Goal: Information Seeking & Learning: Check status

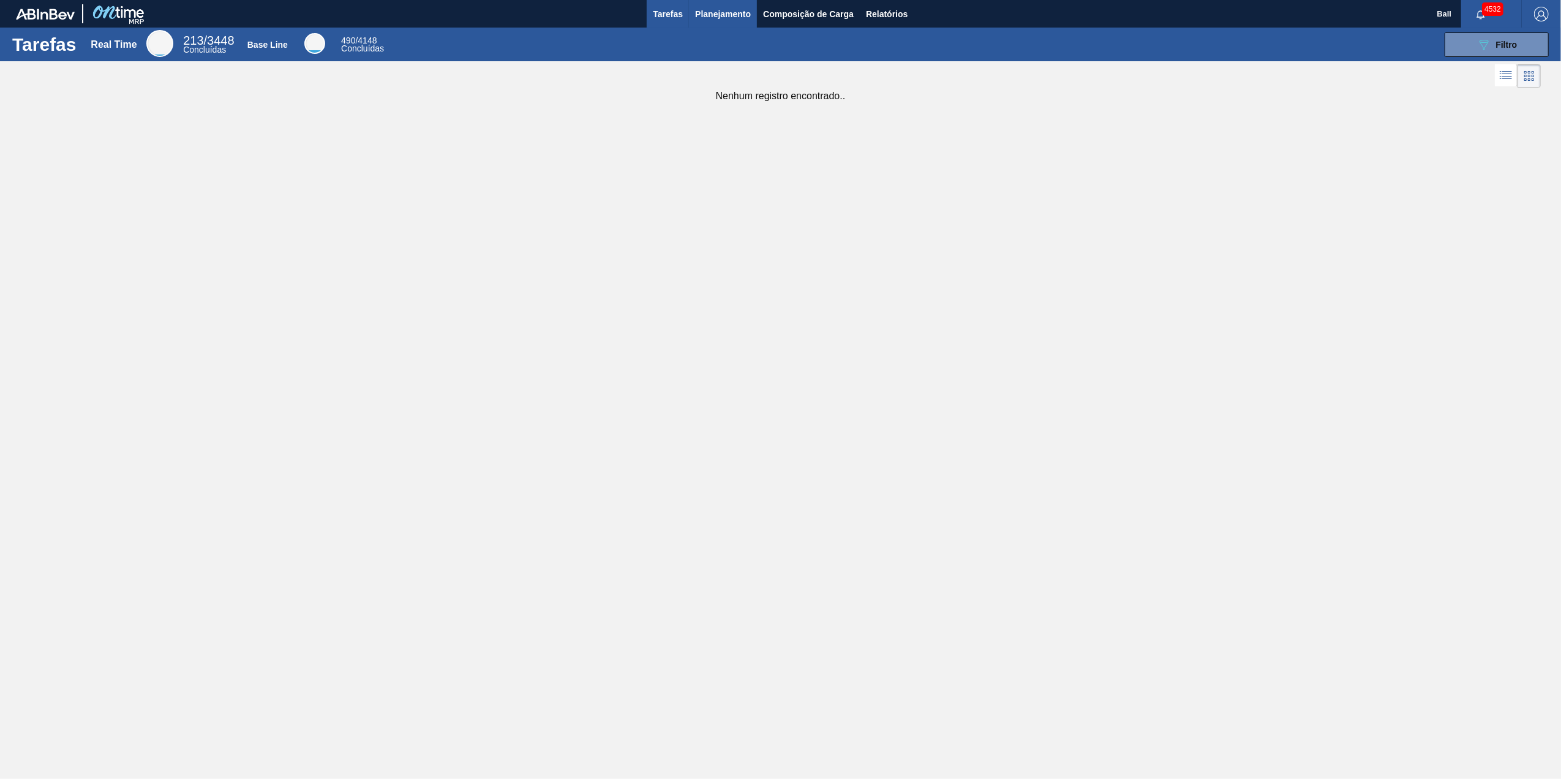
click at [728, 20] on span "Planejamento" at bounding box center [723, 14] width 56 height 15
click at [827, 108] on div "Tarefas Real Time 213 / 3448 Concluídas Base Line 490 / 4148 Concluídas 089F7B8…" at bounding box center [780, 376] width 1561 height 697
click at [742, 10] on span "Planejamento" at bounding box center [723, 14] width 56 height 15
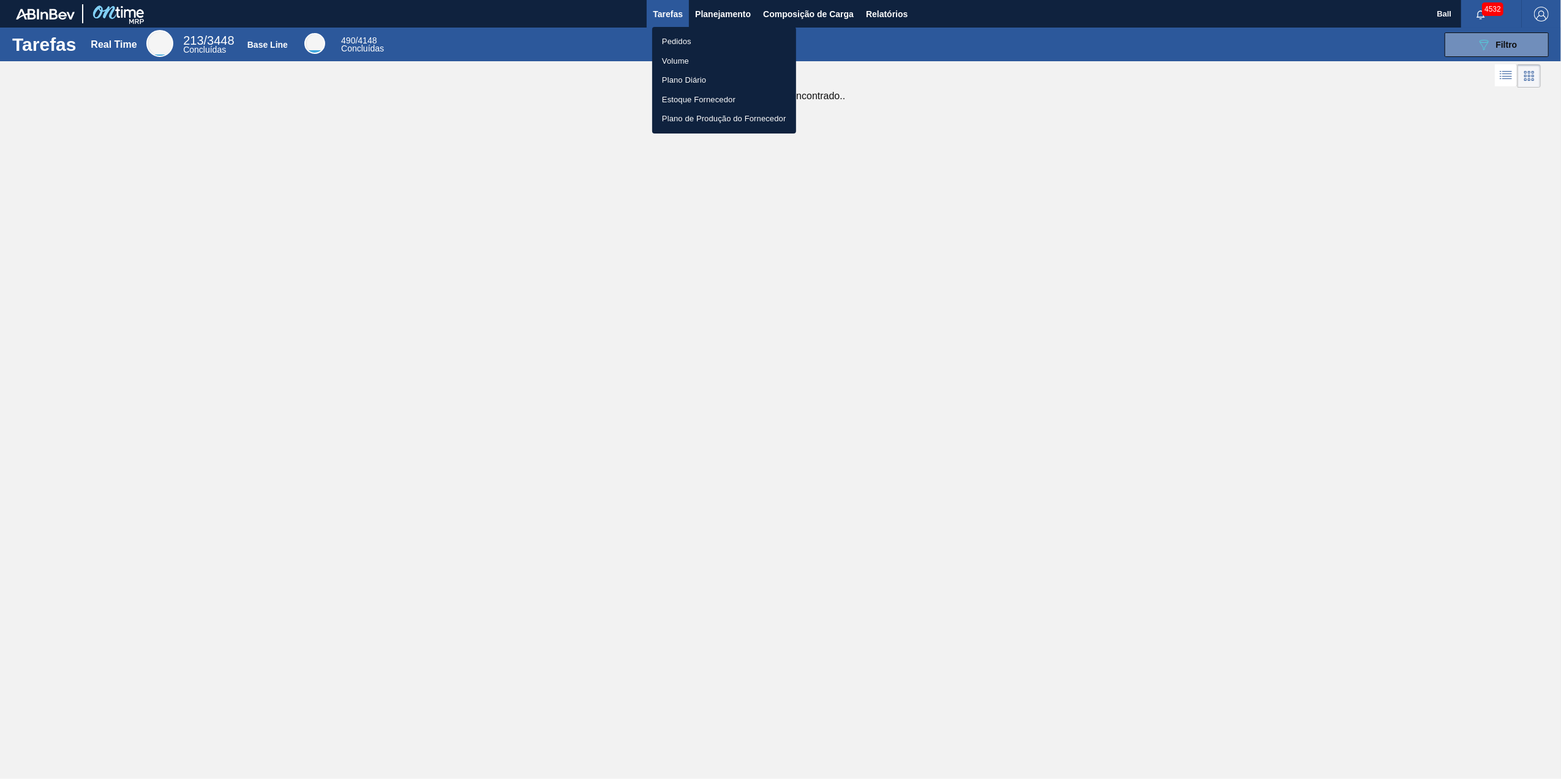
click at [964, 54] on div at bounding box center [780, 389] width 1561 height 779
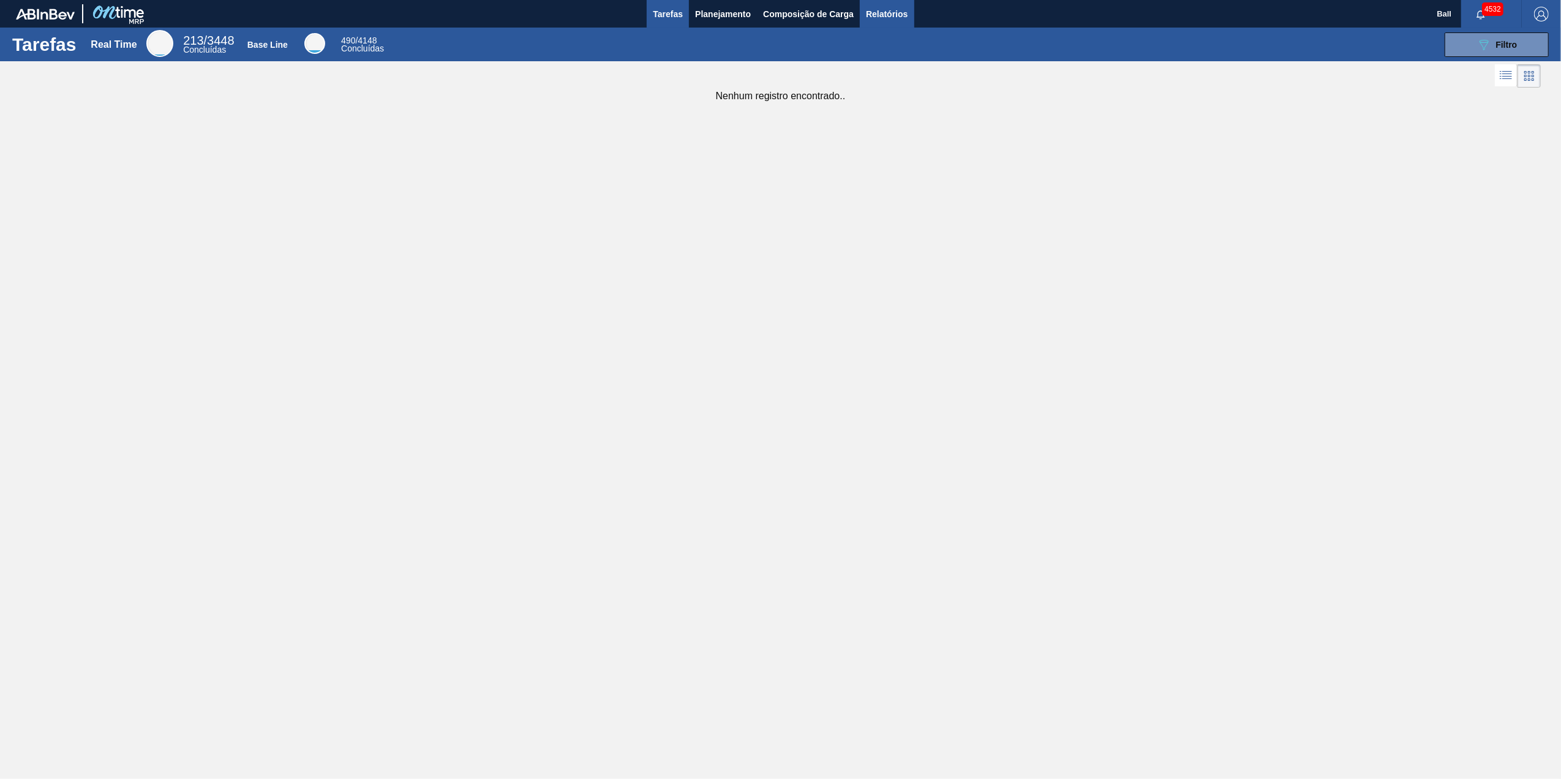
click at [879, 21] on button "Relatórios" at bounding box center [887, 14] width 54 height 28
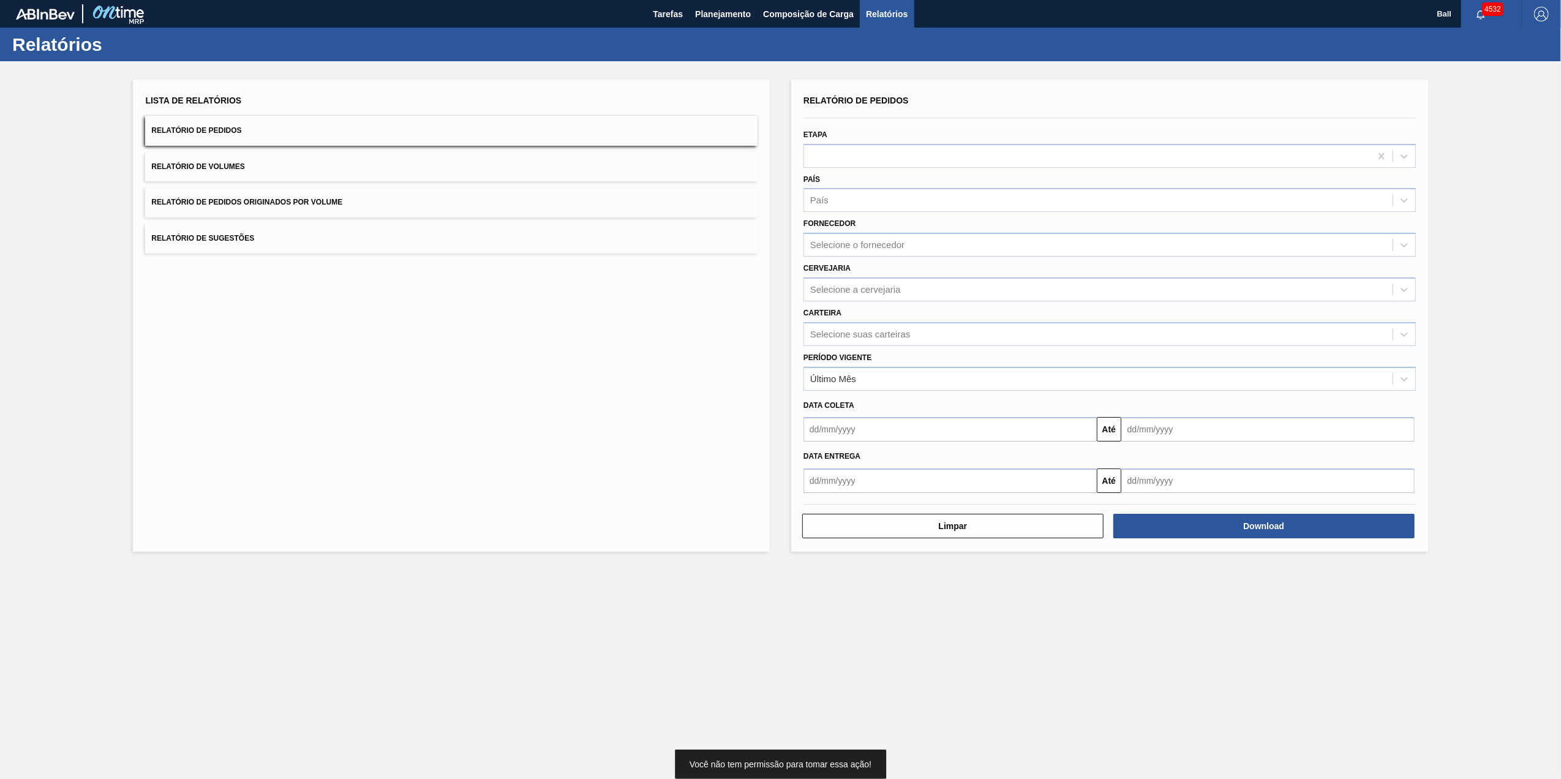
click at [285, 167] on button "Relatório de Volumes" at bounding box center [451, 167] width 612 height 30
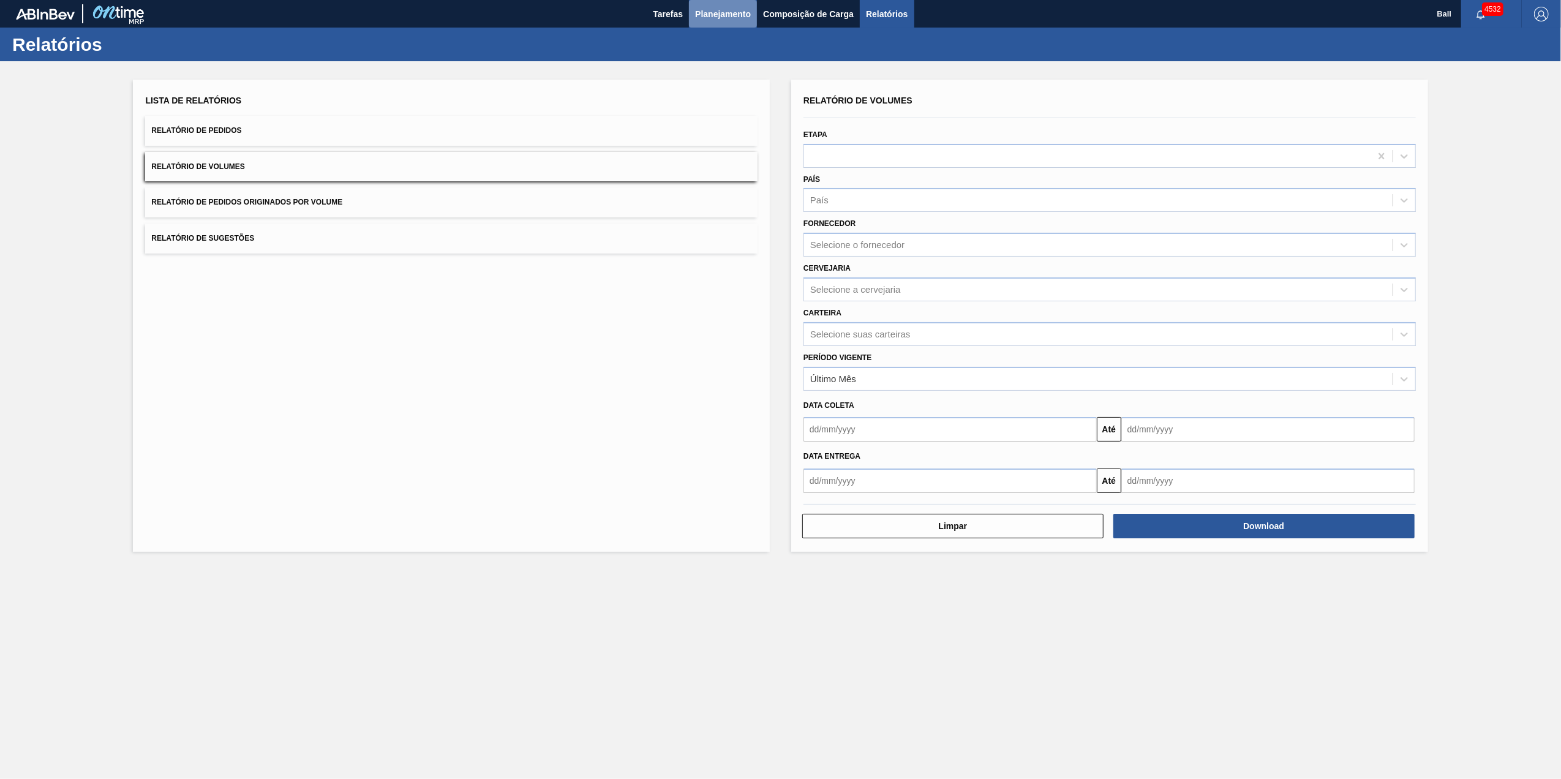
click at [727, 18] on span "Planejamento" at bounding box center [723, 14] width 56 height 15
click at [490, 72] on div "Lista de Relatórios Relatório de Pedidos Relatório de Volumes Relatório de Pedi…" at bounding box center [780, 314] width 1561 height 506
click at [685, 8] on button "Tarefas" at bounding box center [668, 14] width 42 height 28
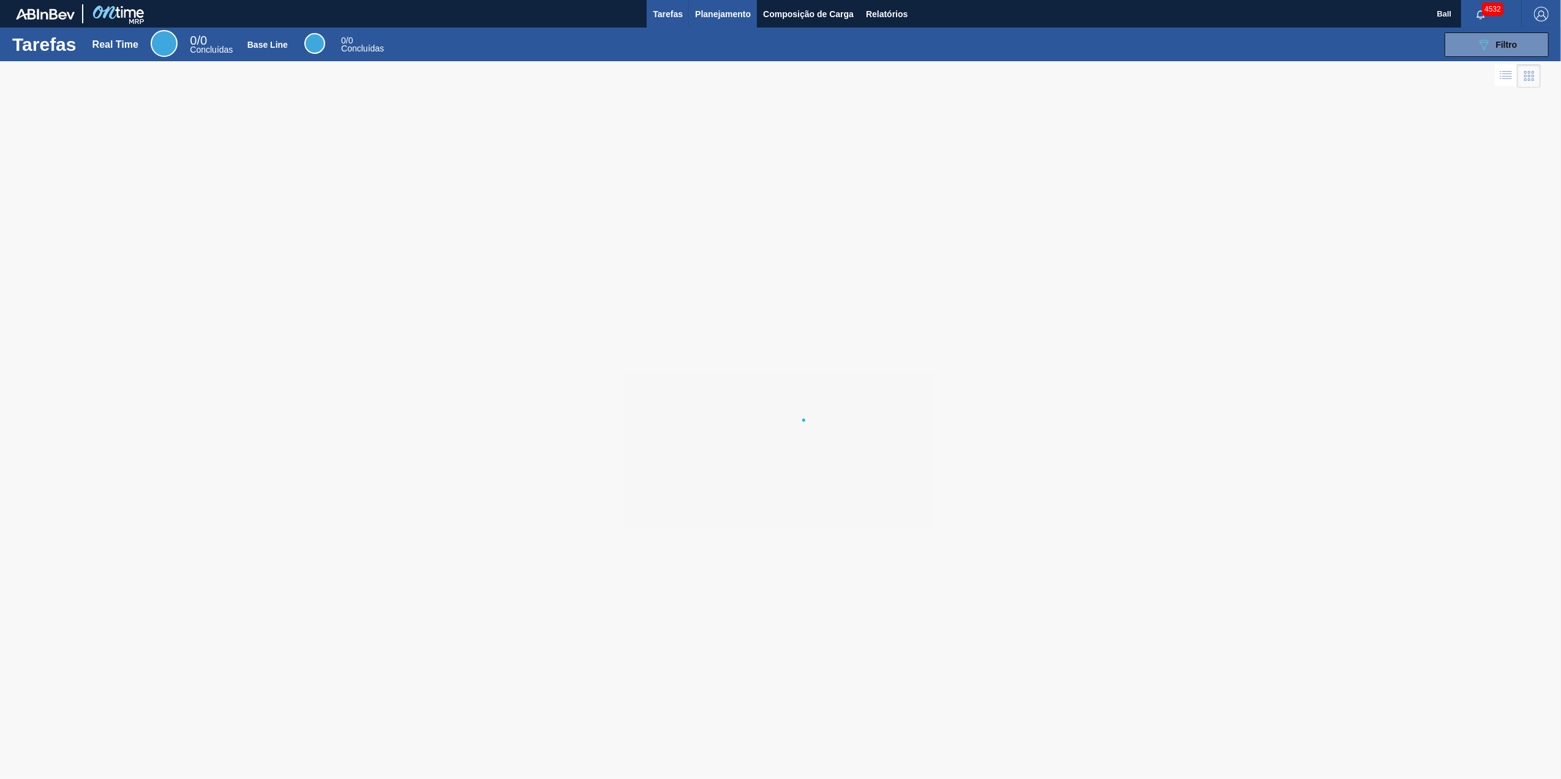
click at [730, 8] on span "Planejamento" at bounding box center [723, 14] width 56 height 15
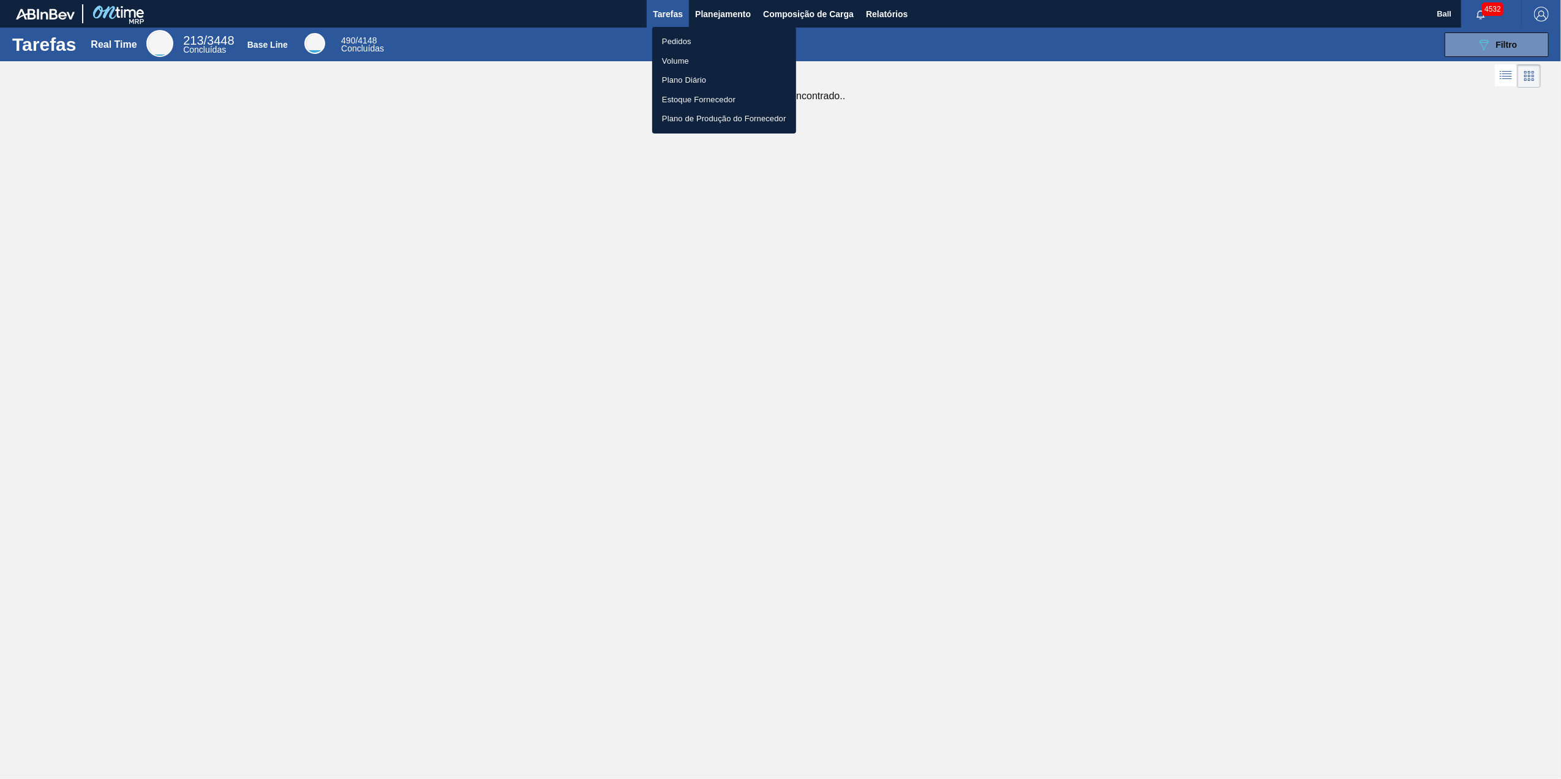
click at [515, 56] on div at bounding box center [780, 389] width 1561 height 779
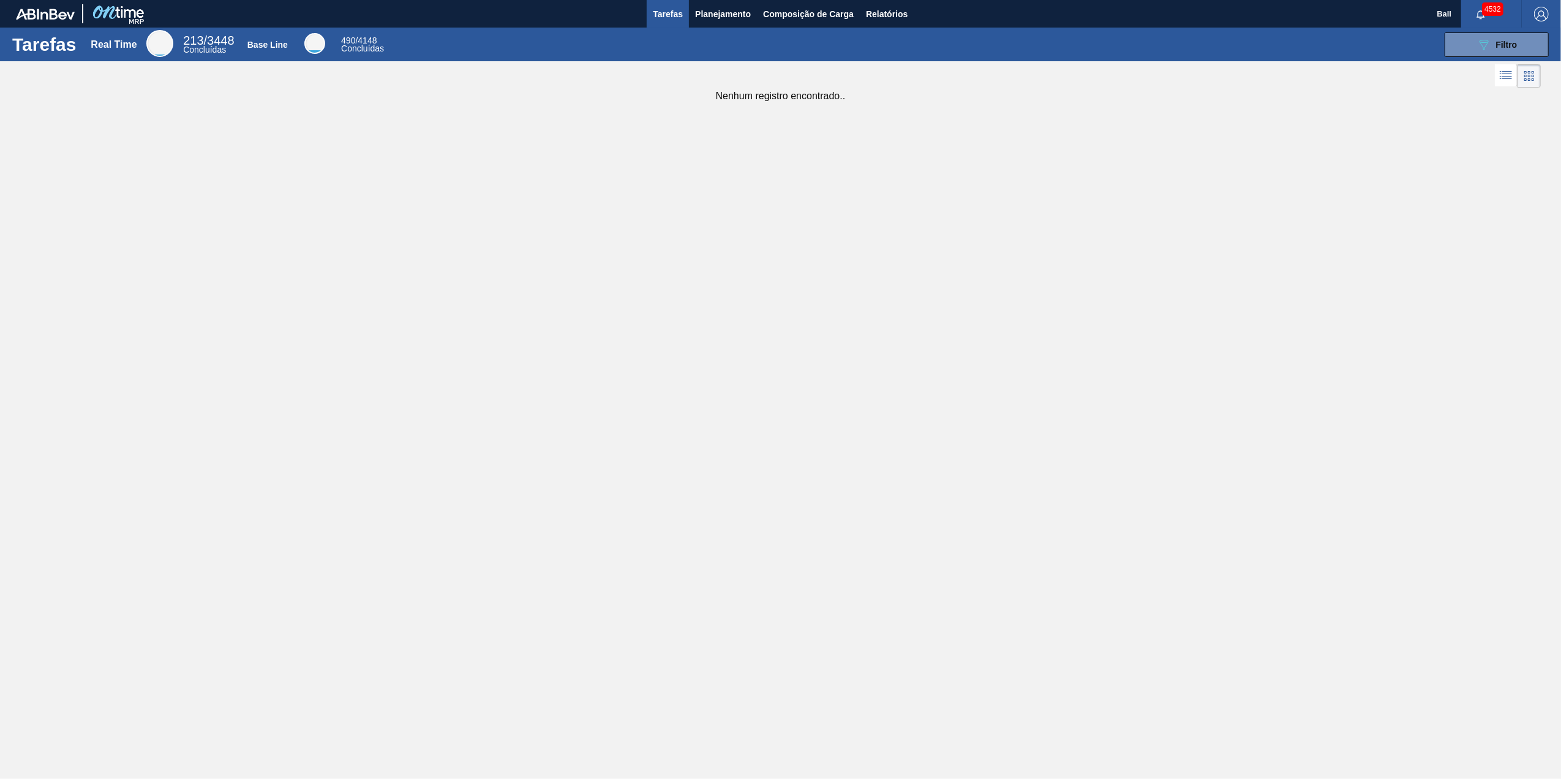
click at [975, 372] on div "Tarefas Real Time 213 / 3448 Concluídas Base Line 490 / 4148 Concluídas 089F7B8…" at bounding box center [780, 376] width 1561 height 697
click at [726, 7] on span "Planejamento" at bounding box center [723, 14] width 56 height 15
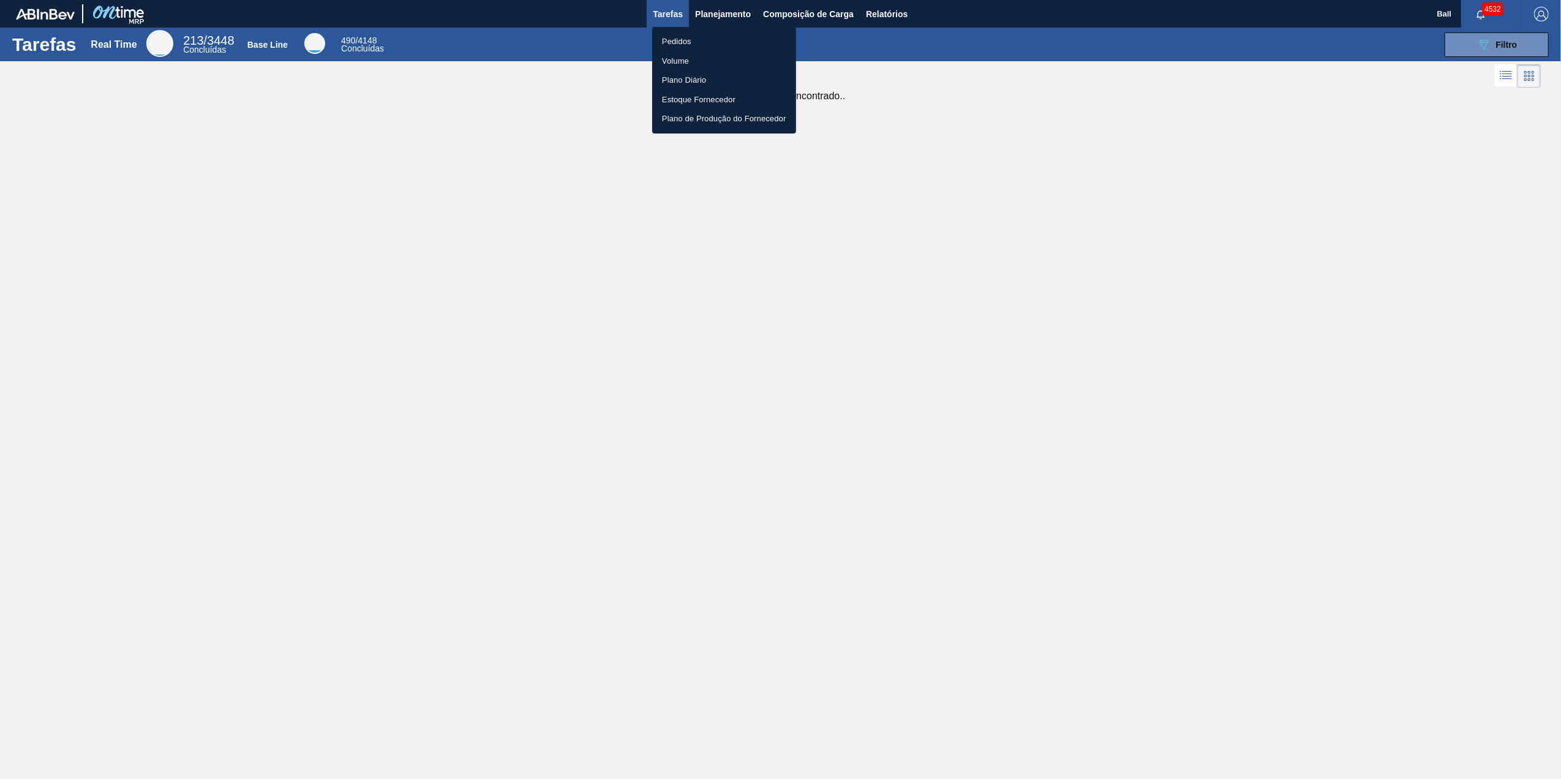
click at [683, 64] on li "Volume" at bounding box center [724, 61] width 144 height 20
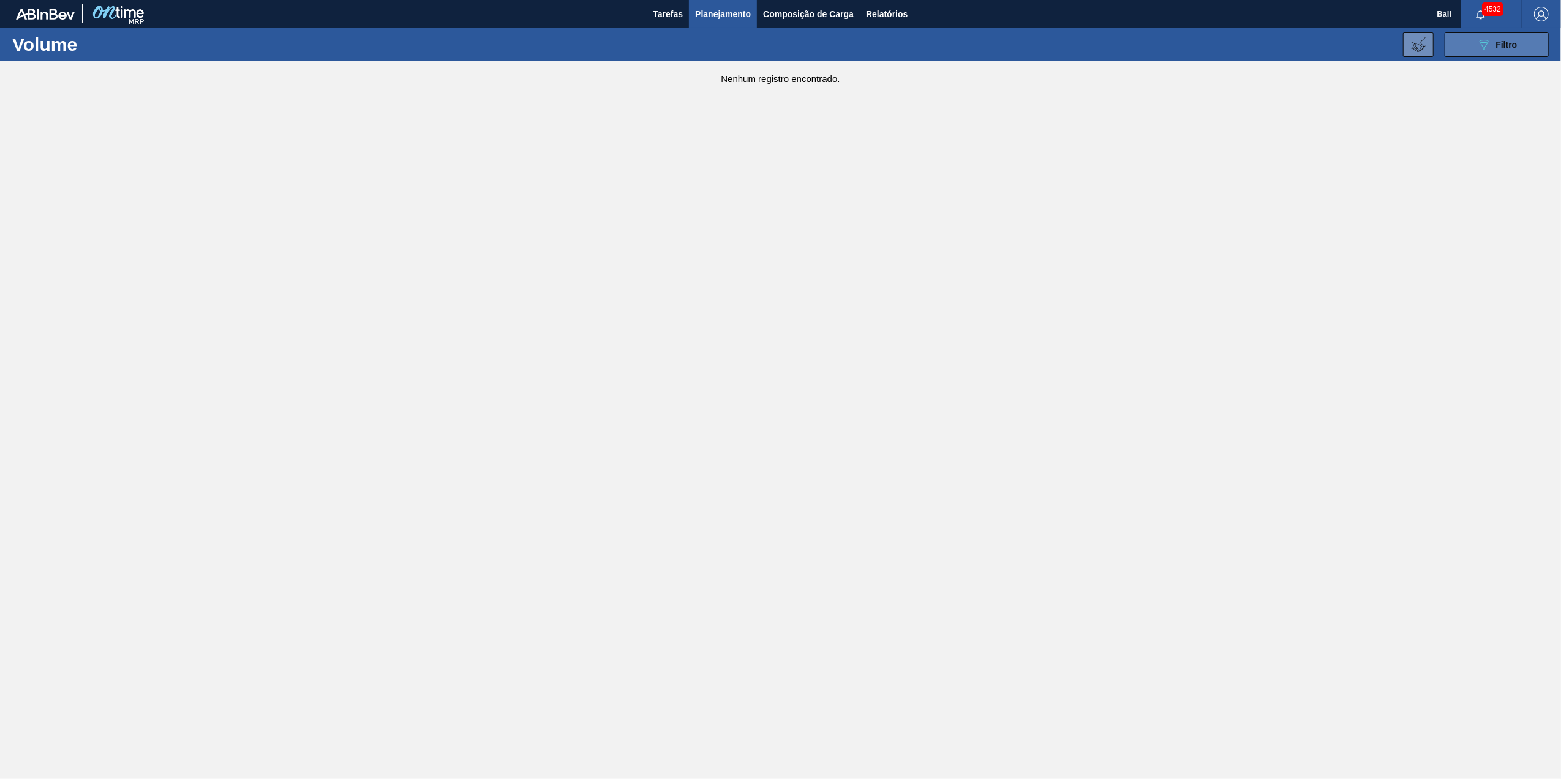
click at [1519, 50] on button "089F7B8B-B2A5-4AFE-B5C0-19BA573D28AC Filtro" at bounding box center [1496, 44] width 104 height 24
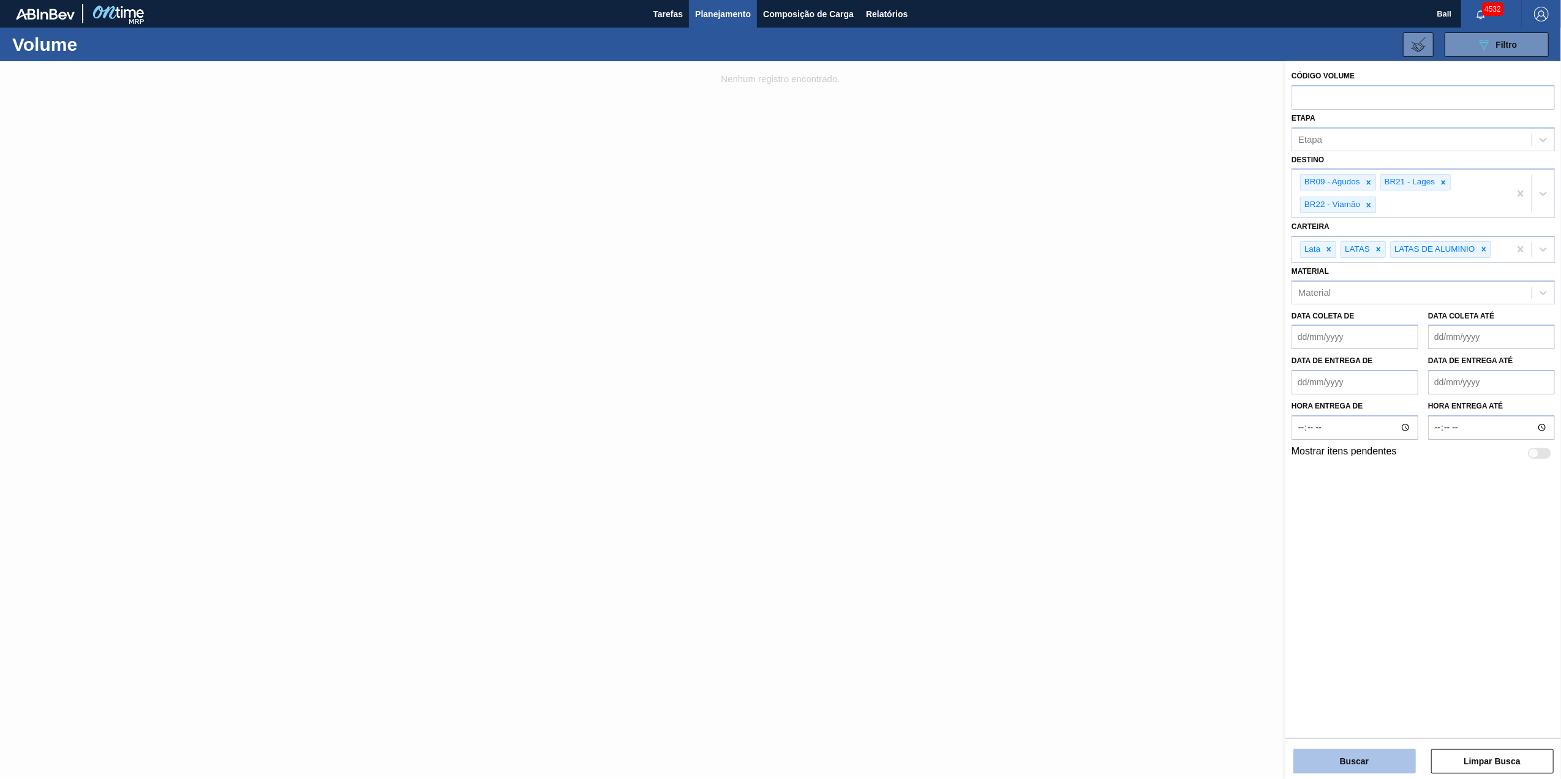
click at [1361, 757] on button "Buscar" at bounding box center [1354, 761] width 122 height 24
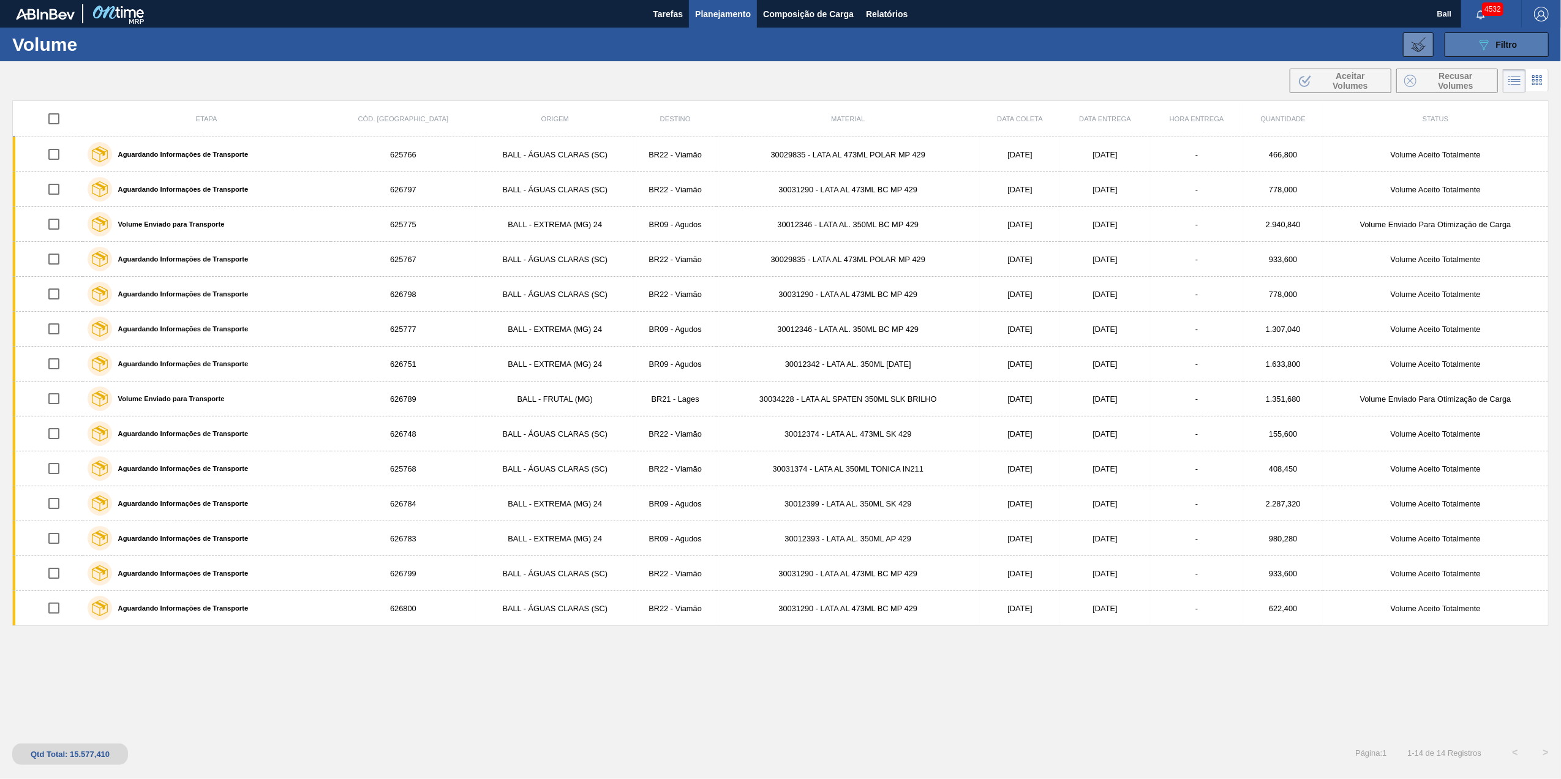
click at [1512, 40] on span "Filtro" at bounding box center [1506, 45] width 21 height 10
click at [736, 13] on span "Planejamento" at bounding box center [723, 14] width 56 height 15
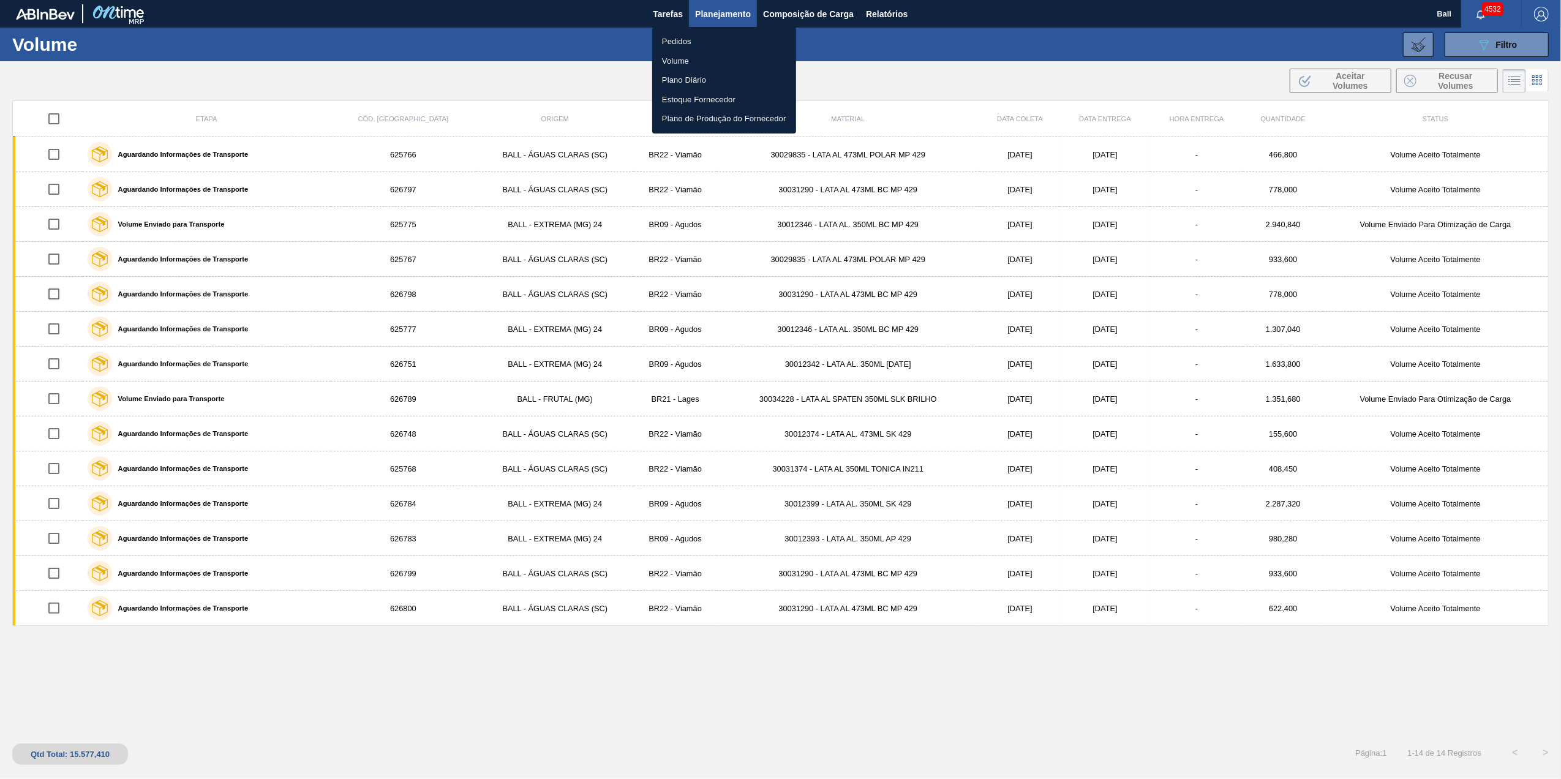
click at [693, 42] on li "Pedidos" at bounding box center [724, 42] width 144 height 20
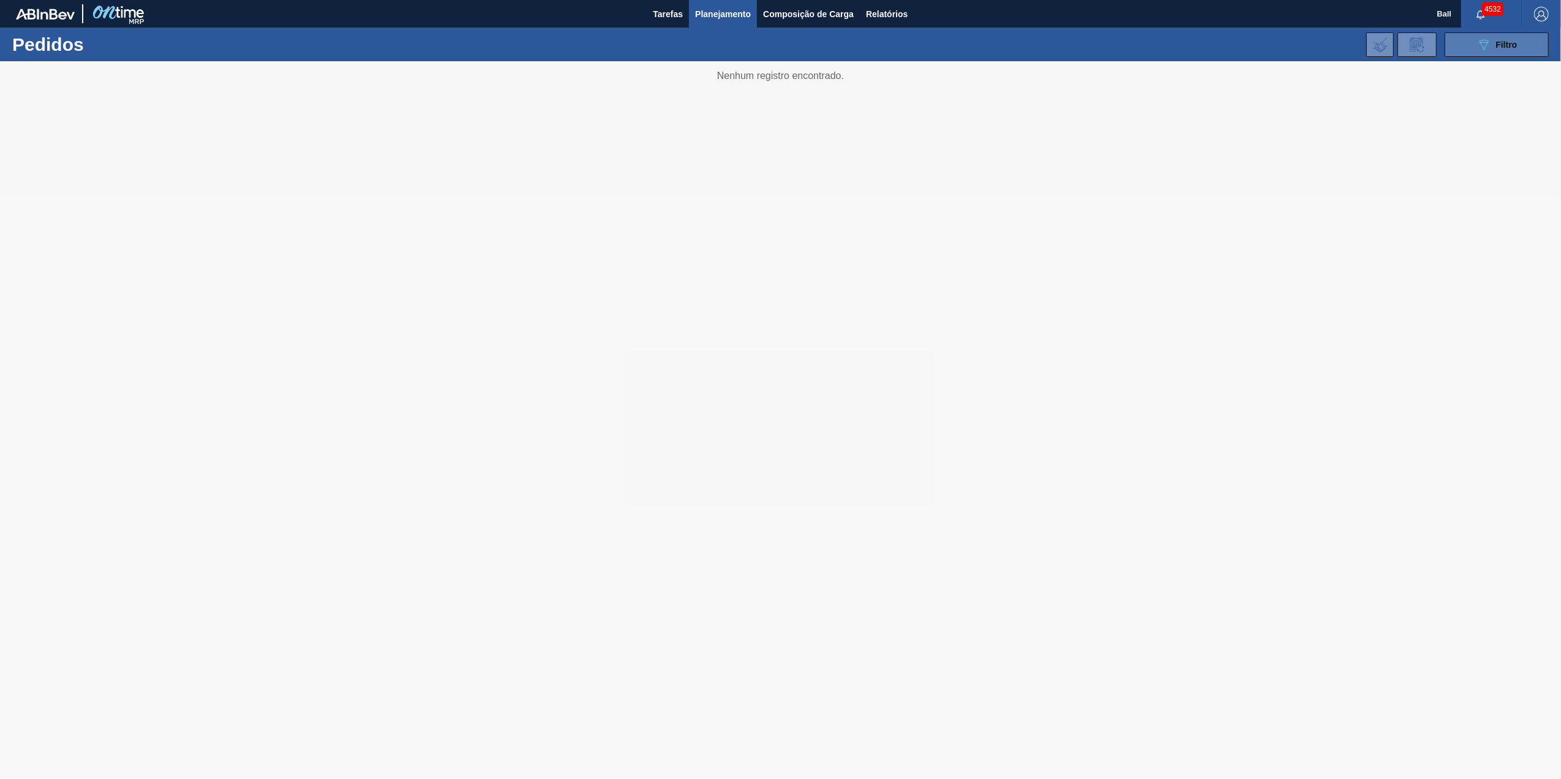
click at [1485, 40] on icon at bounding box center [1483, 45] width 9 height 10
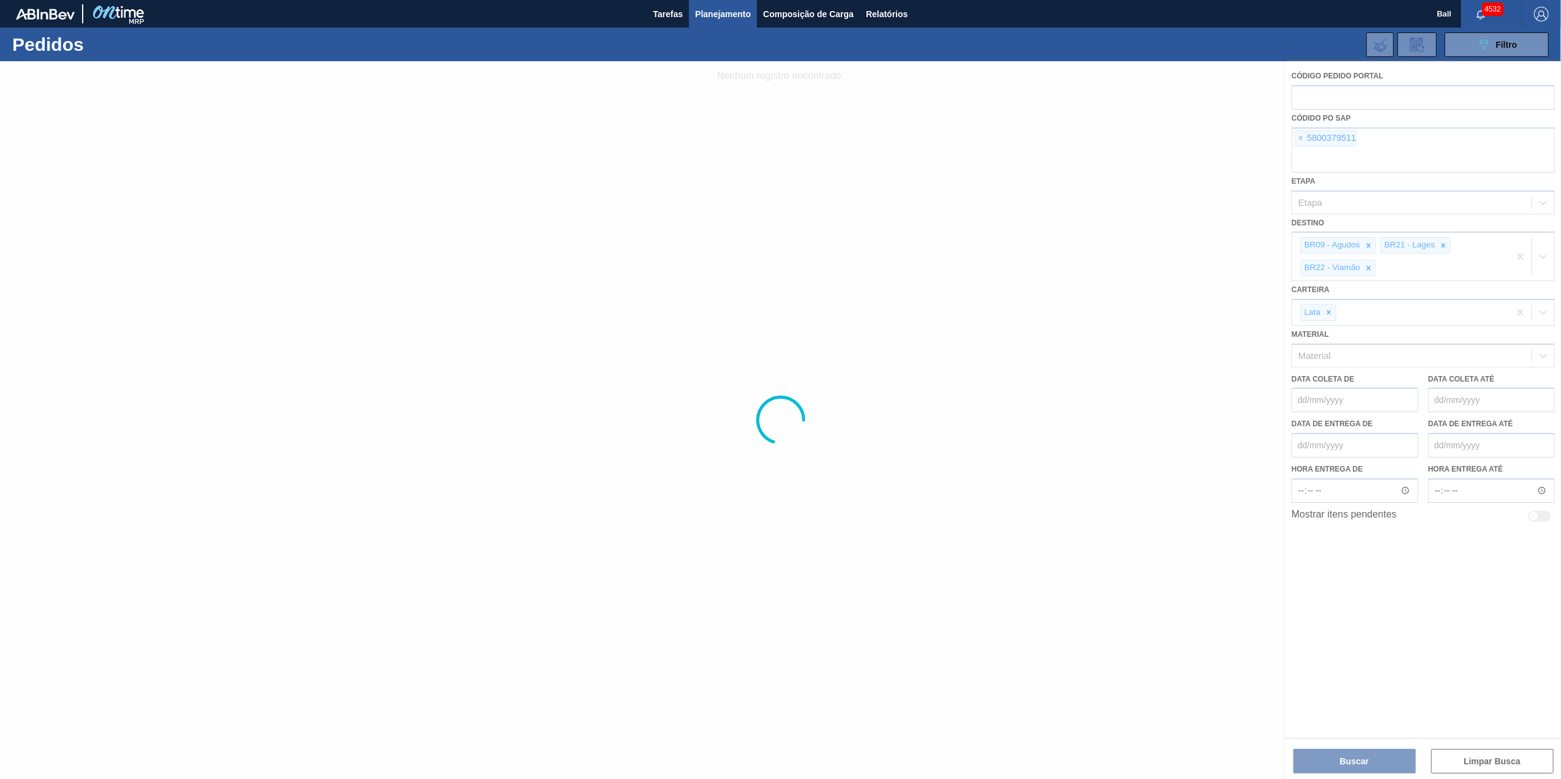
click at [1391, 159] on div at bounding box center [780, 420] width 1561 height 718
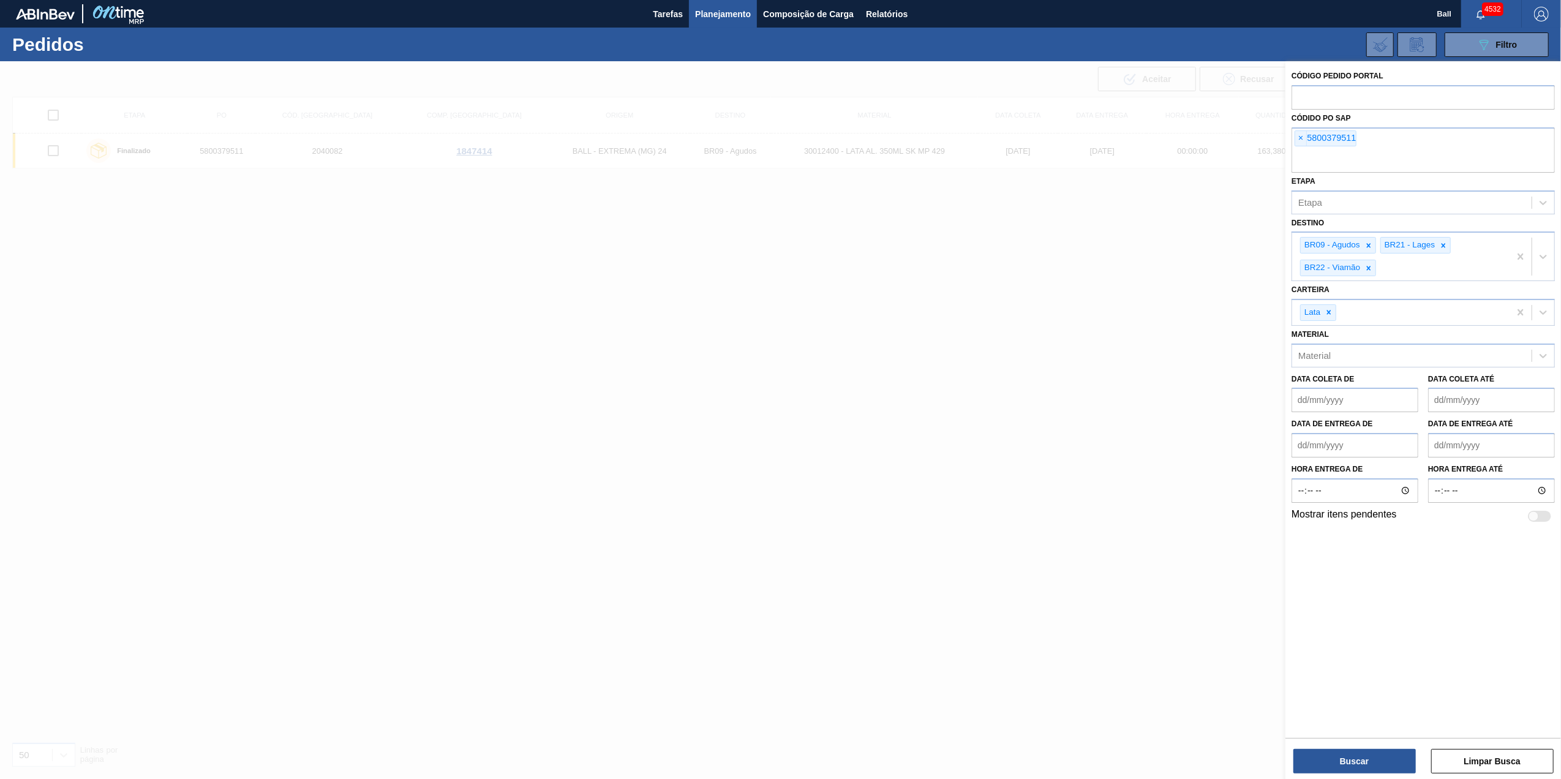
click at [1391, 159] on input "text" at bounding box center [1422, 160] width 263 height 23
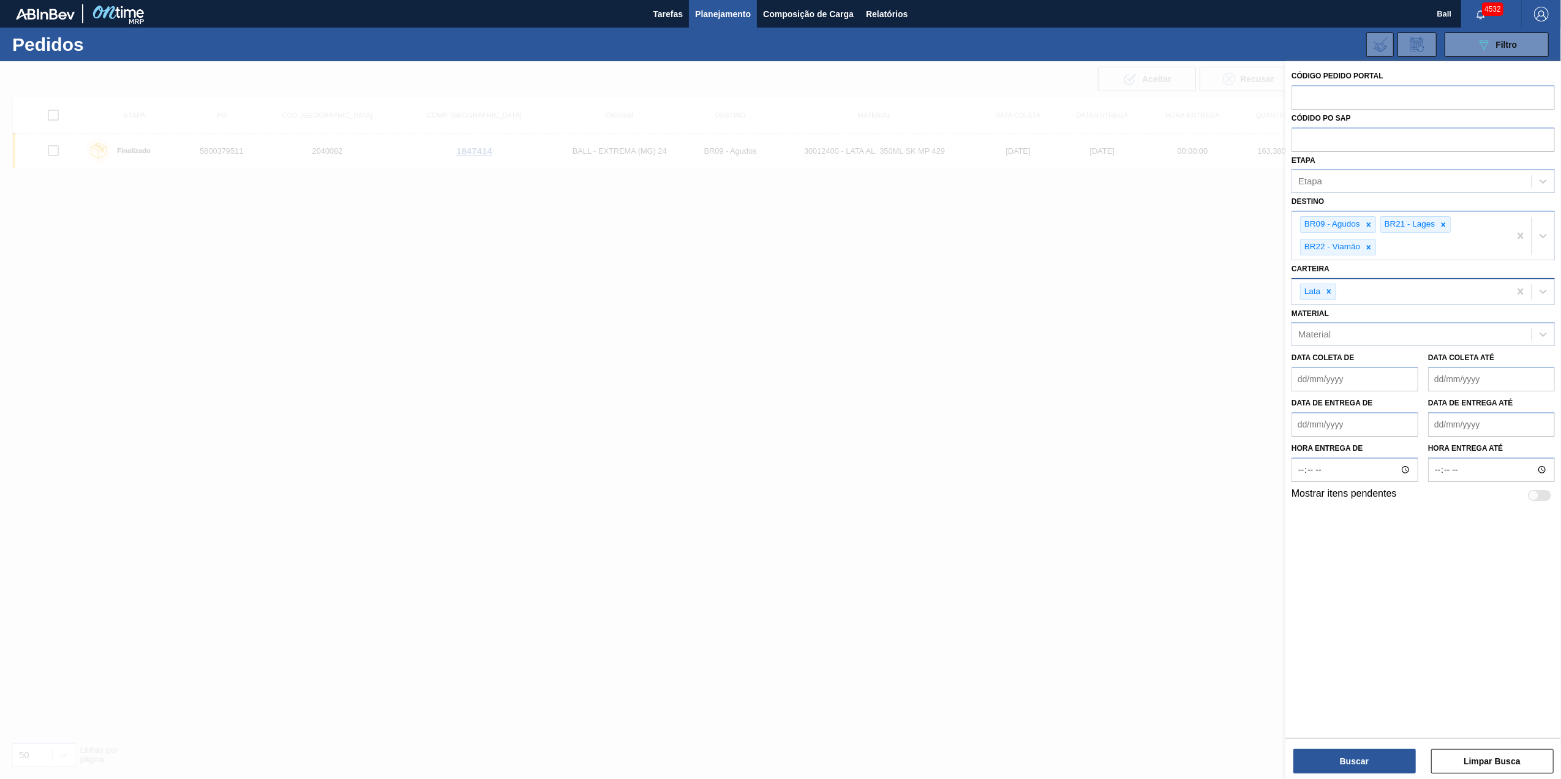
click at [1376, 301] on div "Lata" at bounding box center [1400, 291] width 217 height 25
type input "lata"
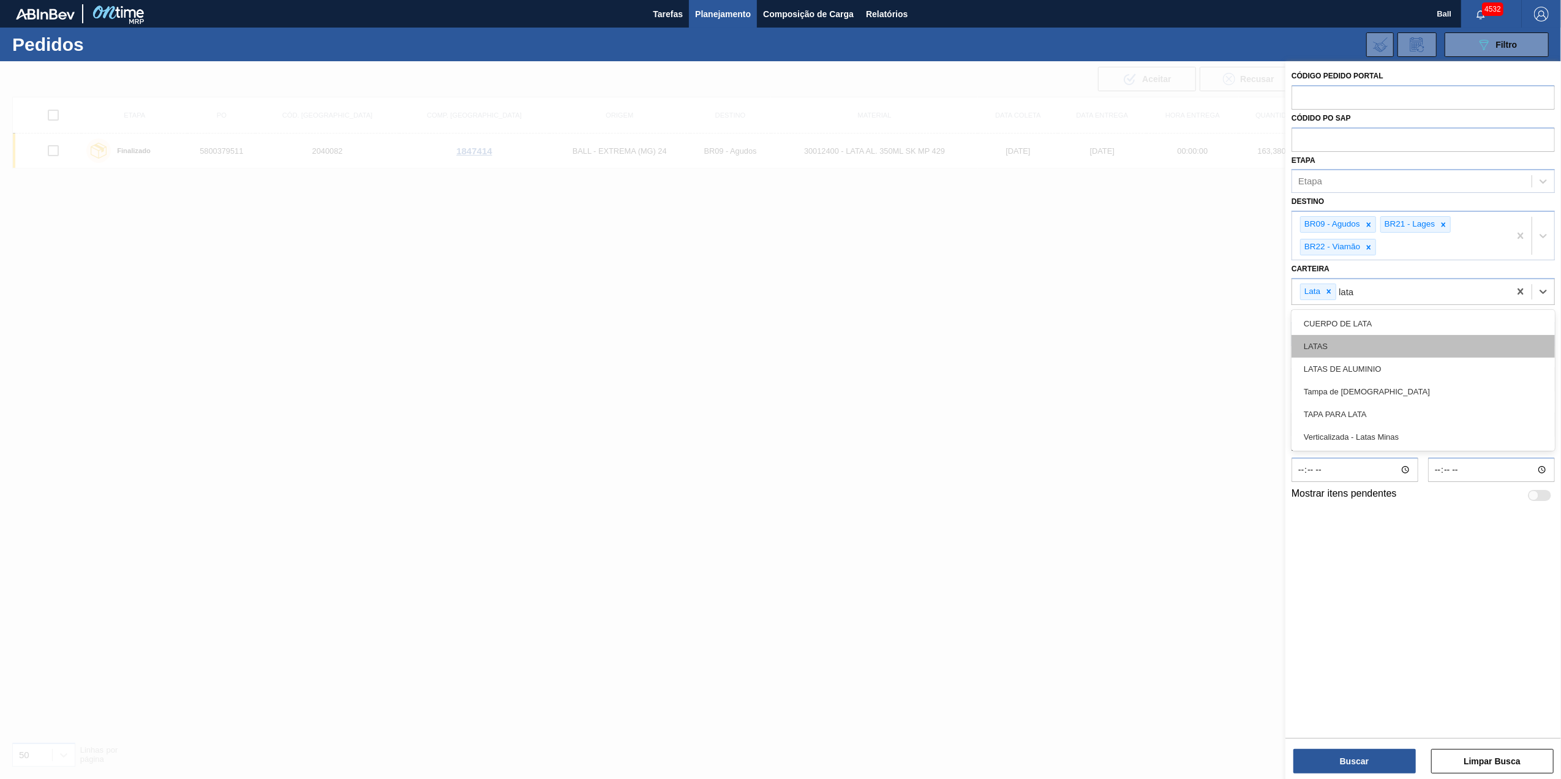
click at [1346, 339] on div "LATAS" at bounding box center [1422, 346] width 263 height 23
type input "latas"
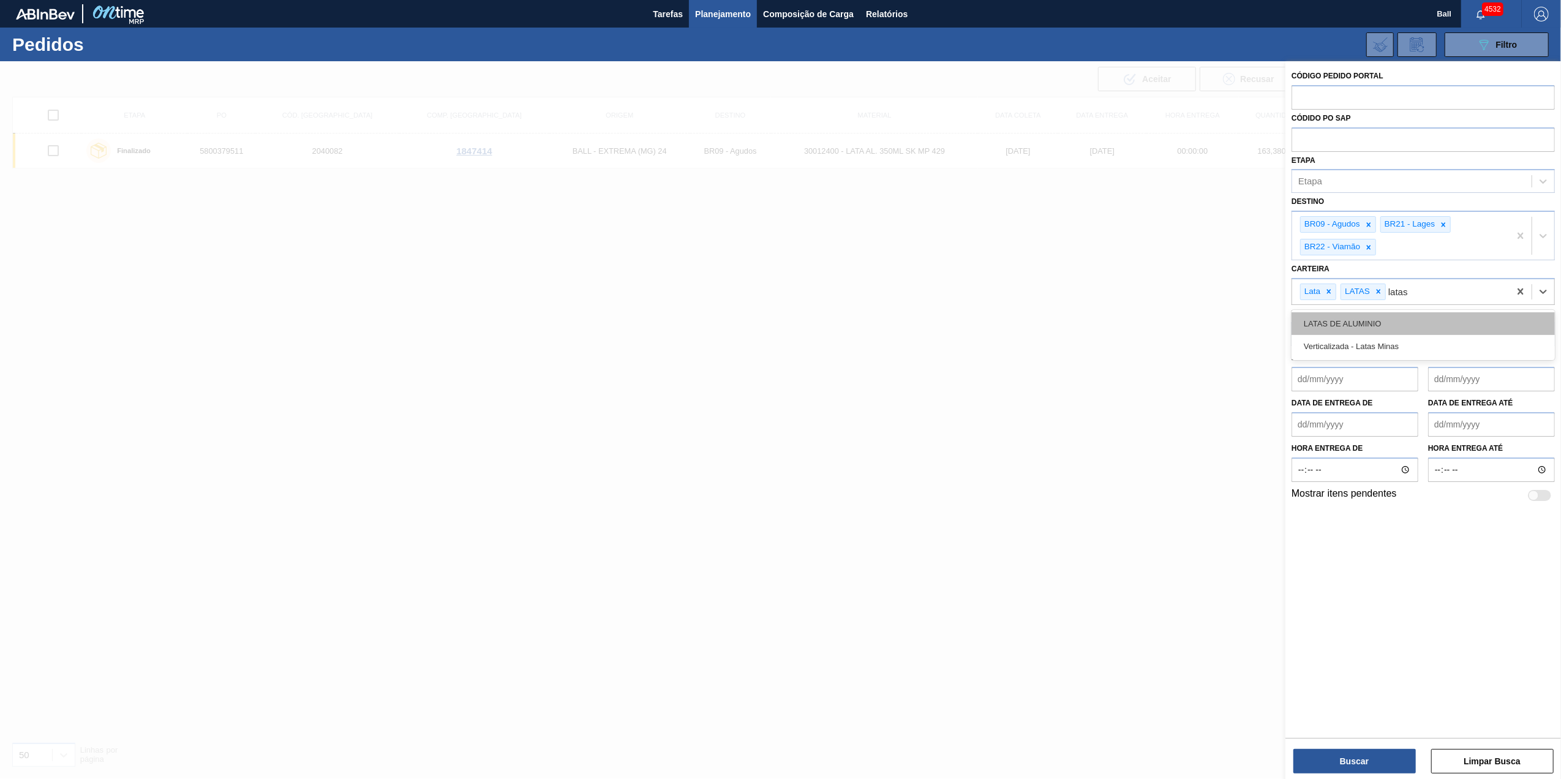
click at [1360, 325] on div "LATAS DE ALUMINIO" at bounding box center [1422, 323] width 263 height 23
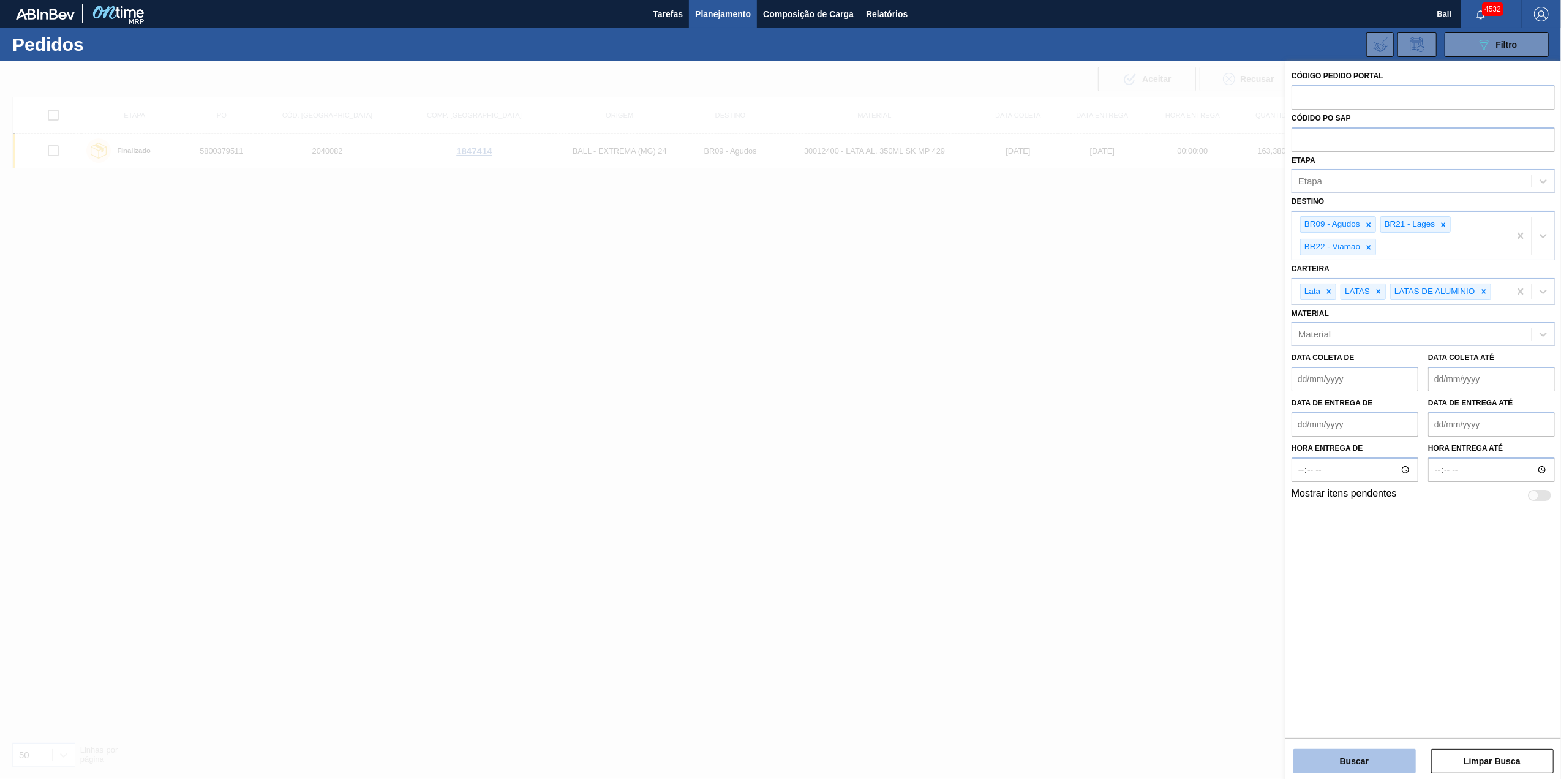
click at [1380, 755] on button "Buscar" at bounding box center [1354, 761] width 122 height 24
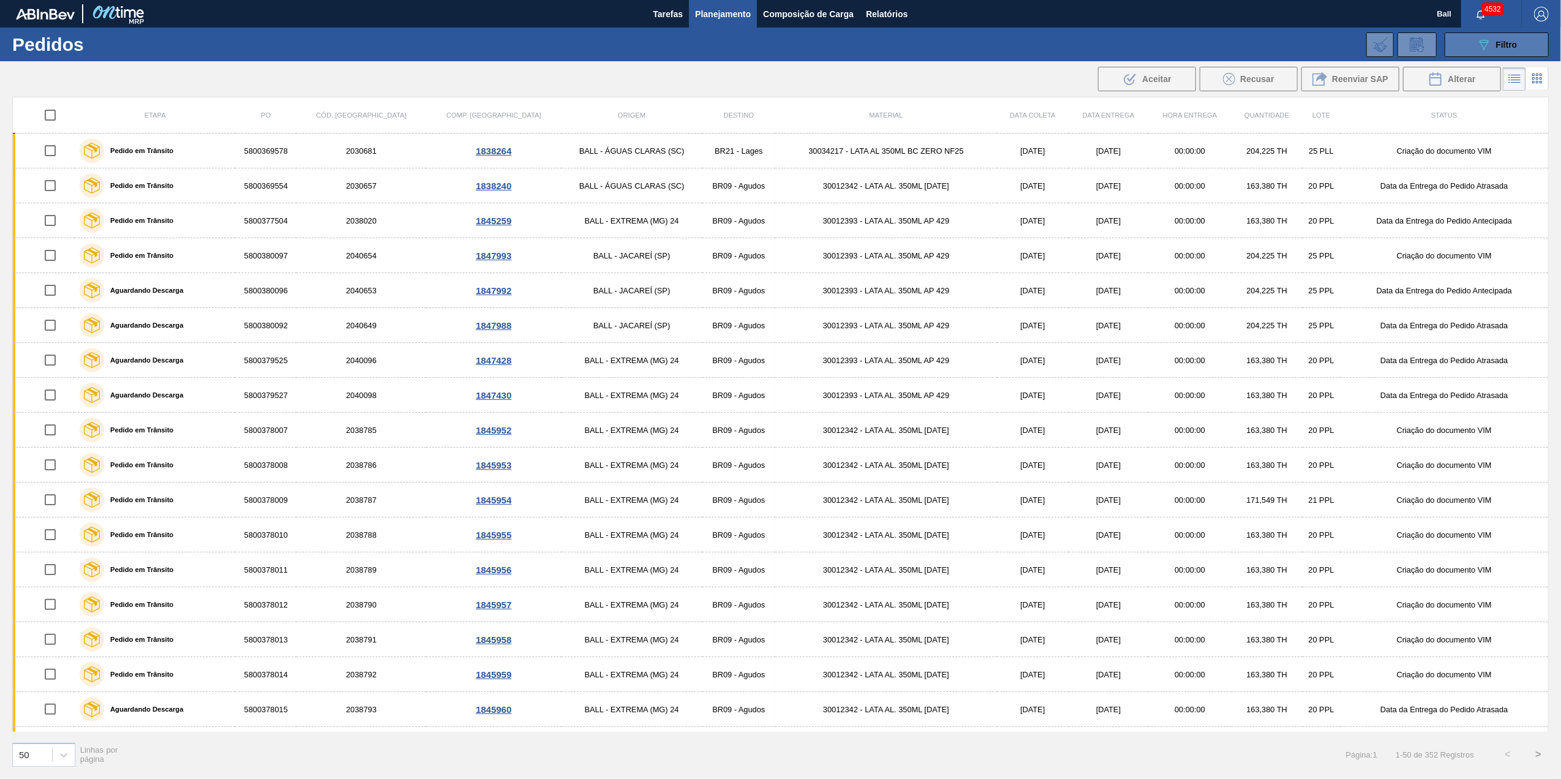
click at [1496, 49] on span "Filtro" at bounding box center [1506, 45] width 21 height 10
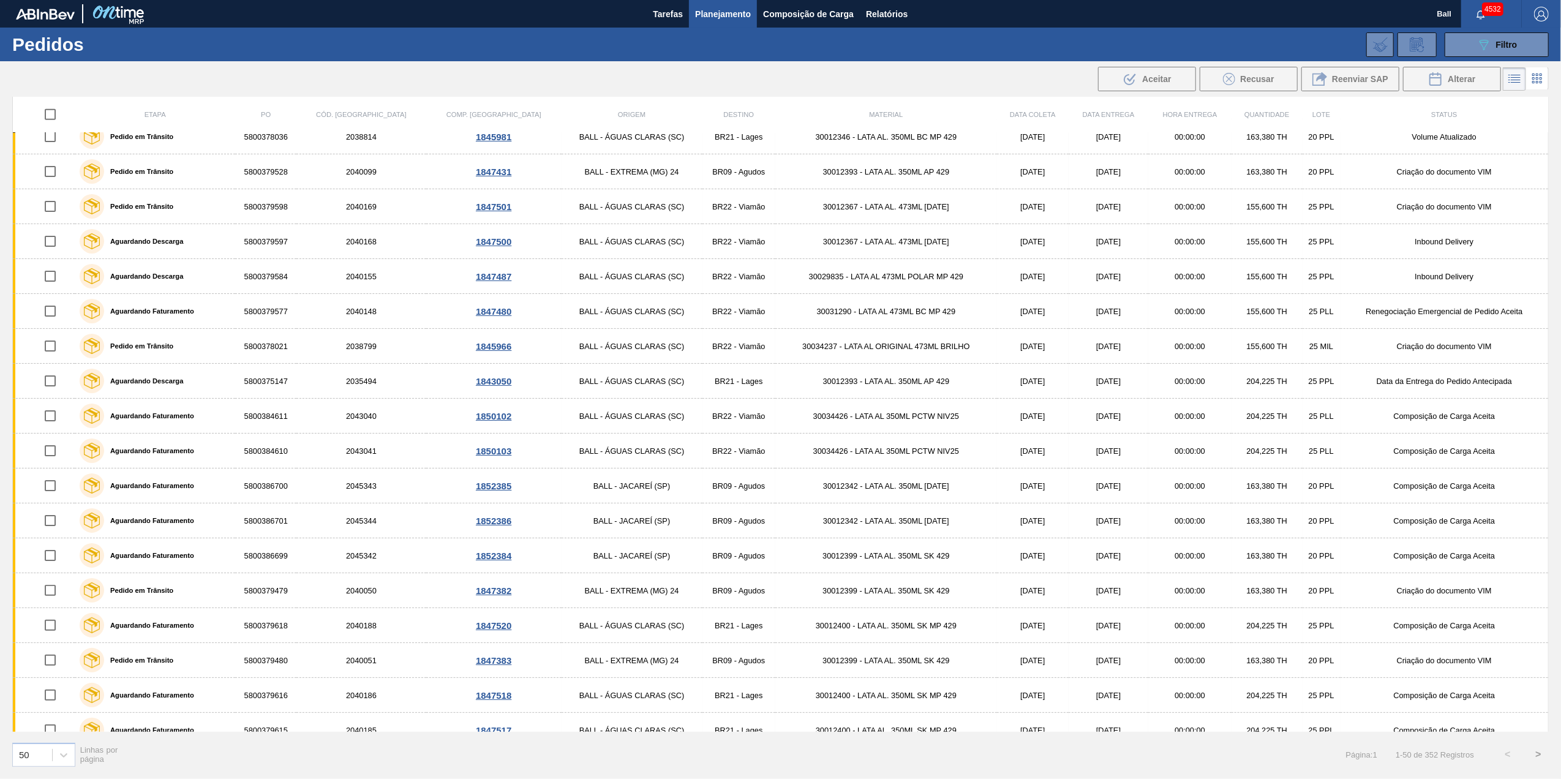
scroll to position [1157, 0]
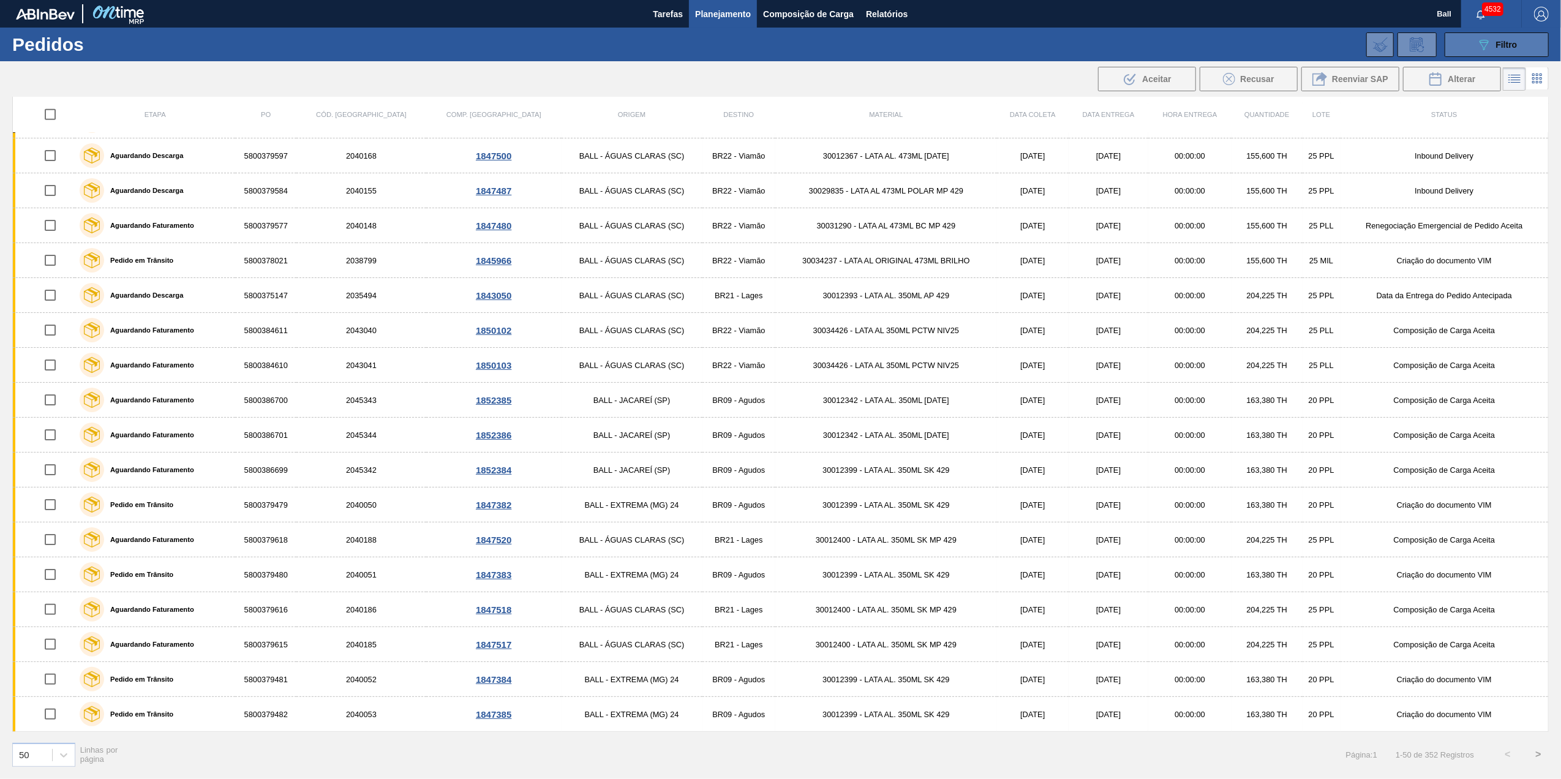
click at [1514, 47] on span "Filtro" at bounding box center [1506, 45] width 21 height 10
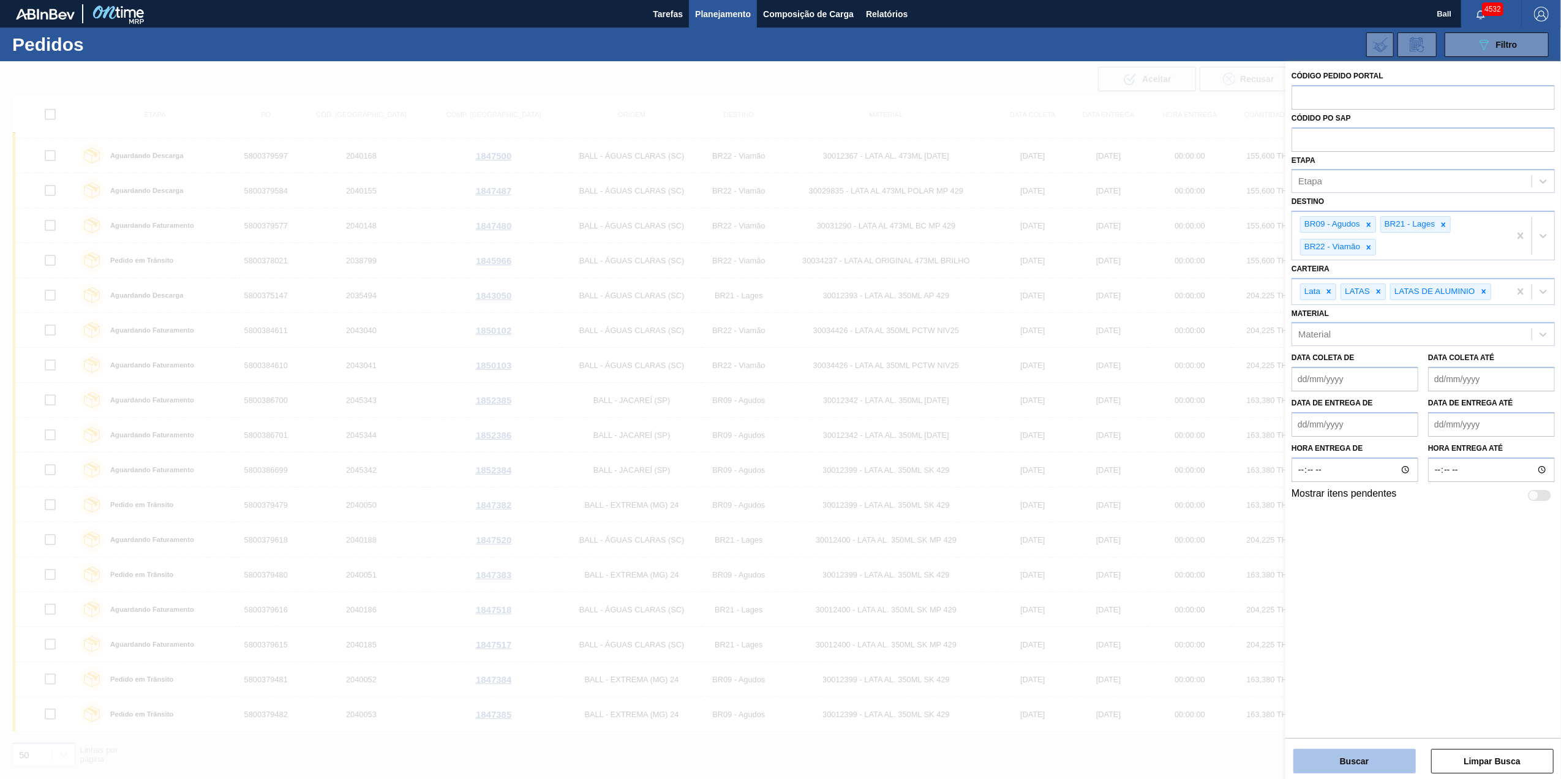
click at [1365, 765] on button "Buscar" at bounding box center [1354, 761] width 122 height 24
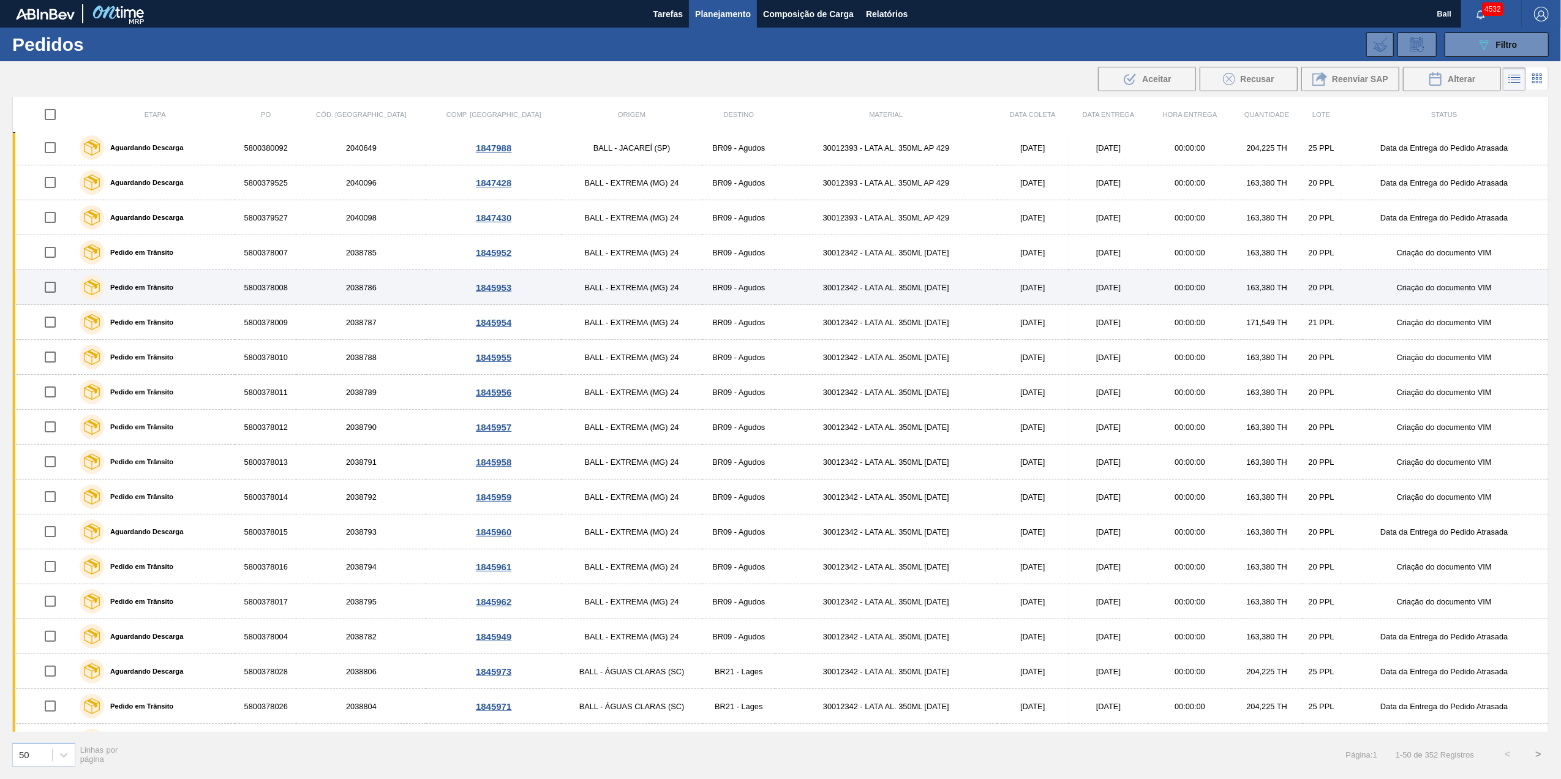
scroll to position [0, 0]
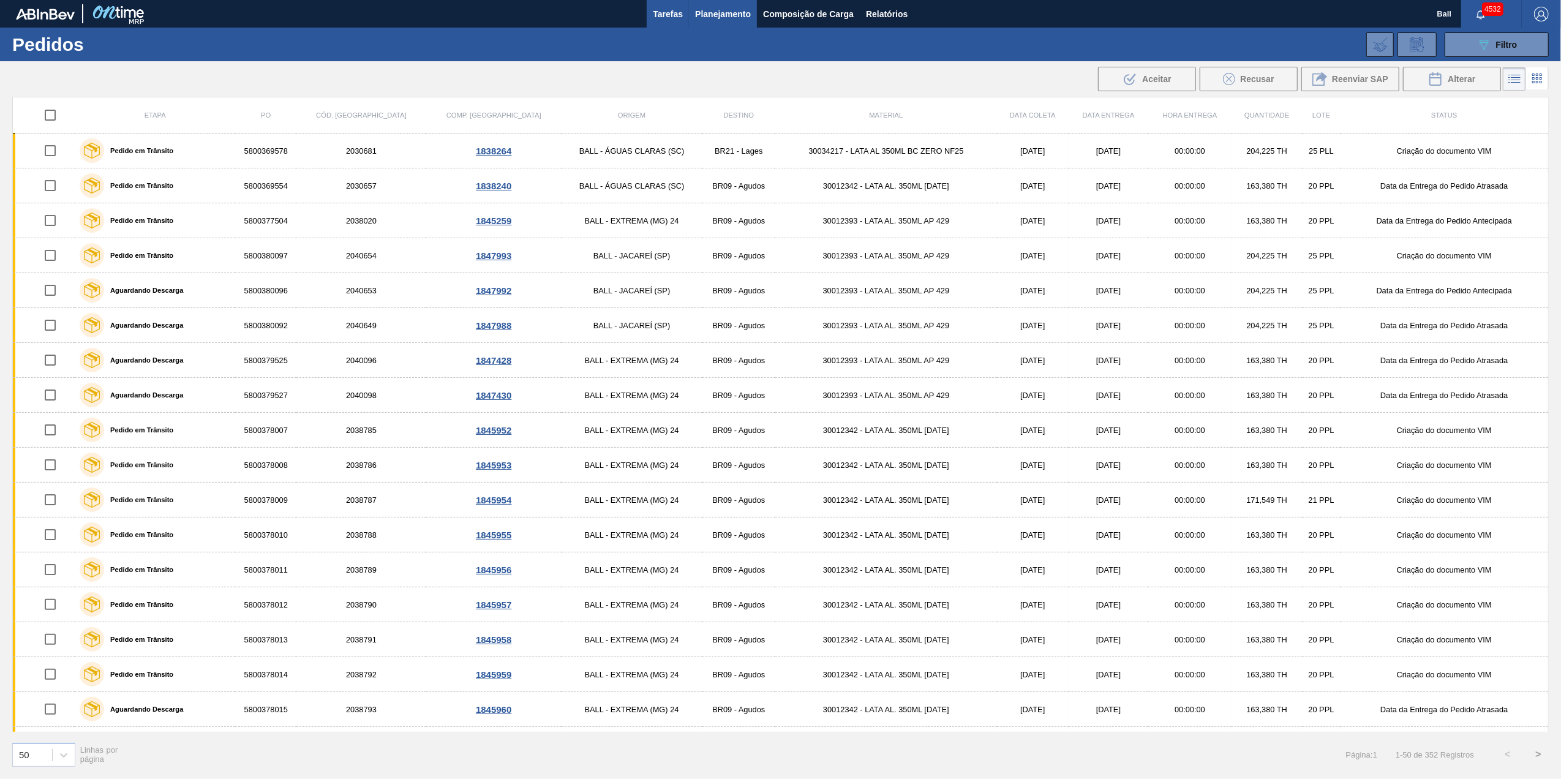
click at [667, 7] on span "Tarefas" at bounding box center [668, 14] width 30 height 15
click at [1507, 40] on span "Filtro" at bounding box center [1506, 45] width 21 height 10
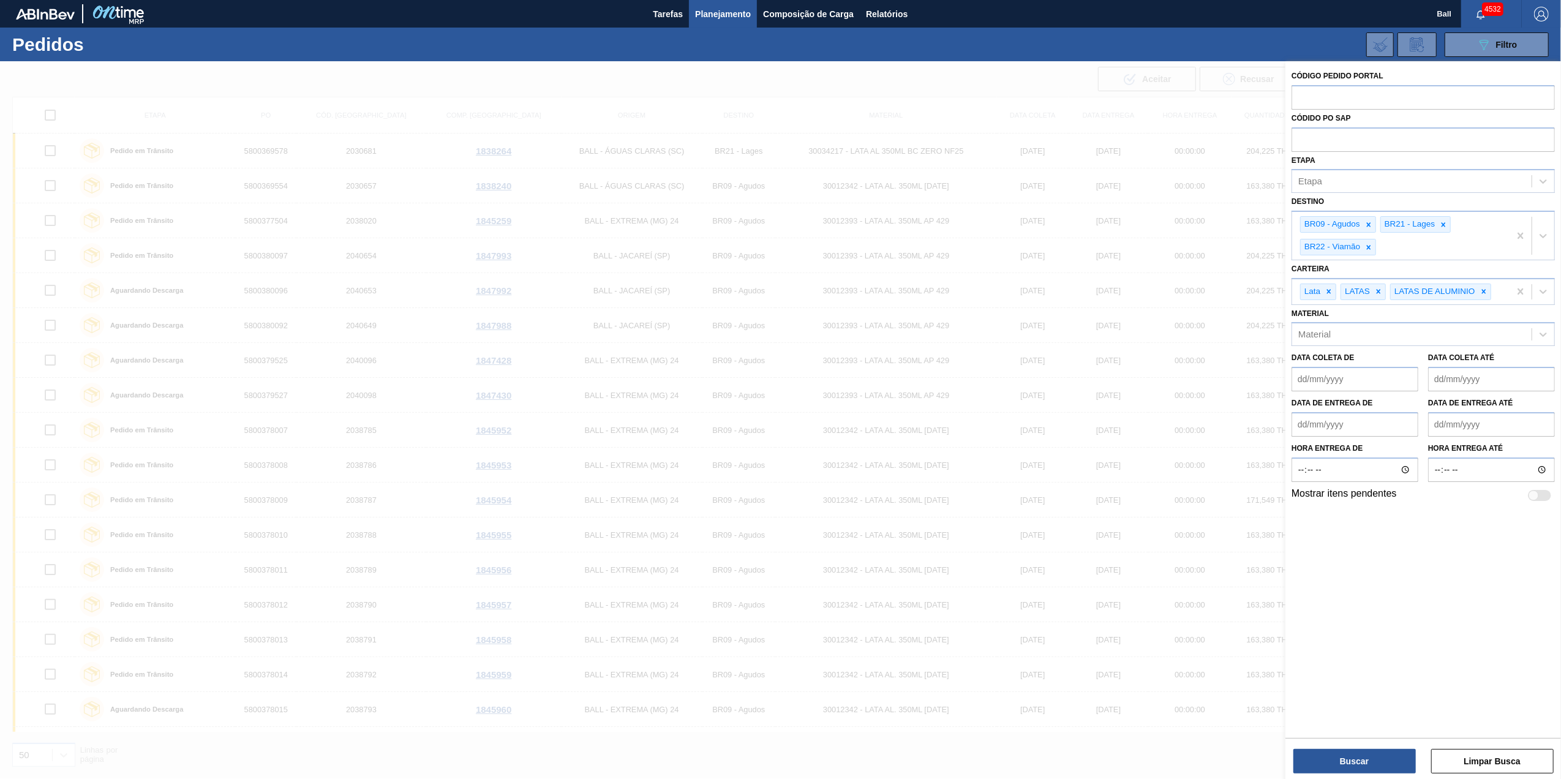
click at [726, 7] on span "Planejamento" at bounding box center [723, 14] width 56 height 15
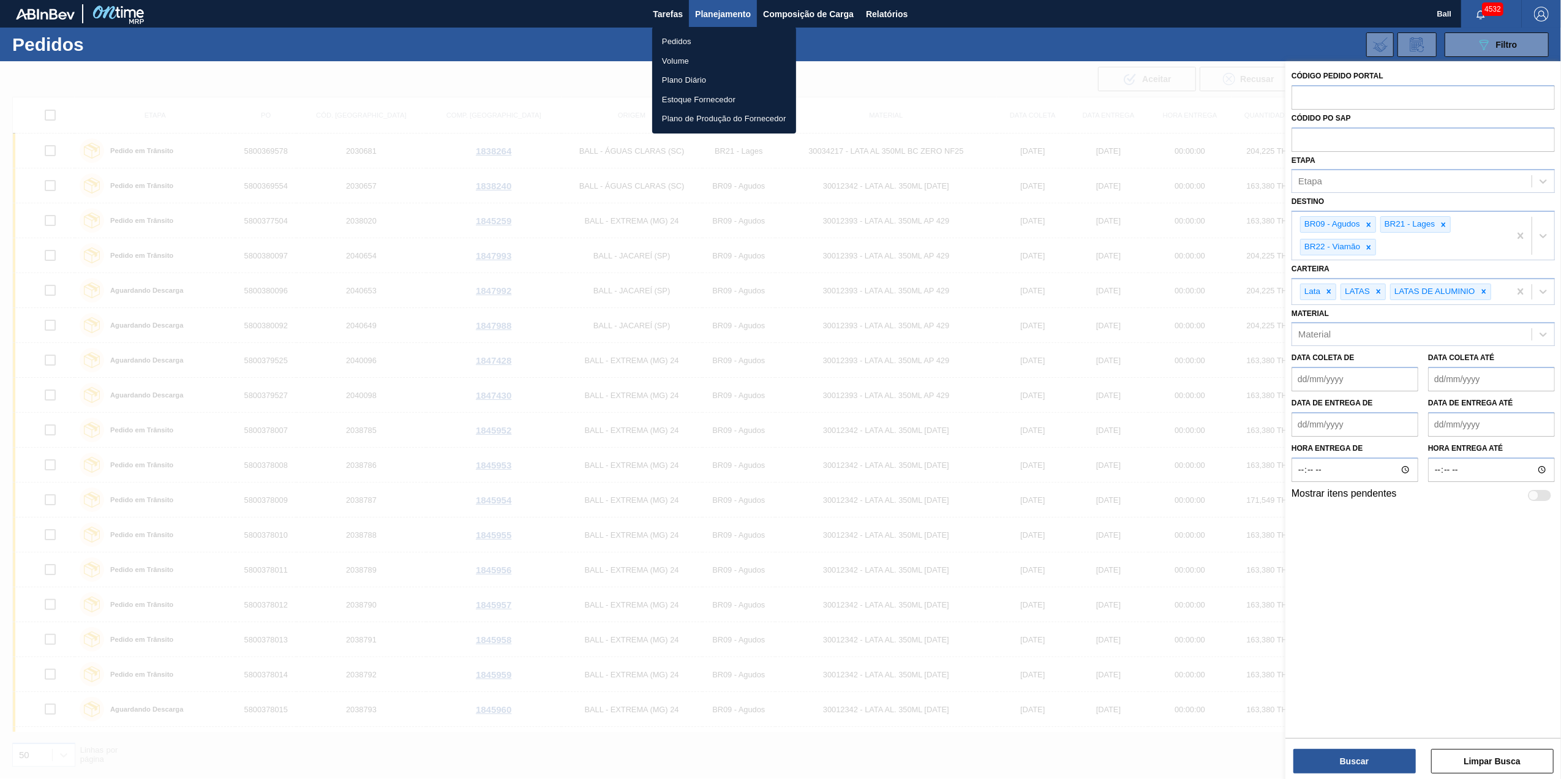
click at [675, 55] on li "Volume" at bounding box center [724, 61] width 144 height 20
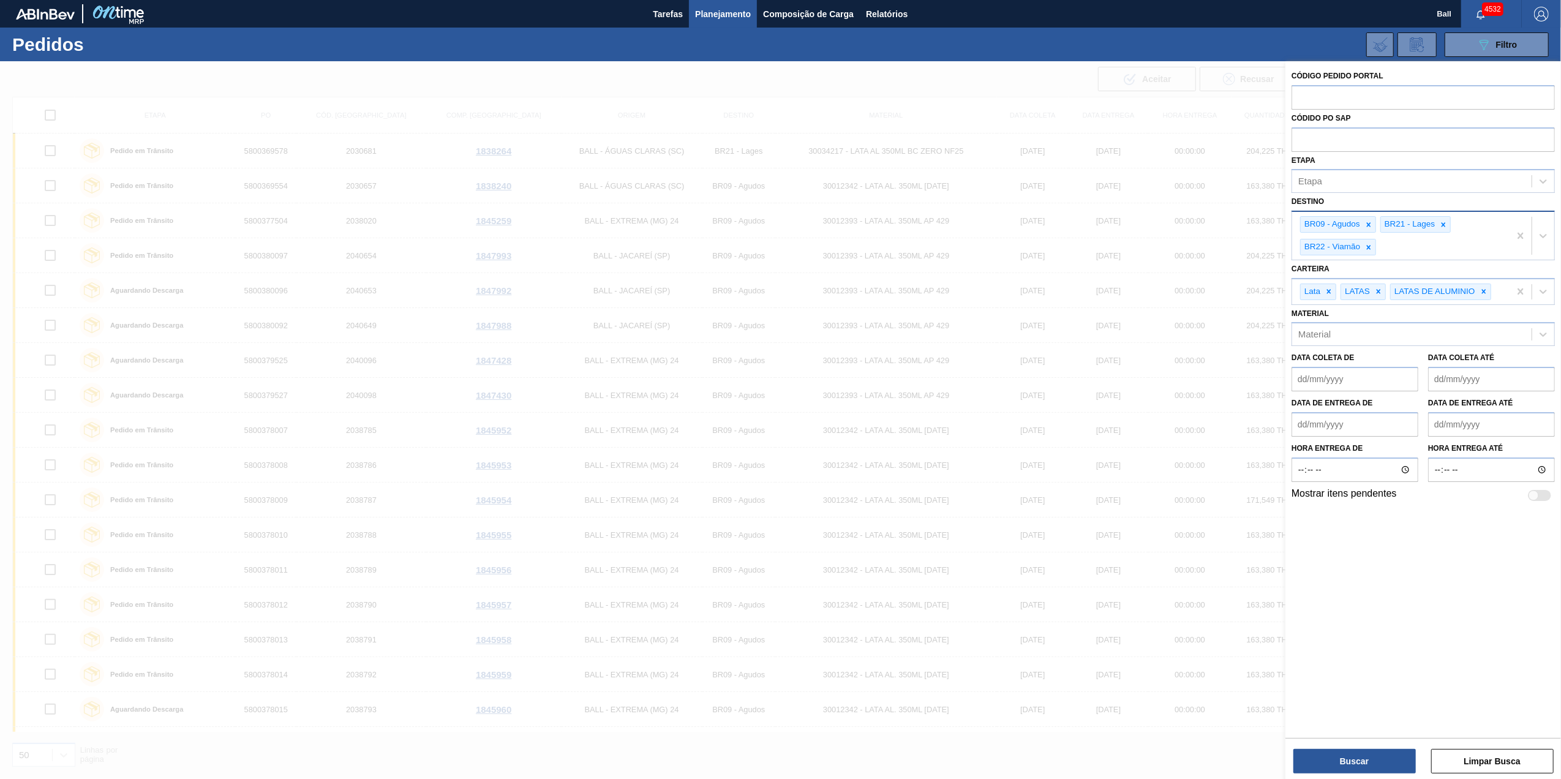
click at [1417, 250] on div "BR09 - Agudos BR21 - Lages BR22 - Viamão" at bounding box center [1400, 236] width 217 height 48
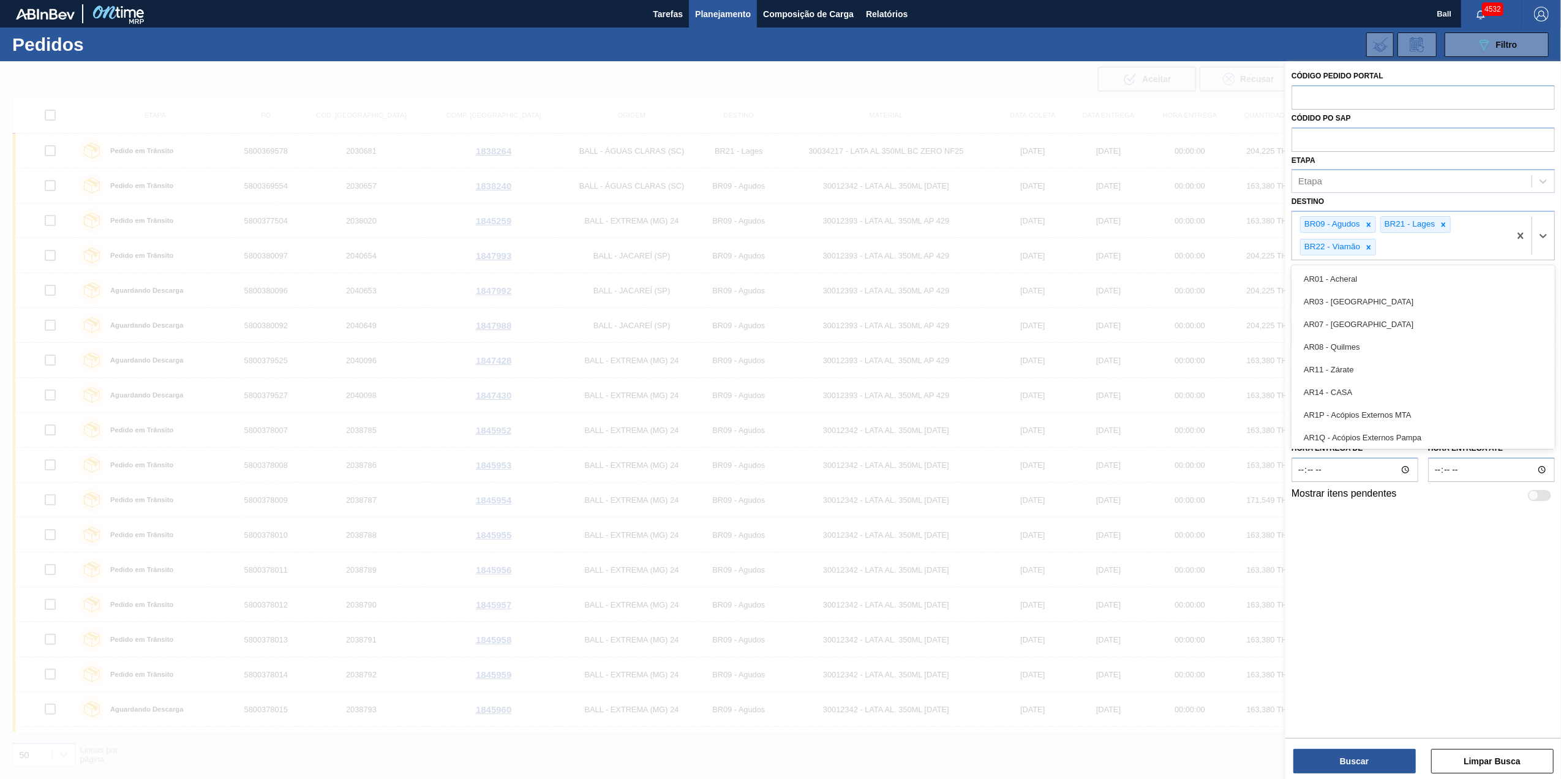
click at [699, 13] on span "Planejamento" at bounding box center [723, 14] width 56 height 15
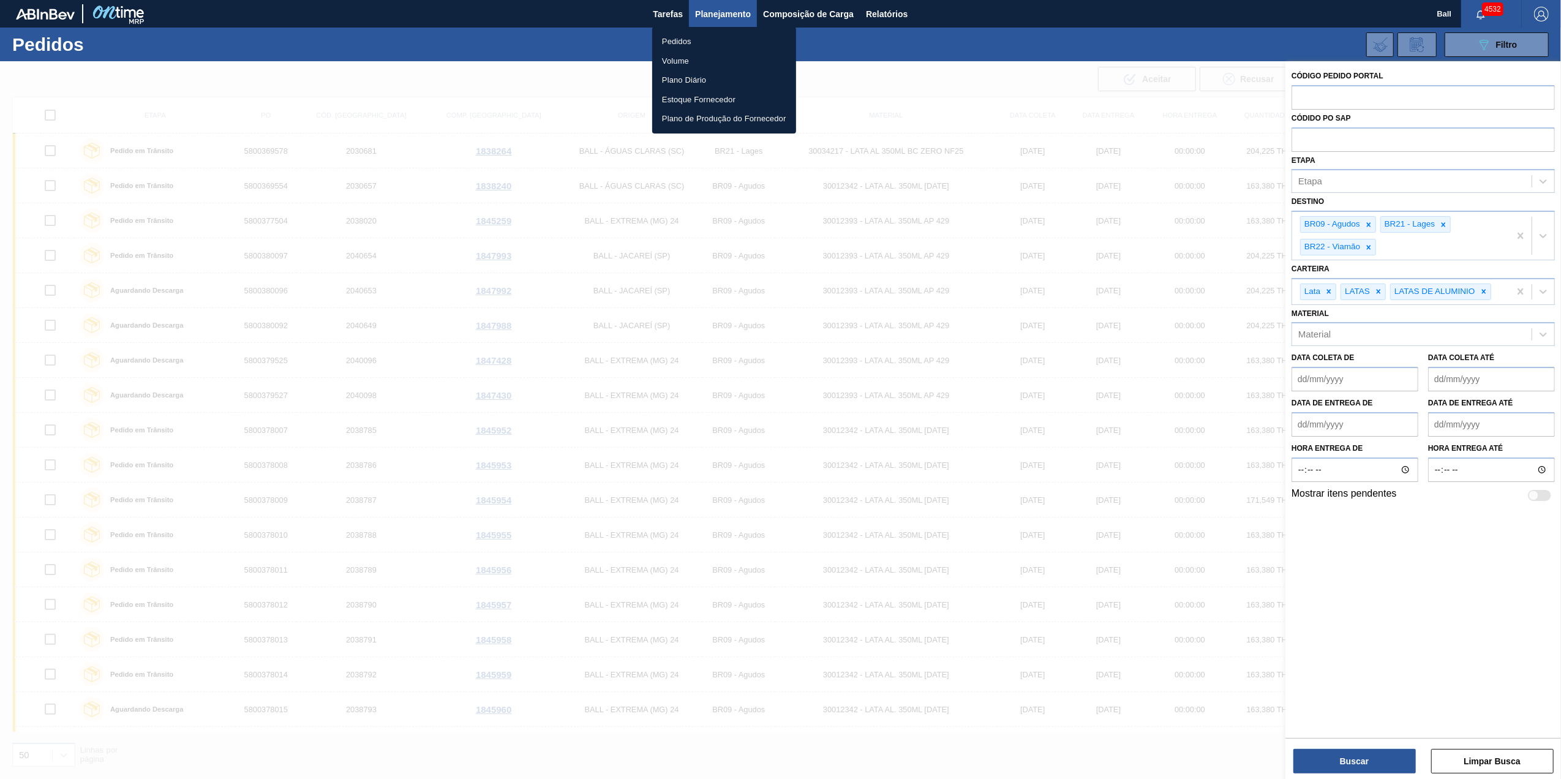
click at [679, 55] on li "Volume" at bounding box center [724, 61] width 144 height 20
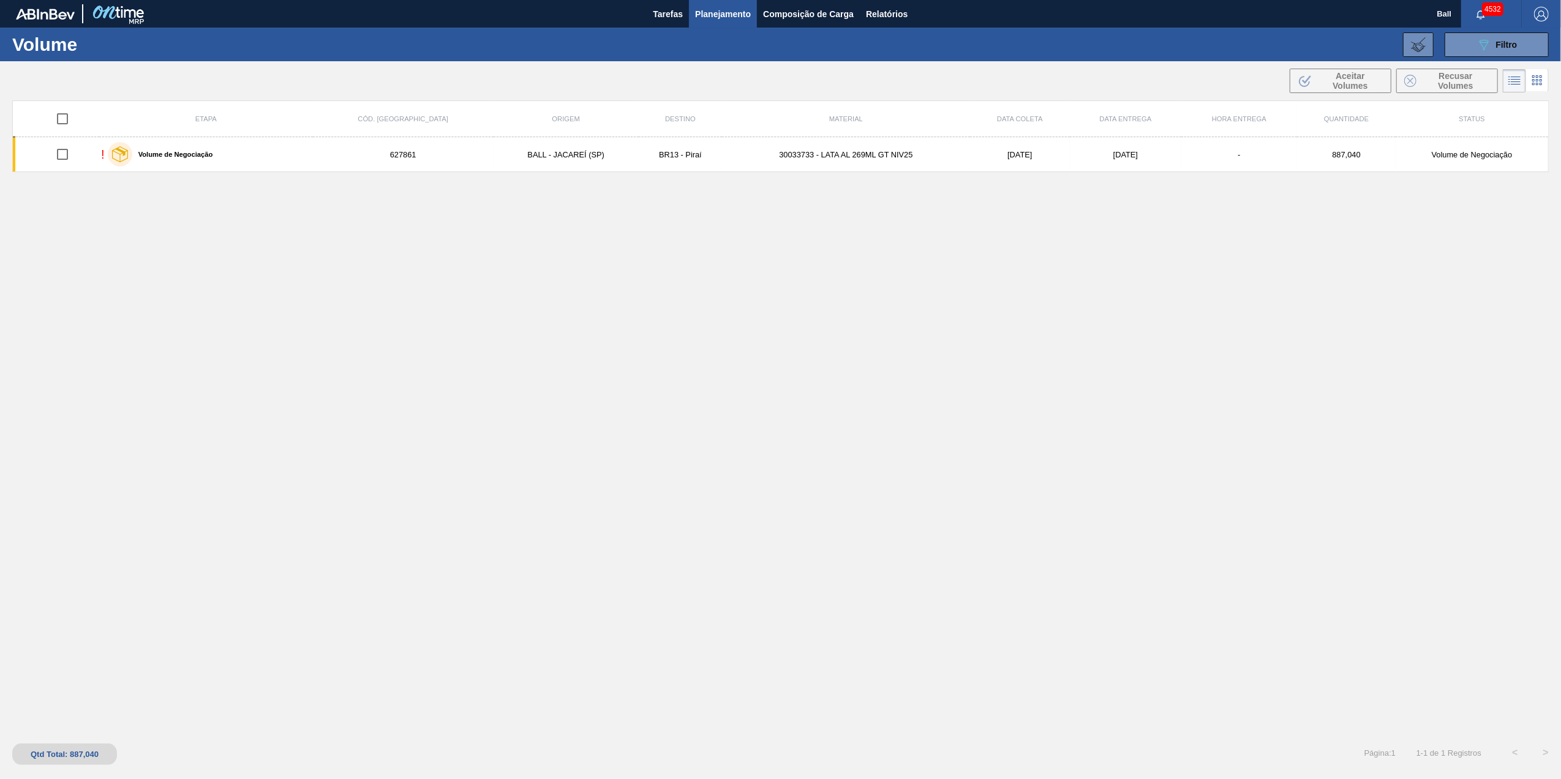
click at [381, 231] on div "Etapa Cód. Pedido Origem Destino Material Data coleta Data Entrega Hora Entrega…" at bounding box center [780, 416] width 1536 height 632
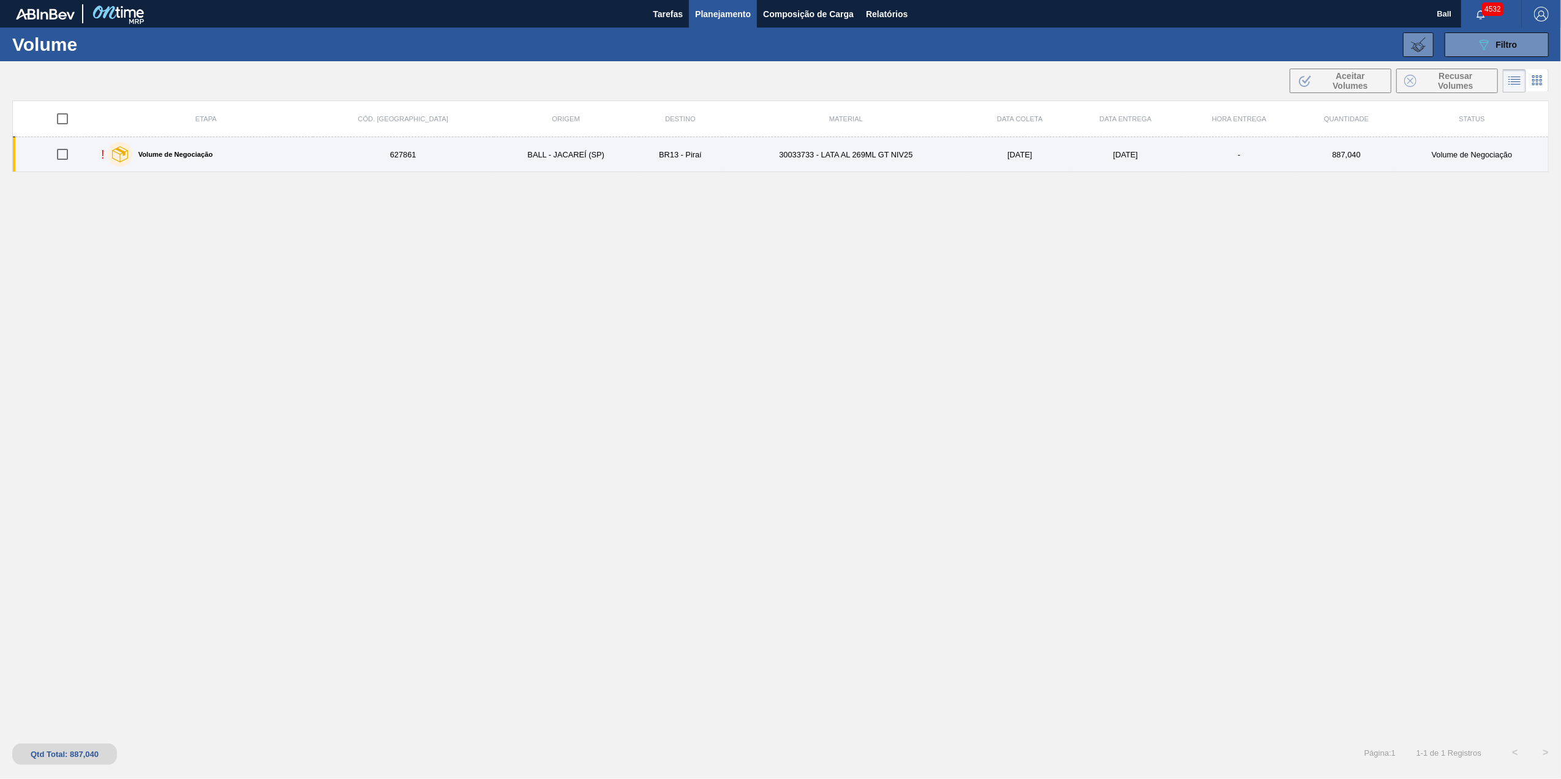
click at [225, 155] on div "! Volume de Negociação" at bounding box center [206, 154] width 210 height 31
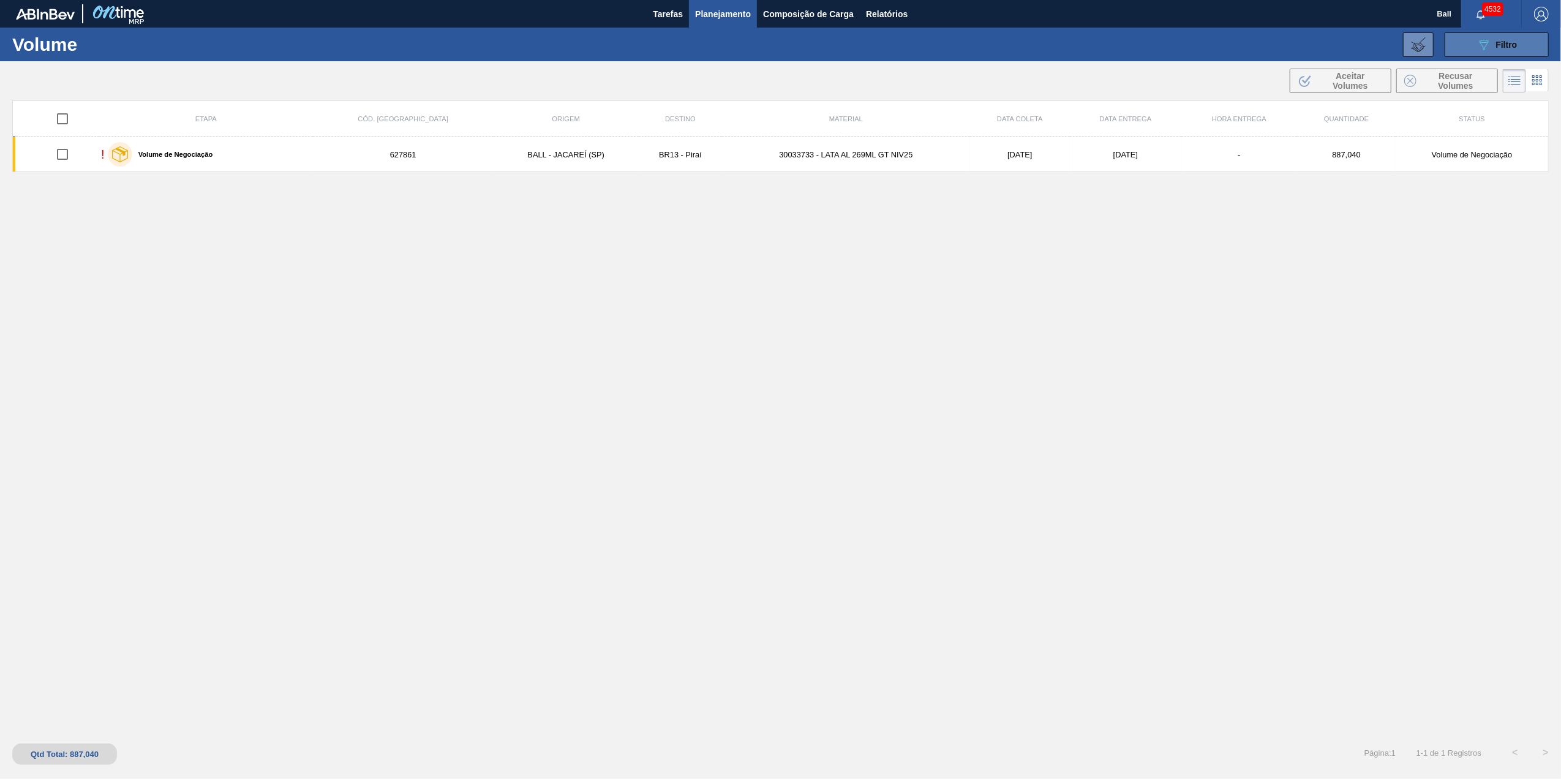
click at [1530, 43] on button "089F7B8B-B2A5-4AFE-B5C0-19BA573D28AC Filtro" at bounding box center [1496, 44] width 104 height 24
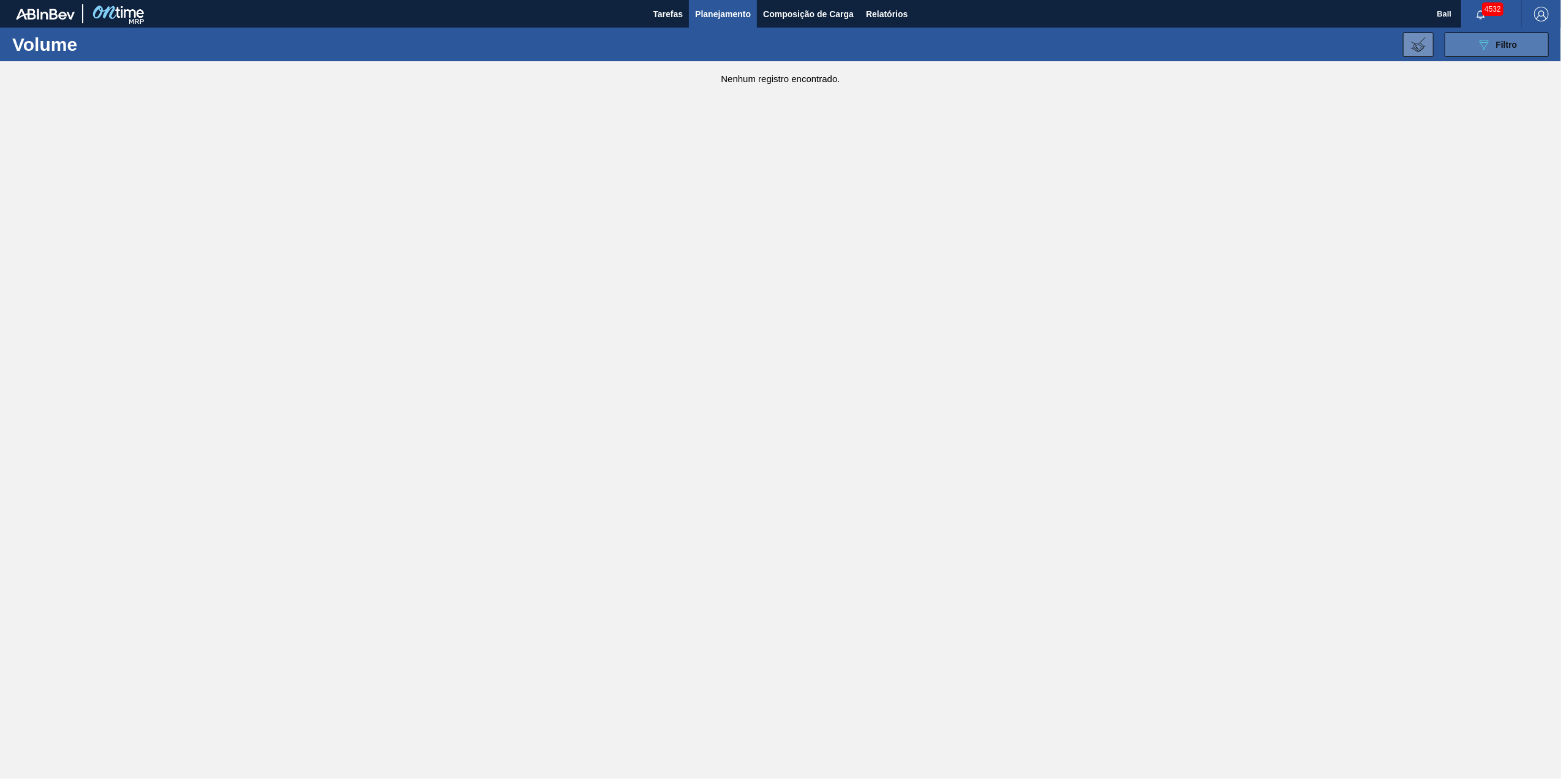
click at [1501, 51] on div "089F7B8B-B2A5-4AFE-B5C0-19BA573D28AC Filtro" at bounding box center [1496, 44] width 41 height 15
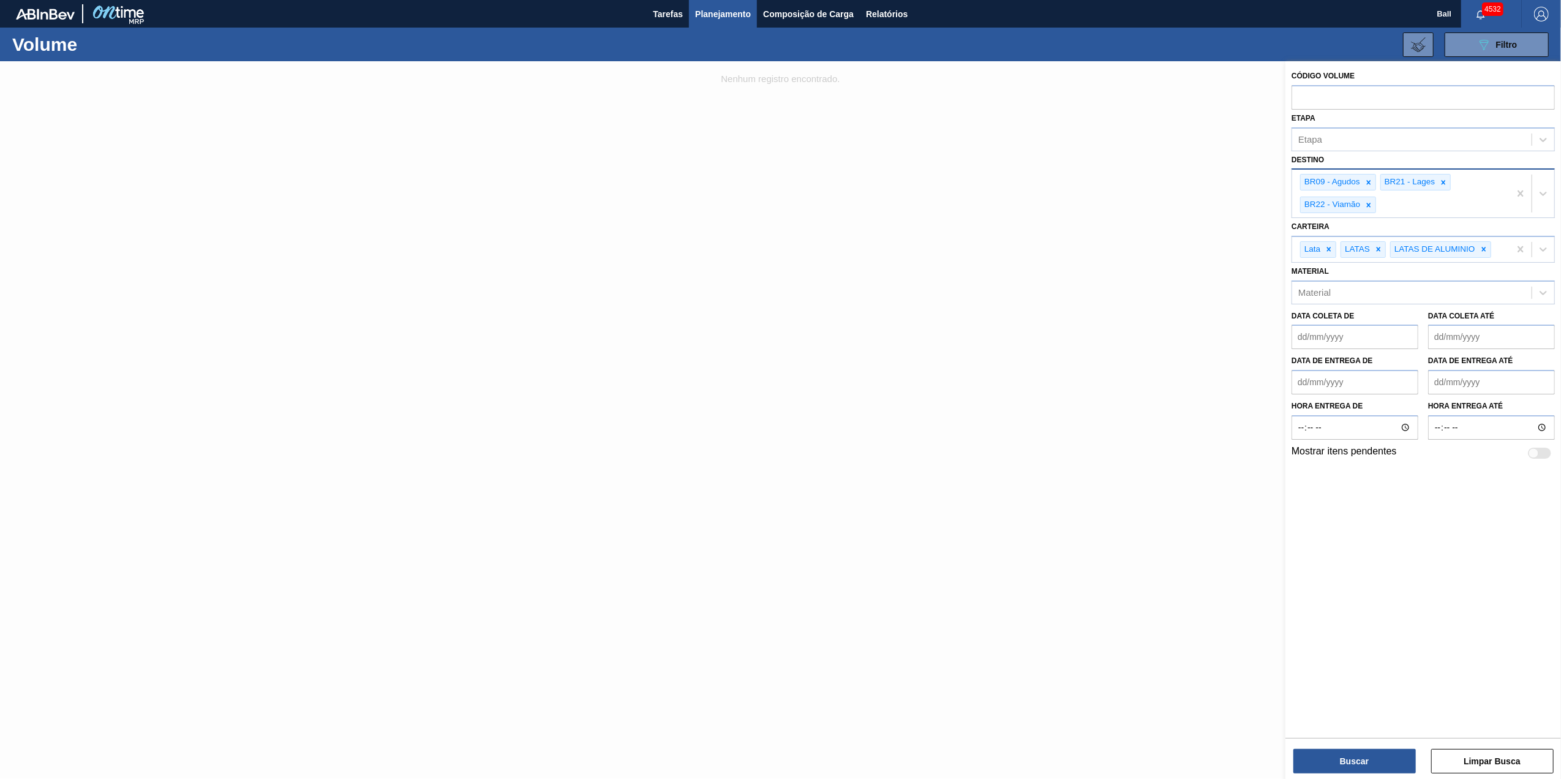
click at [1452, 207] on div "BR09 - Agudos BR21 - Lages BR22 - Viamão" at bounding box center [1400, 194] width 217 height 48
type input "pira"
click at [1380, 764] on button "Buscar" at bounding box center [1354, 761] width 122 height 24
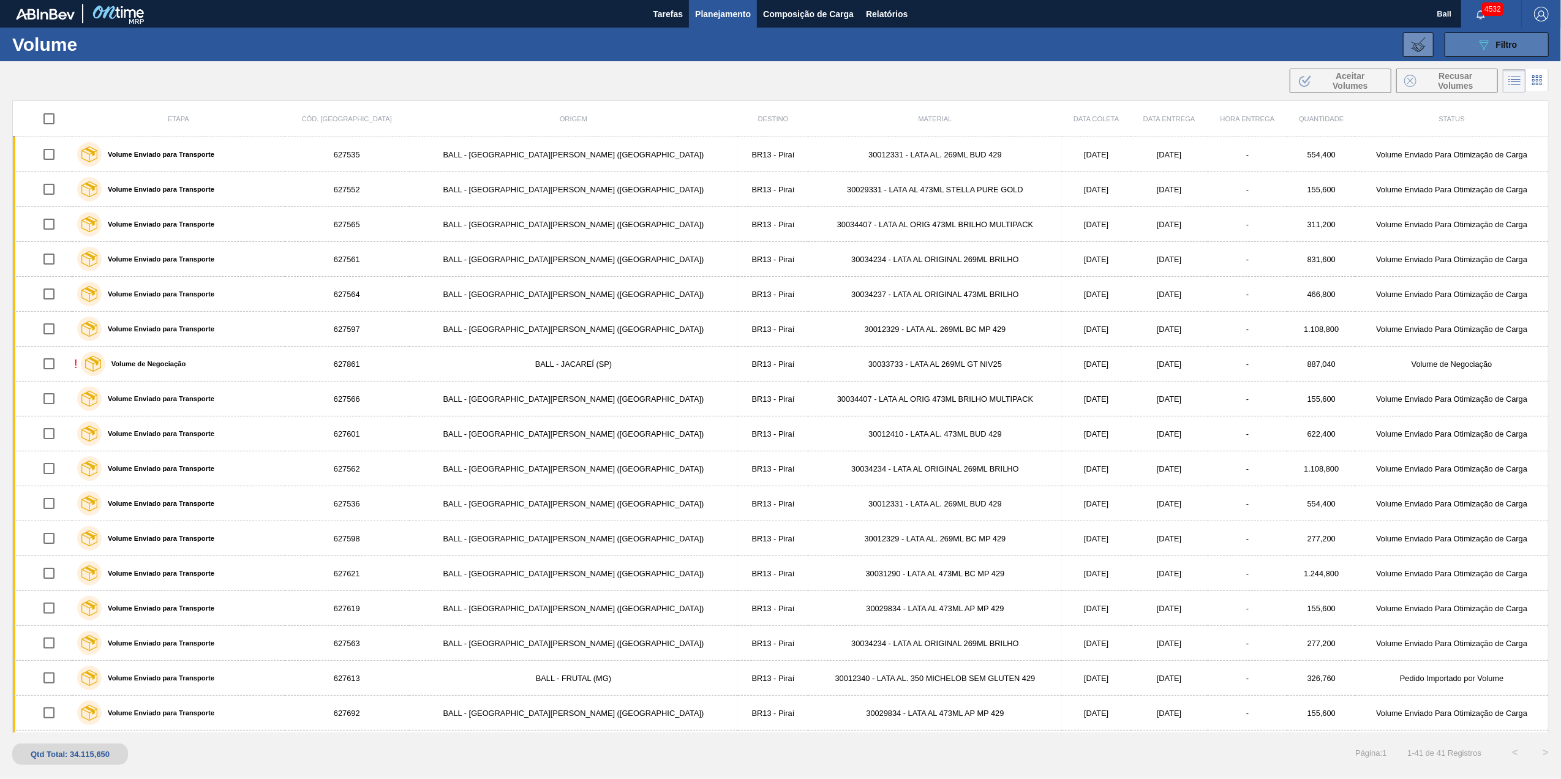
click at [1519, 45] on button "089F7B8B-B2A5-4AFE-B5C0-19BA573D28AC Filtro" at bounding box center [1496, 44] width 104 height 24
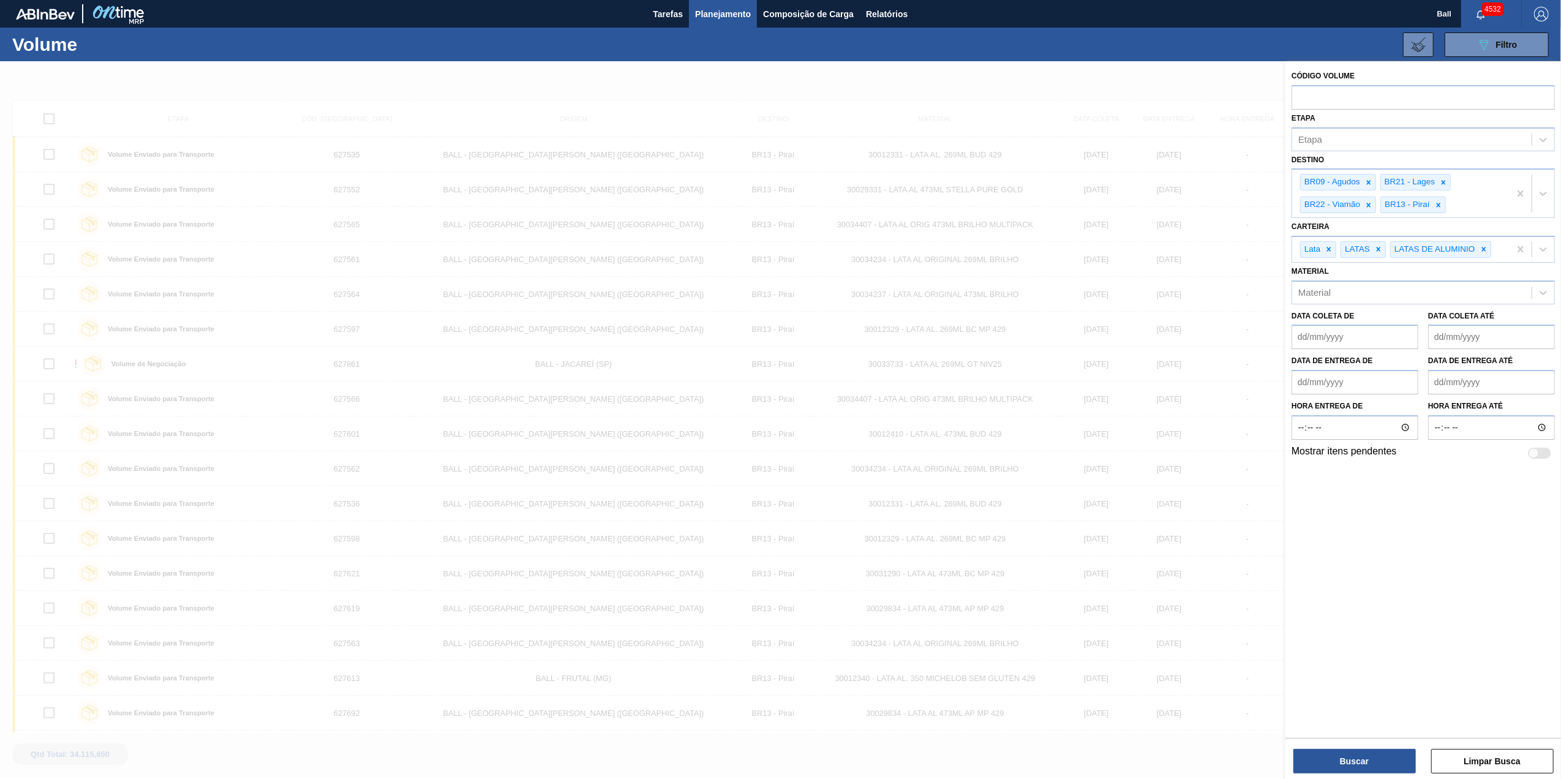
click at [1394, 115] on div "Etapa Etapa" at bounding box center [1422, 131] width 263 height 42
click at [1397, 100] on input "text" at bounding box center [1422, 96] width 263 height 23
click at [1515, 94] on input "text" at bounding box center [1422, 96] width 263 height 23
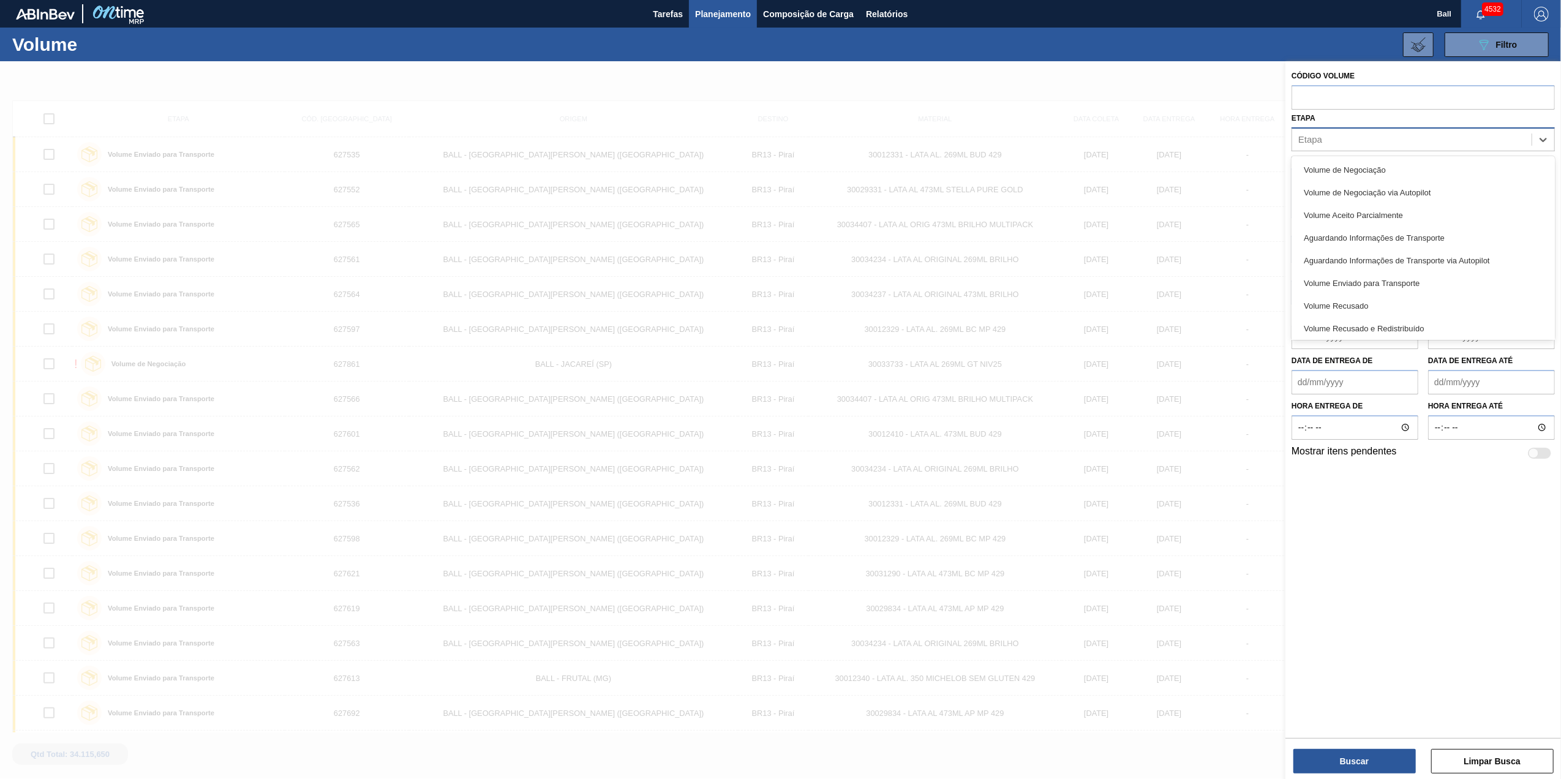
click at [1507, 135] on div "Etapa" at bounding box center [1411, 139] width 239 height 18
click at [1429, 169] on div "Volume de Negociação" at bounding box center [1422, 170] width 263 height 23
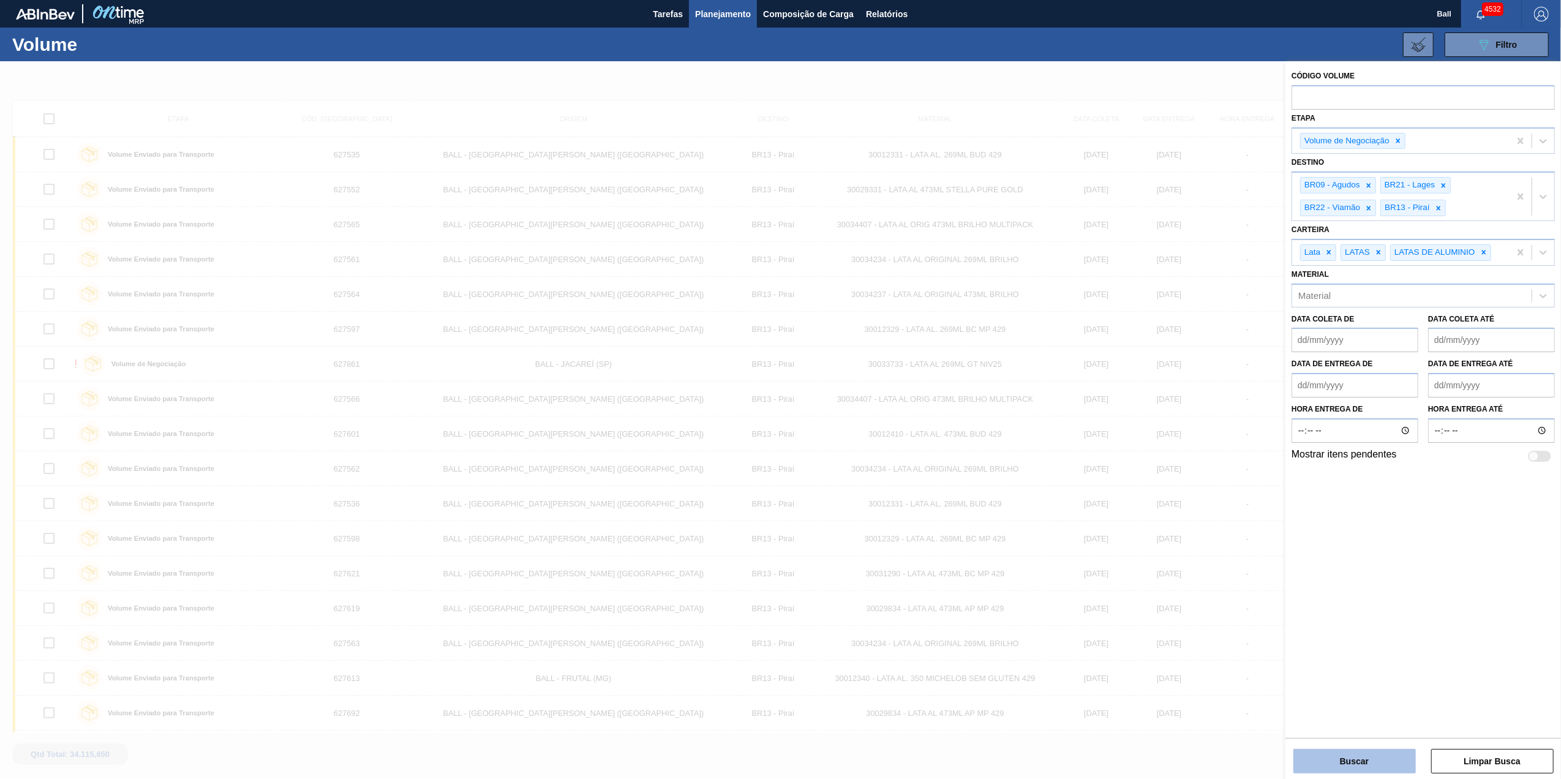
click at [1356, 759] on button "Buscar" at bounding box center [1354, 761] width 122 height 24
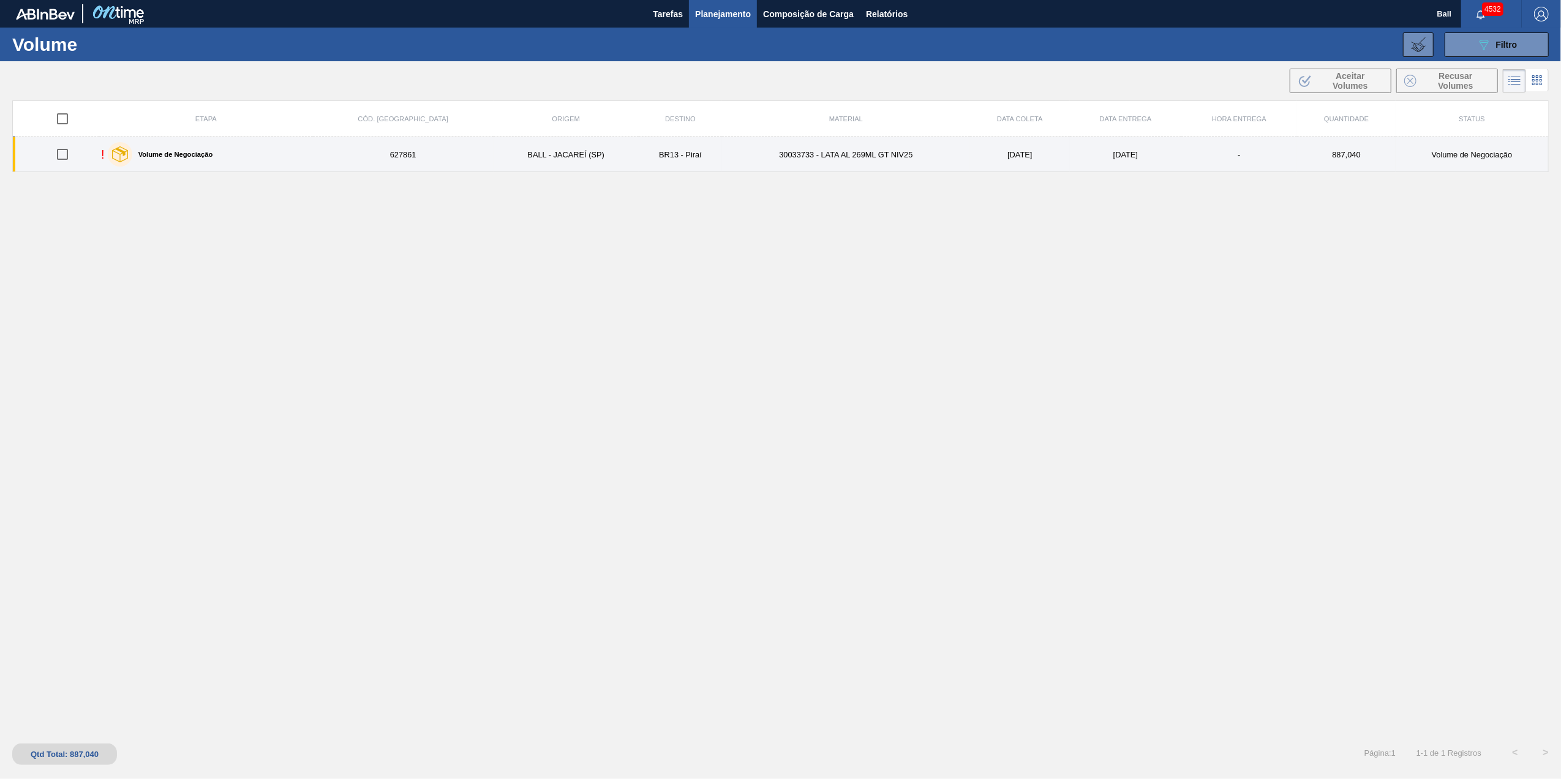
click at [779, 159] on td "30033733 - LATA AL 269ML GT NIV25" at bounding box center [845, 154] width 247 height 35
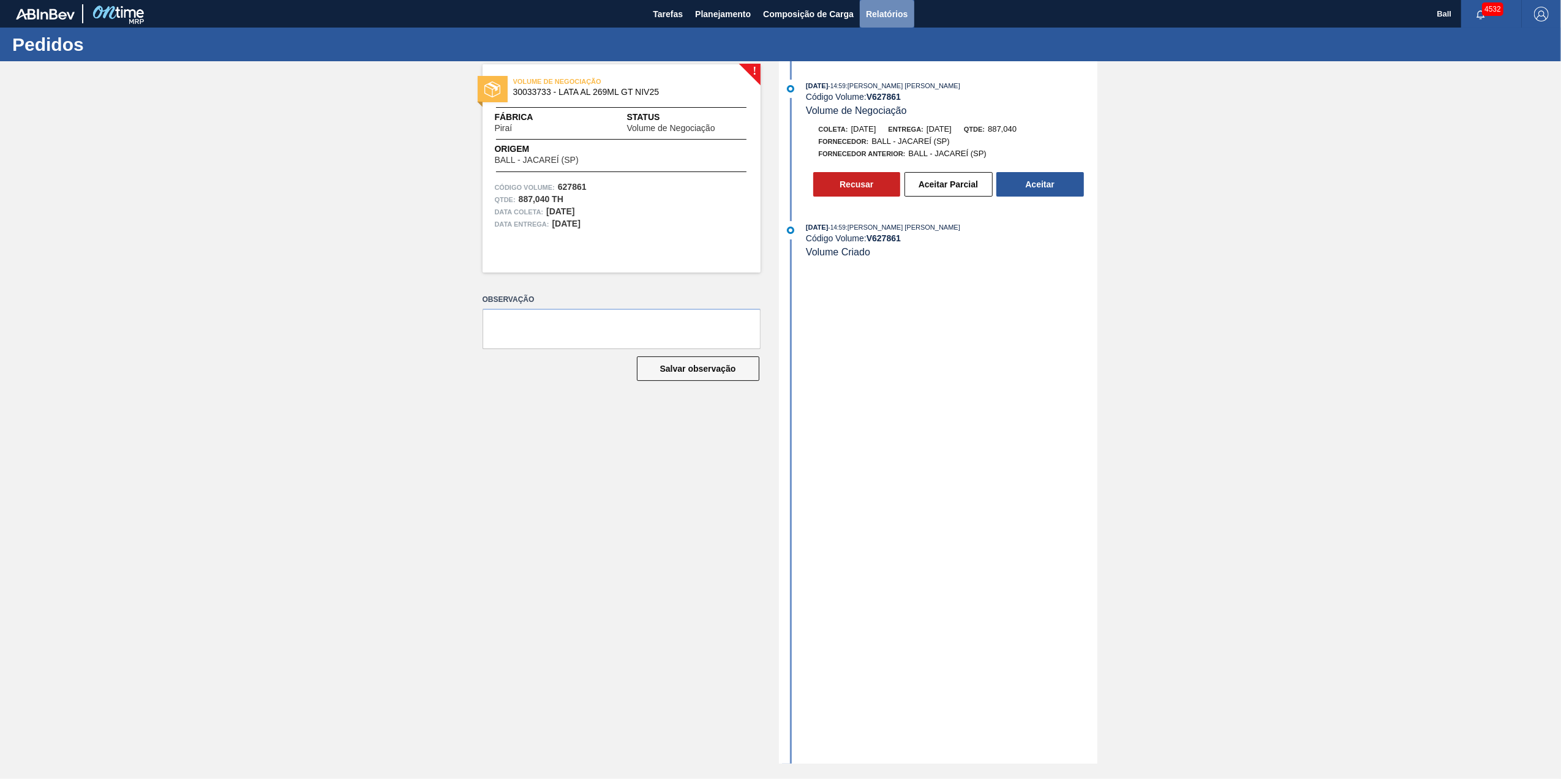
click at [898, 20] on span "Relatórios" at bounding box center [887, 14] width 42 height 15
click at [912, 18] on button "Relatórios" at bounding box center [887, 14] width 54 height 28
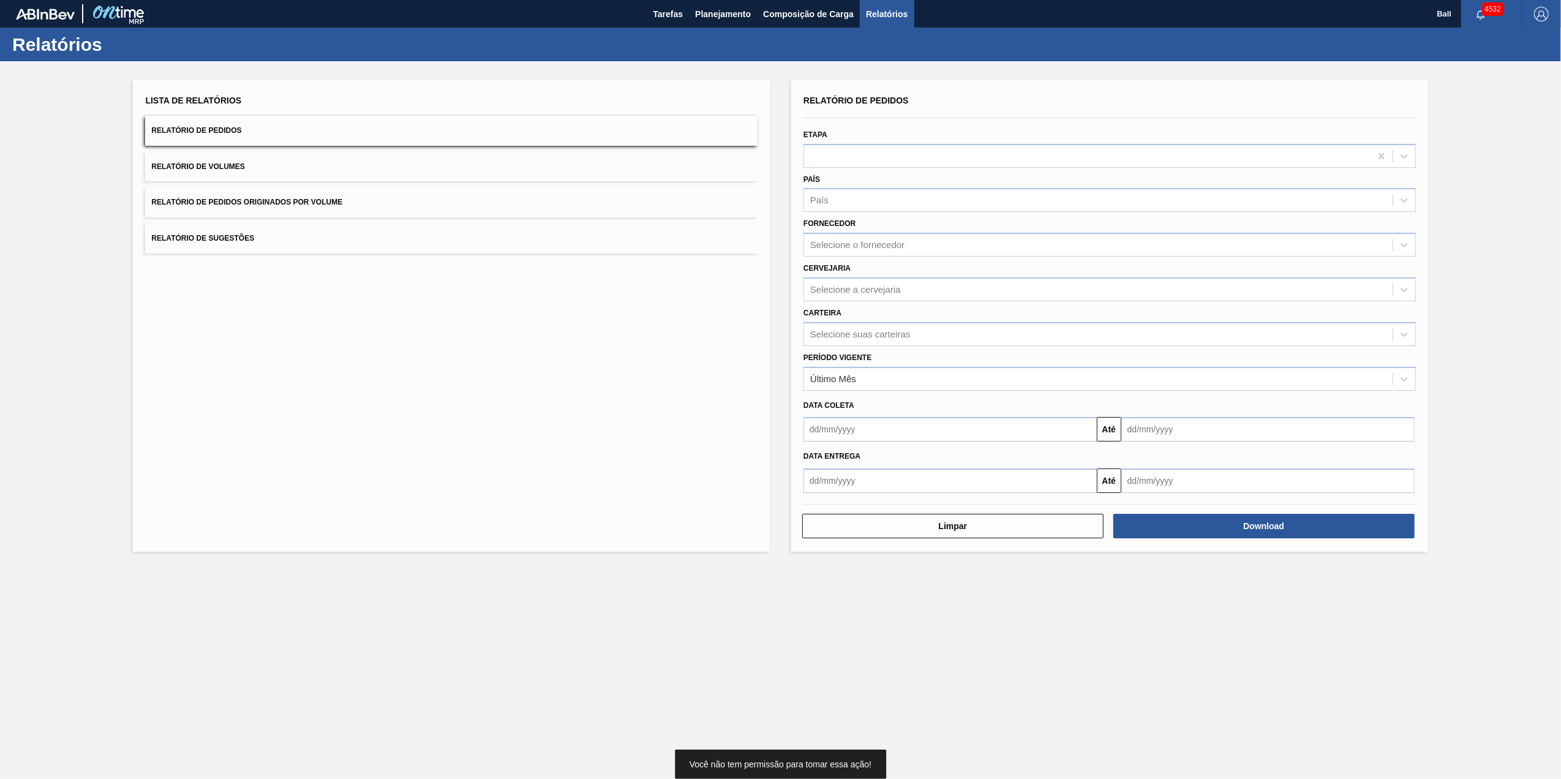
click at [572, 184] on div "Lista de Relatórios Relatório de Pedidos Relatório de Volumes Relatório de Pedi…" at bounding box center [451, 173] width 612 height 162
click at [563, 171] on button "Relatório de Volumes" at bounding box center [451, 167] width 612 height 30
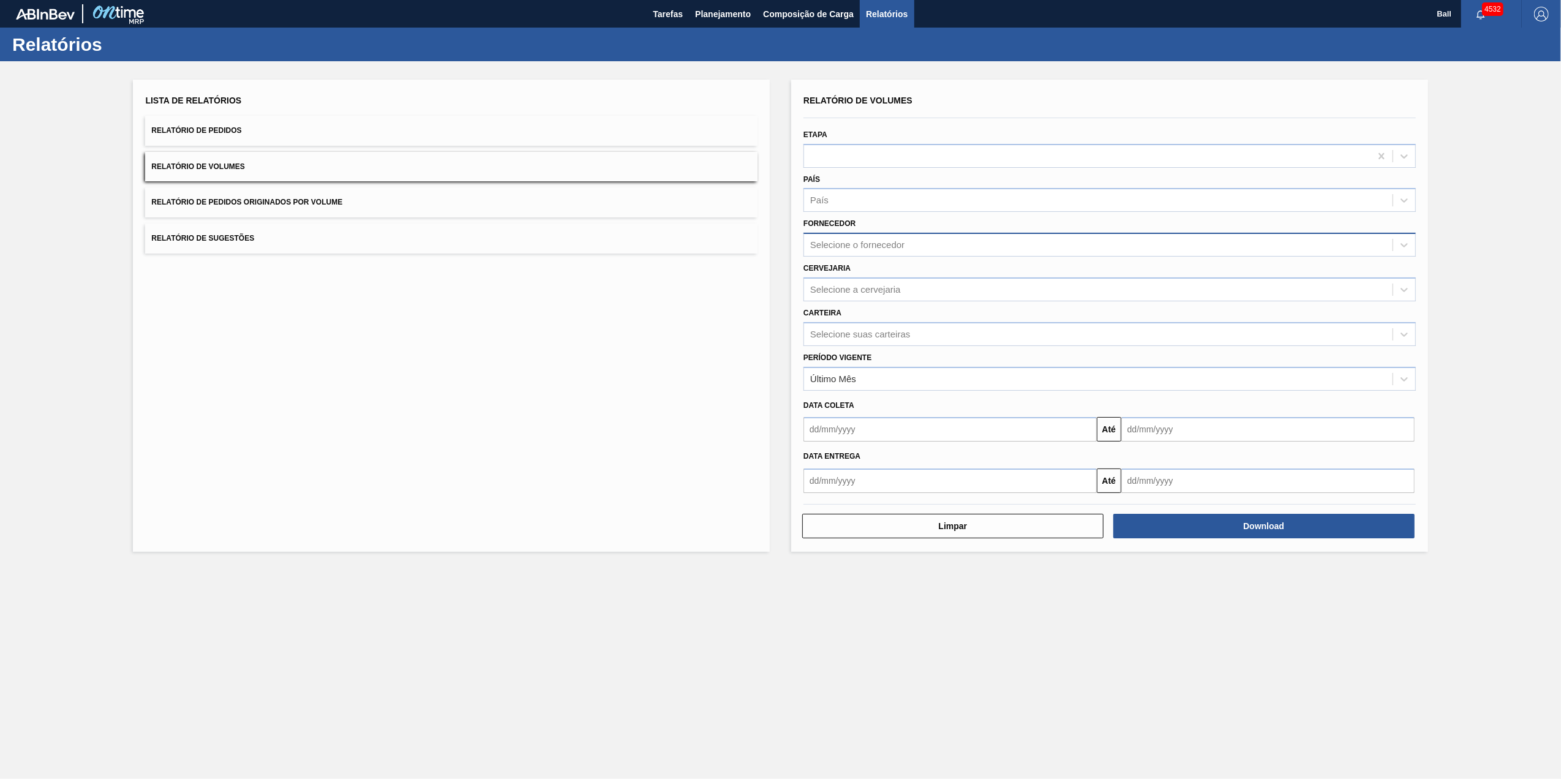
click at [939, 241] on div "Selecione o fornecedor" at bounding box center [1098, 245] width 588 height 18
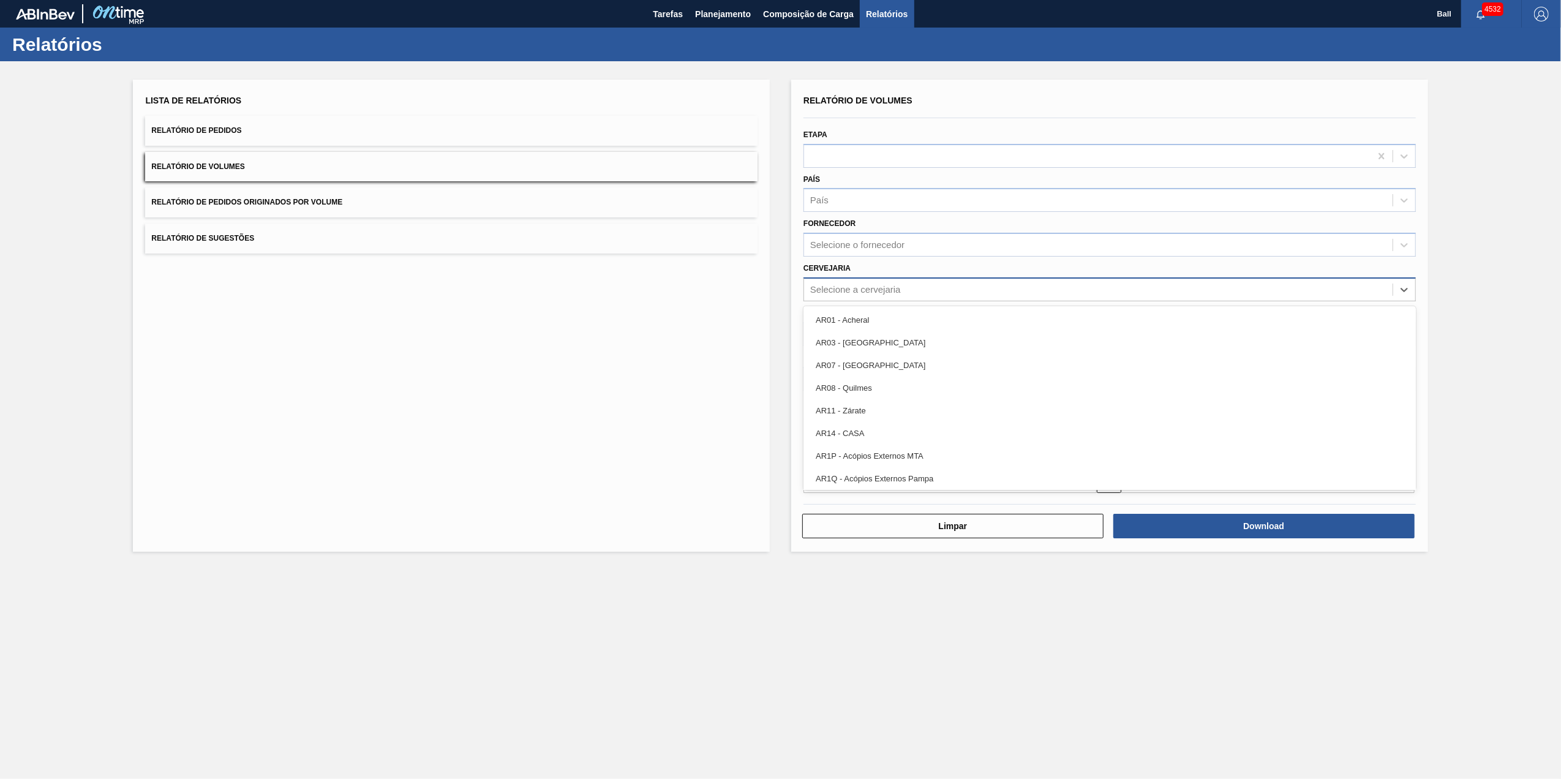
click at [904, 280] on div "Selecione a cervejaria" at bounding box center [1098, 289] width 588 height 18
type input "agud"
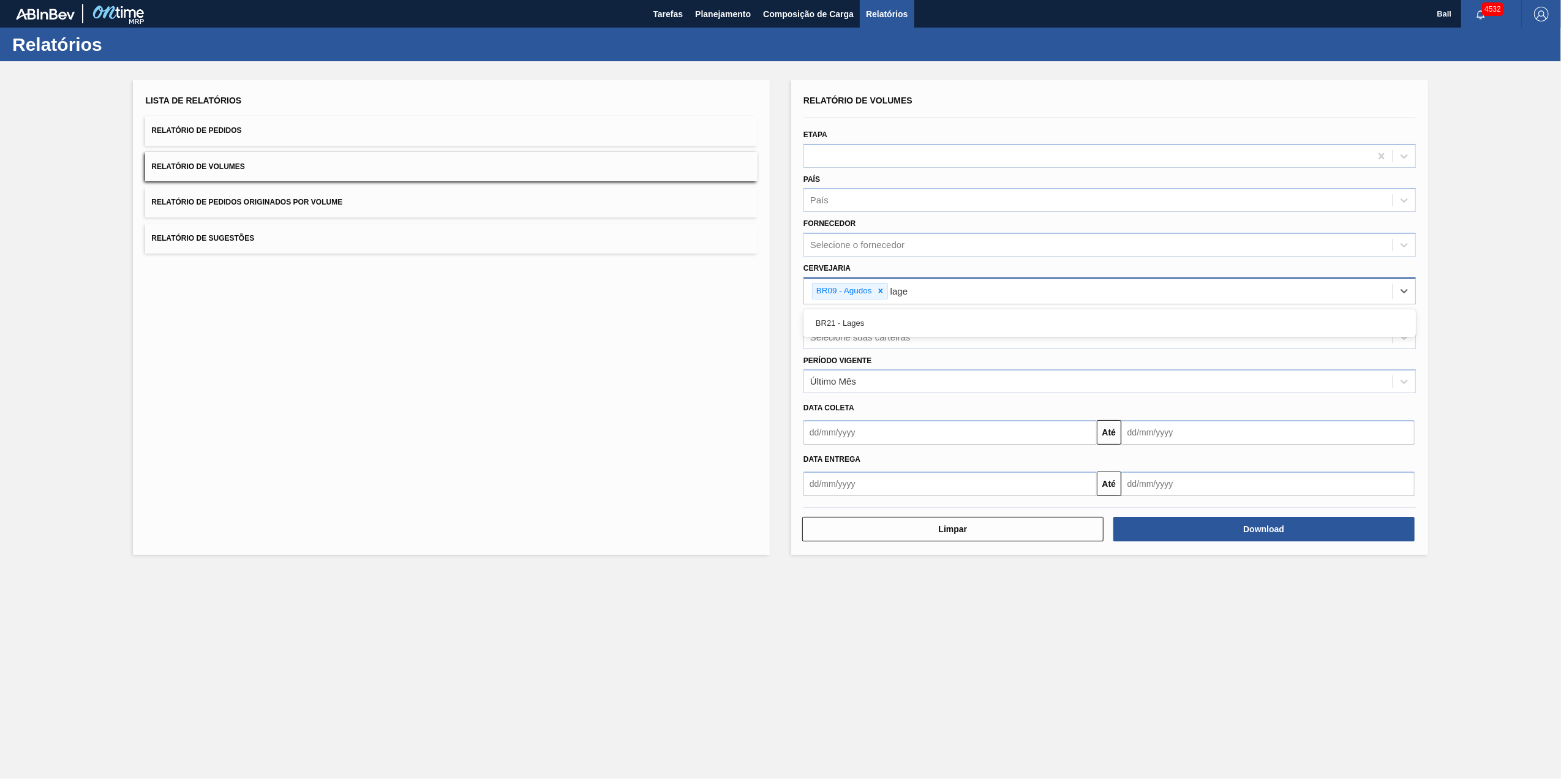
type input "lages"
type input "via"
click at [924, 360] on div "Período Vigente Último Mês" at bounding box center [1109, 373] width 612 height 42
click at [948, 328] on div "Selecione suas carteiras" at bounding box center [1098, 337] width 588 height 18
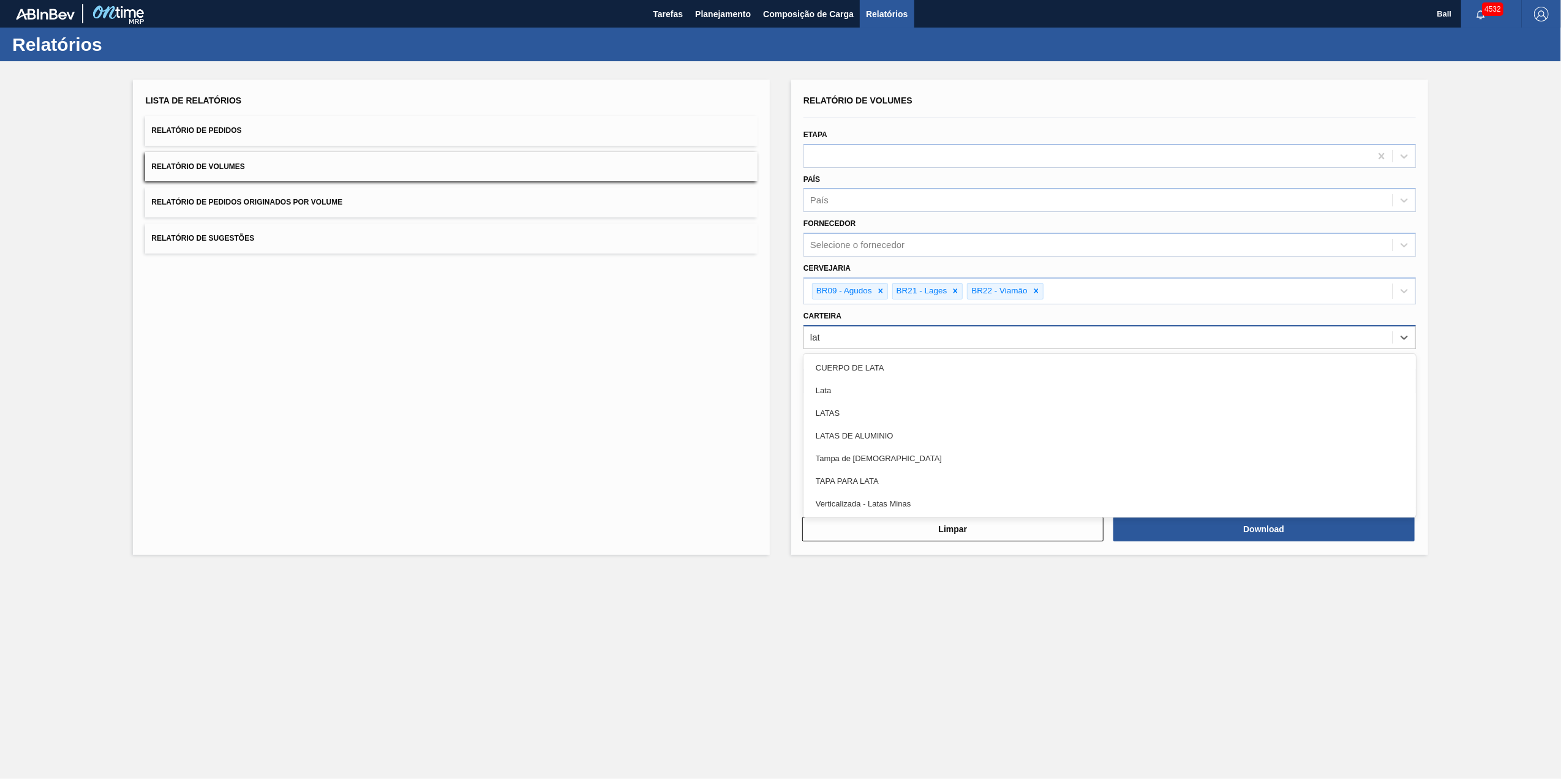
type input "lata"
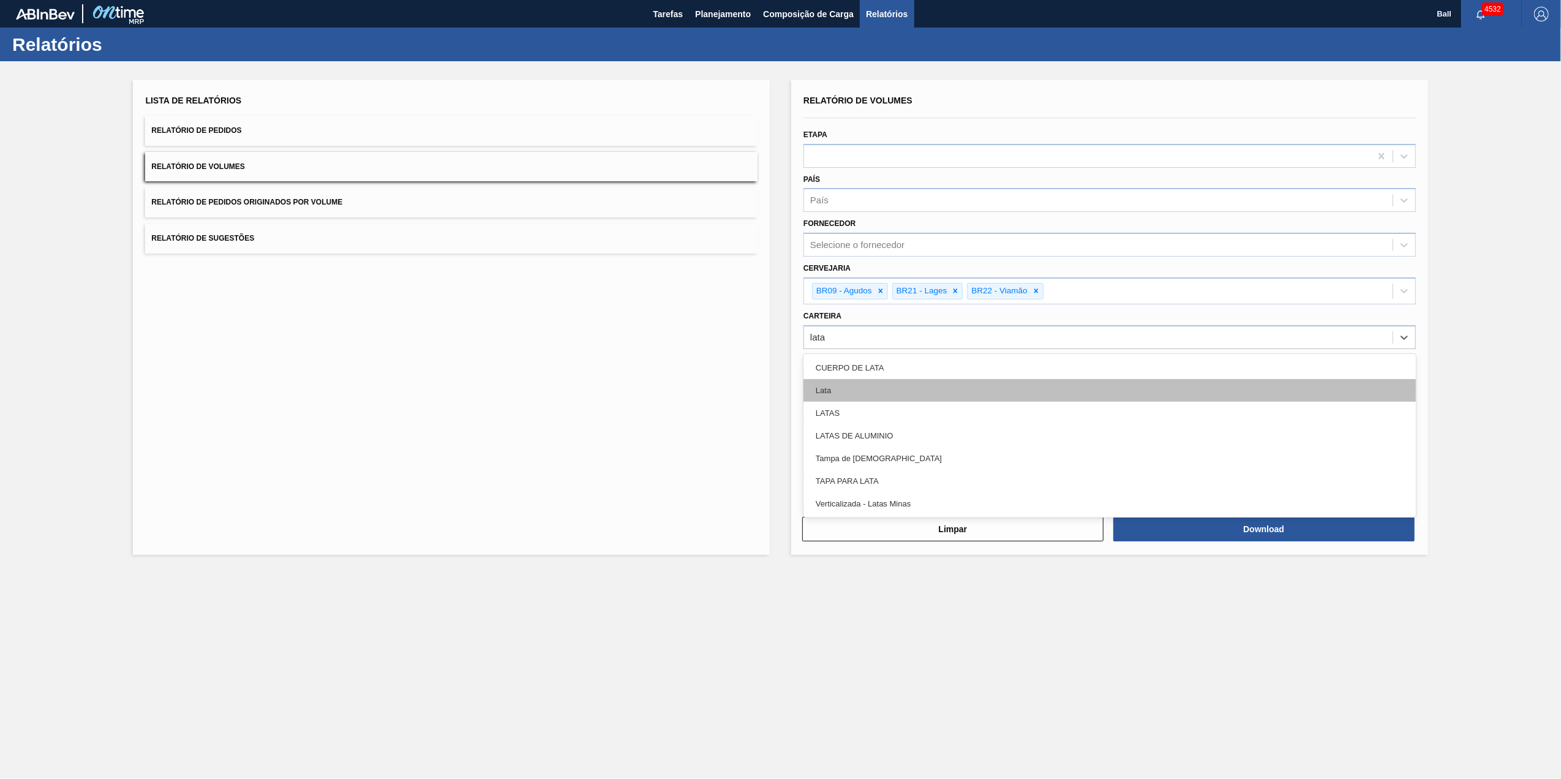
click at [906, 380] on div "Lata" at bounding box center [1109, 390] width 612 height 23
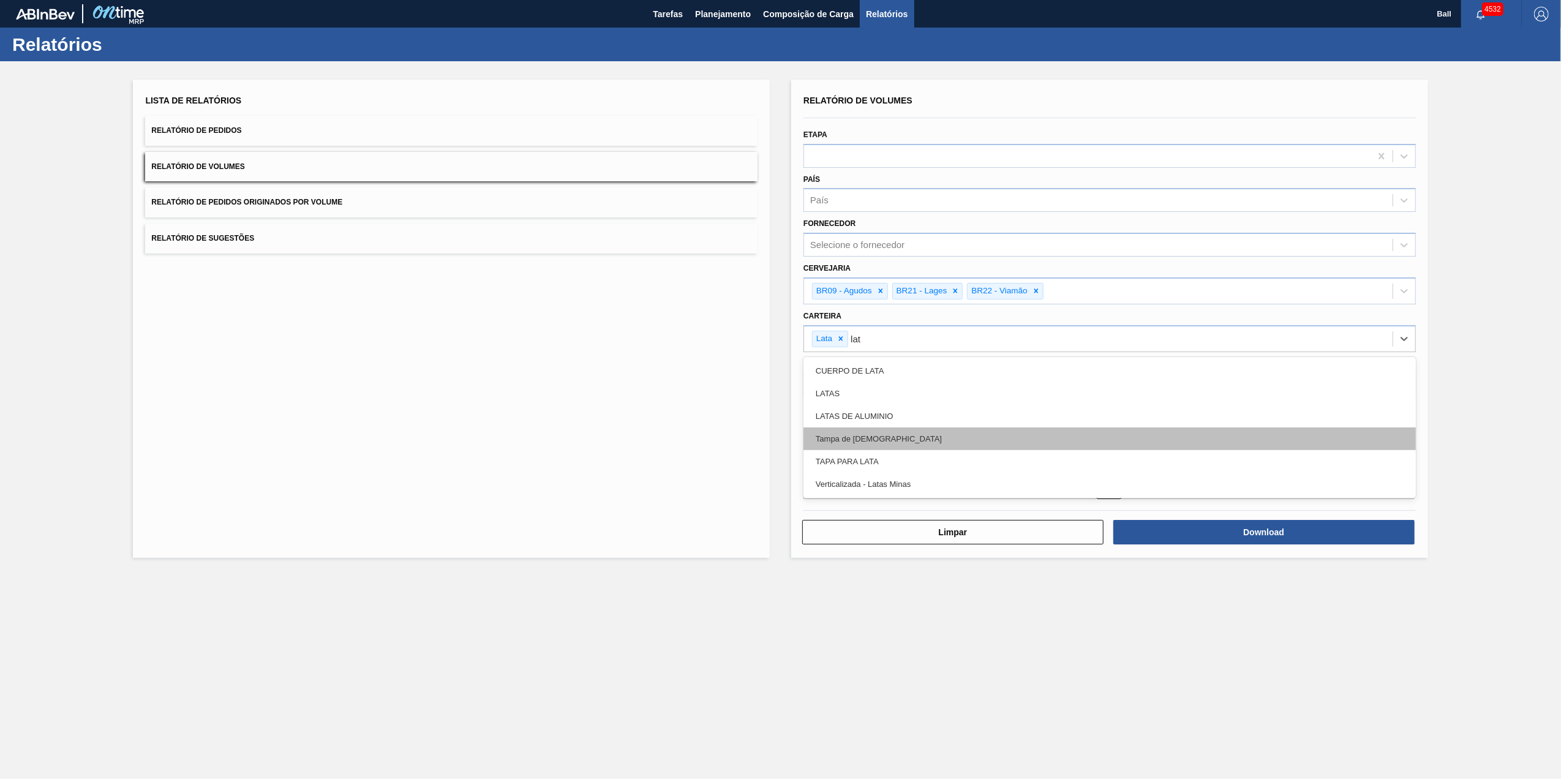
type input "lata"
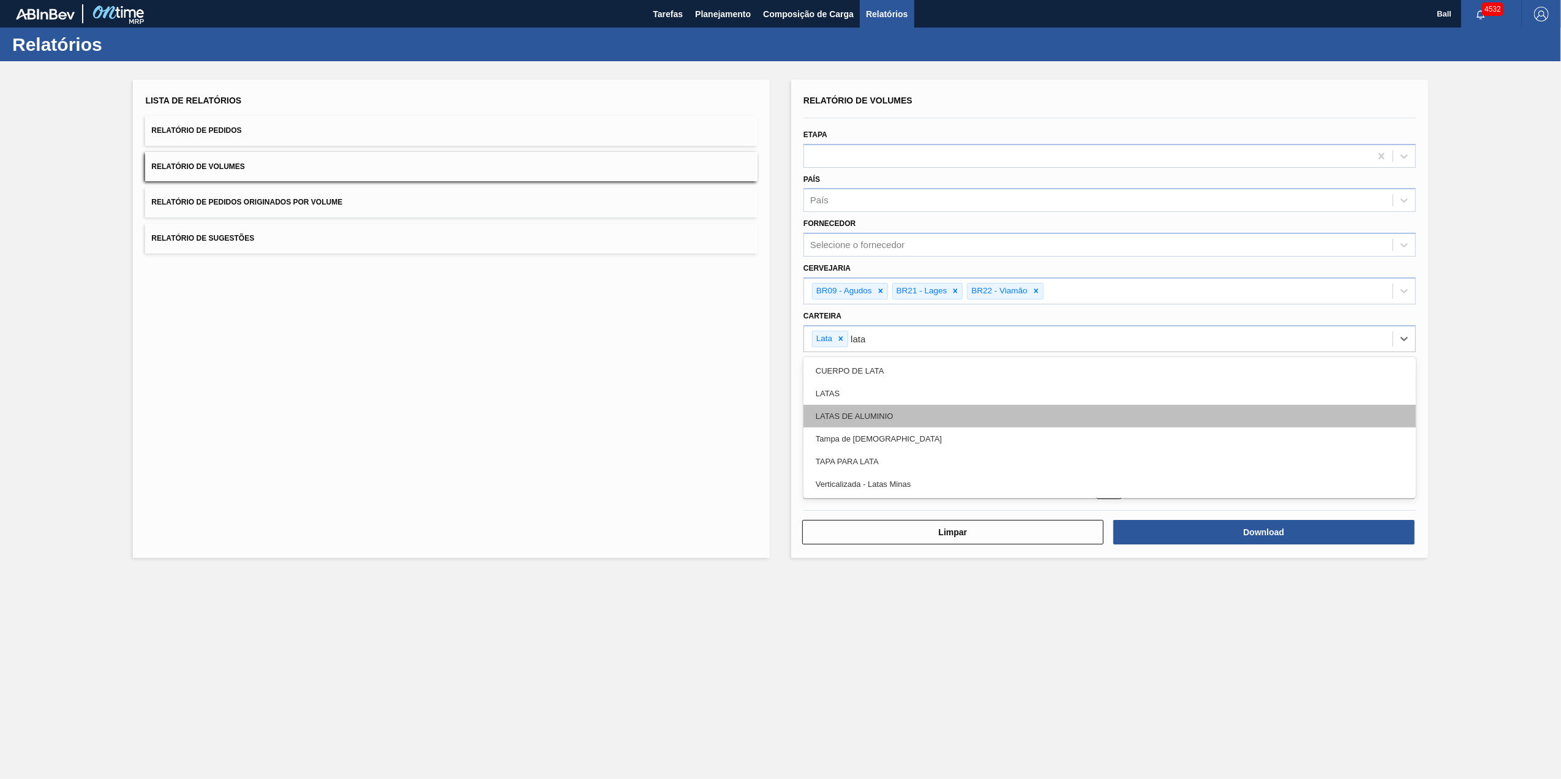
click at [884, 411] on div "LATAS DE ALUMINIO" at bounding box center [1109, 416] width 612 height 23
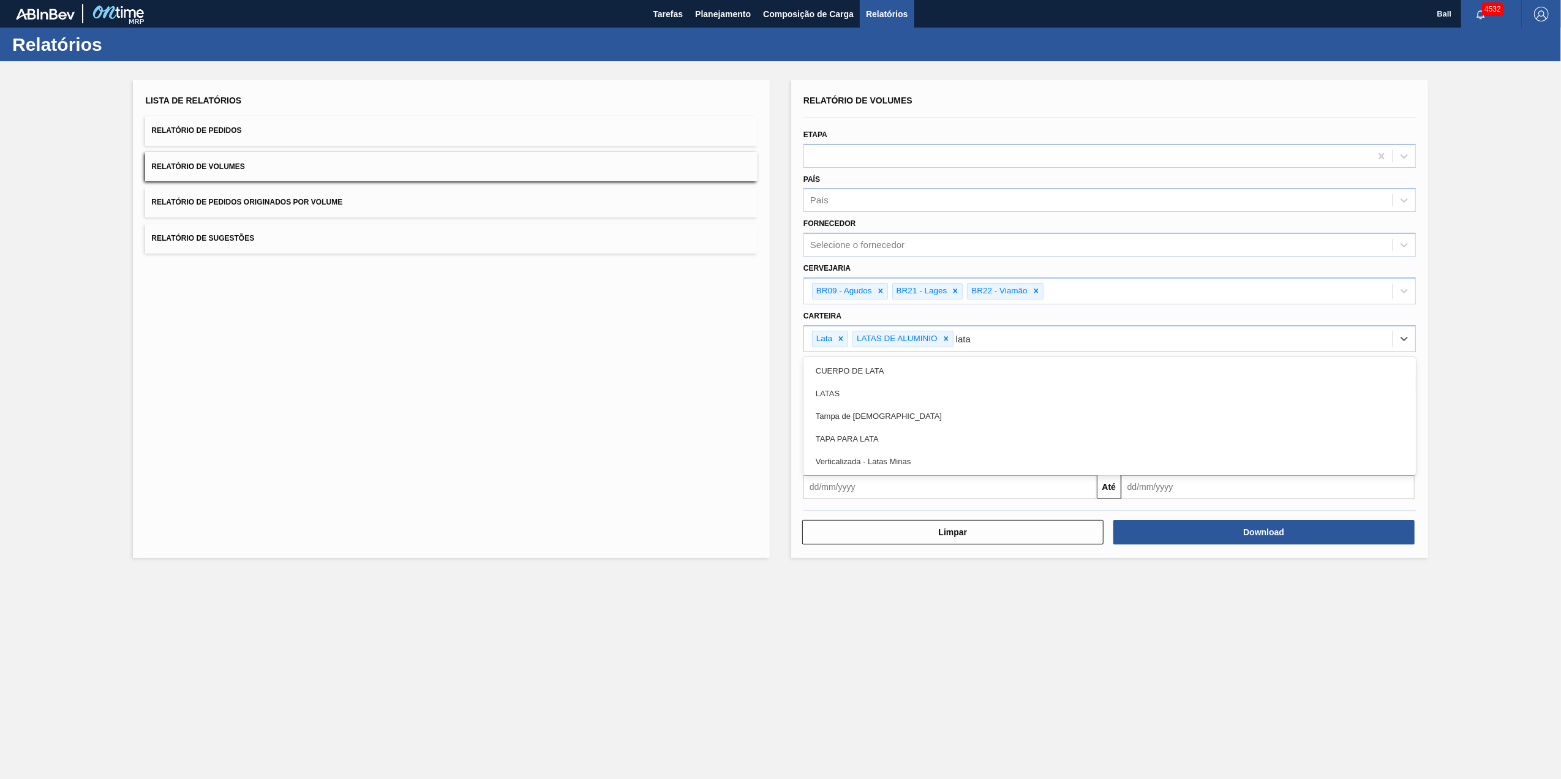
type input "latas"
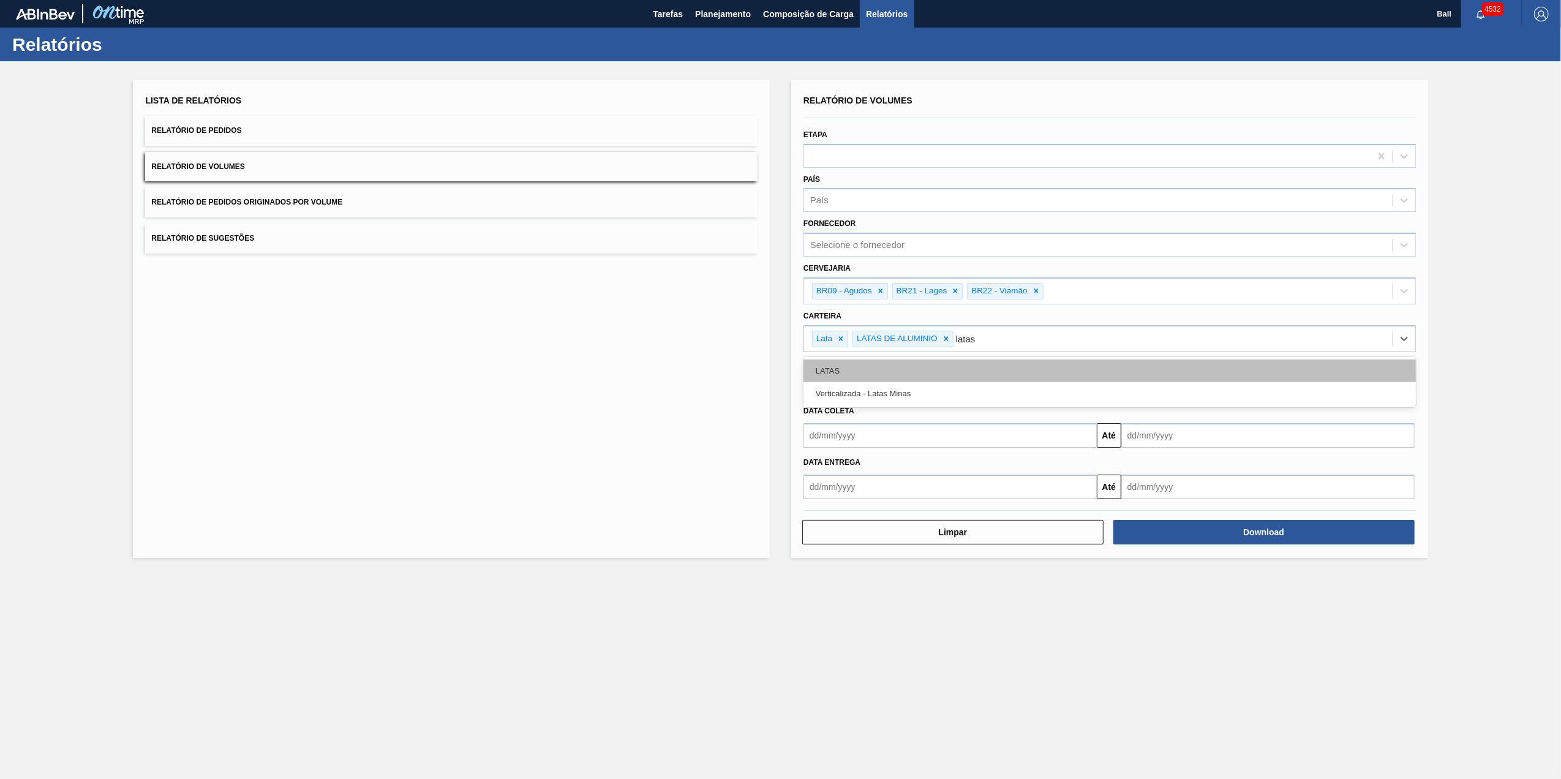
click at [880, 364] on div "LATAS" at bounding box center [1109, 370] width 612 height 23
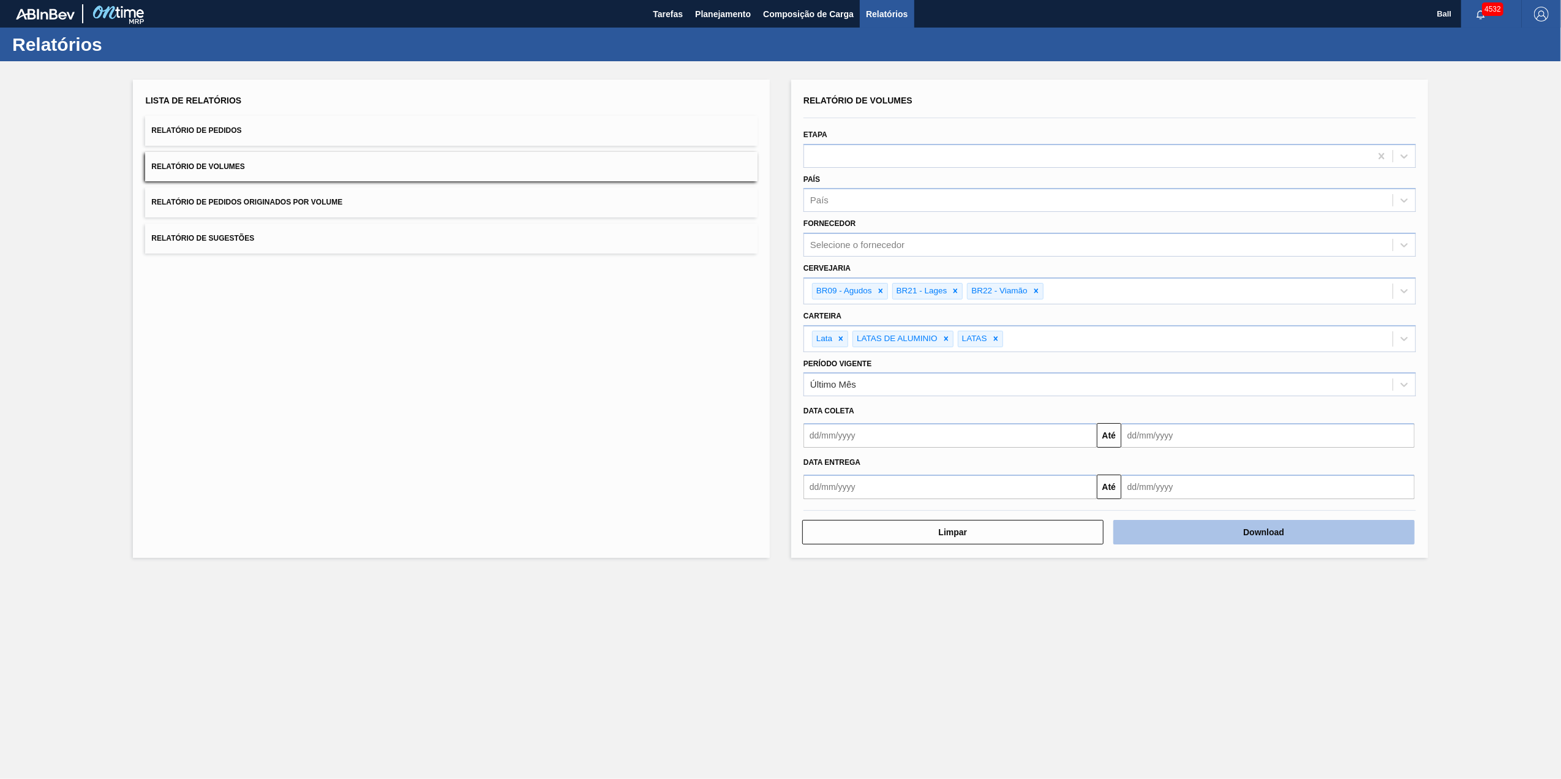
click at [1315, 539] on button "Download" at bounding box center [1263, 532] width 301 height 24
click at [946, 676] on main "Tarefas Planejamento Composição de Carga Relatórios Ball 4532 Marcar todas como…" at bounding box center [780, 389] width 1561 height 779
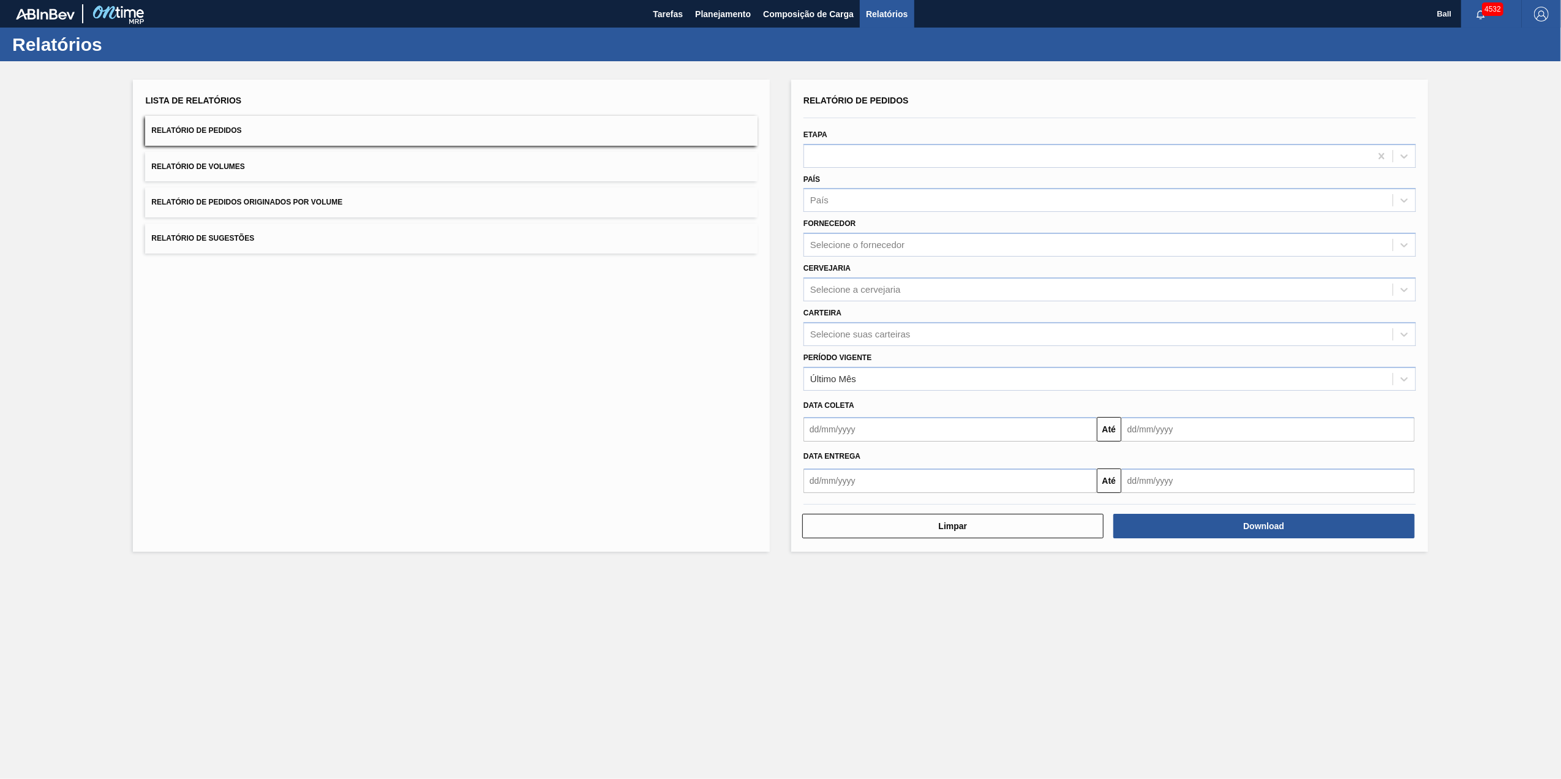
click at [338, 131] on button "Relatório de Pedidos" at bounding box center [451, 131] width 612 height 30
click at [272, 164] on button "Relatório de Volumes" at bounding box center [451, 167] width 612 height 30
click at [880, 334] on div "Selecione suas carteiras" at bounding box center [860, 334] width 100 height 10
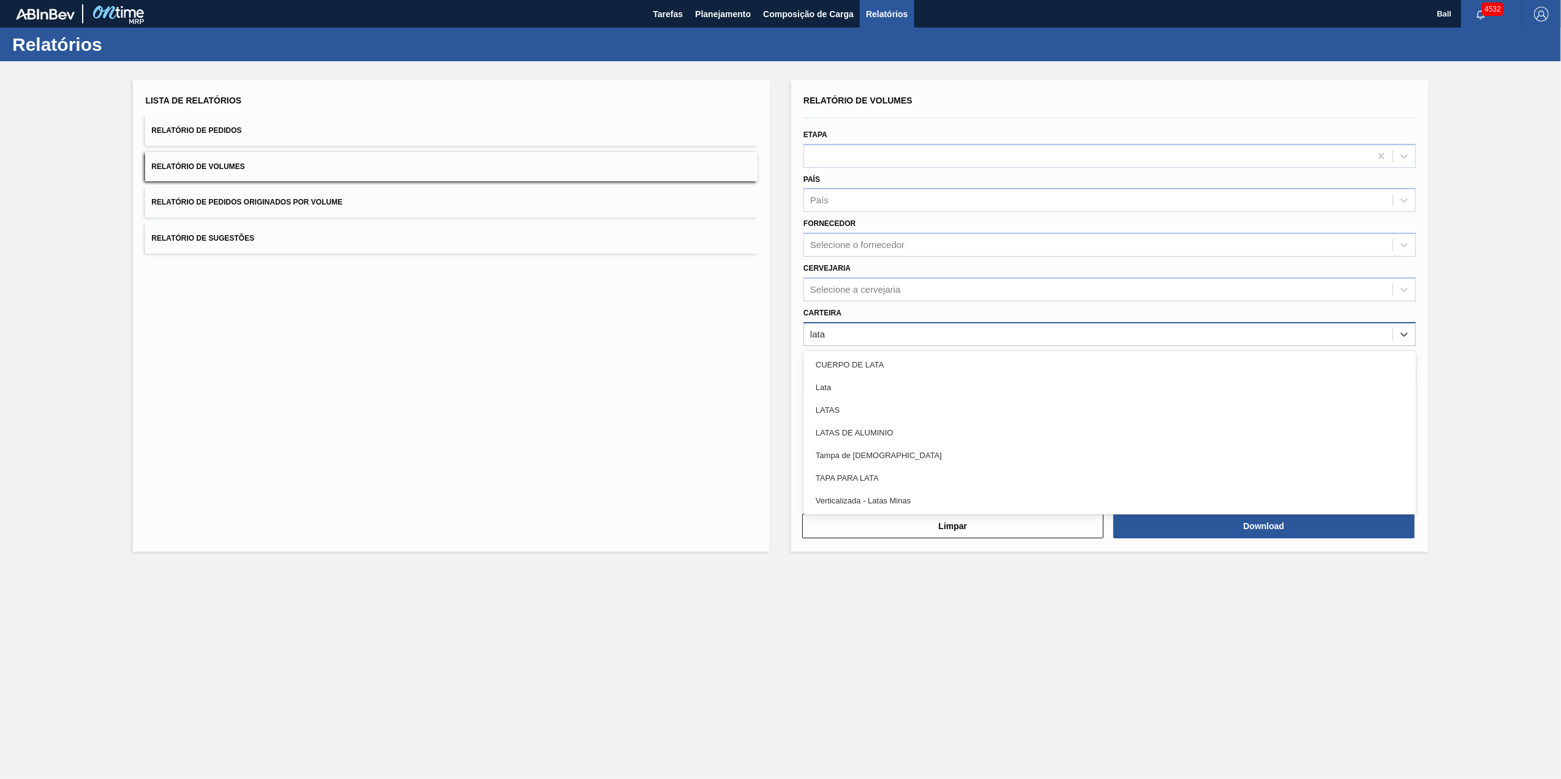
type input "latas"
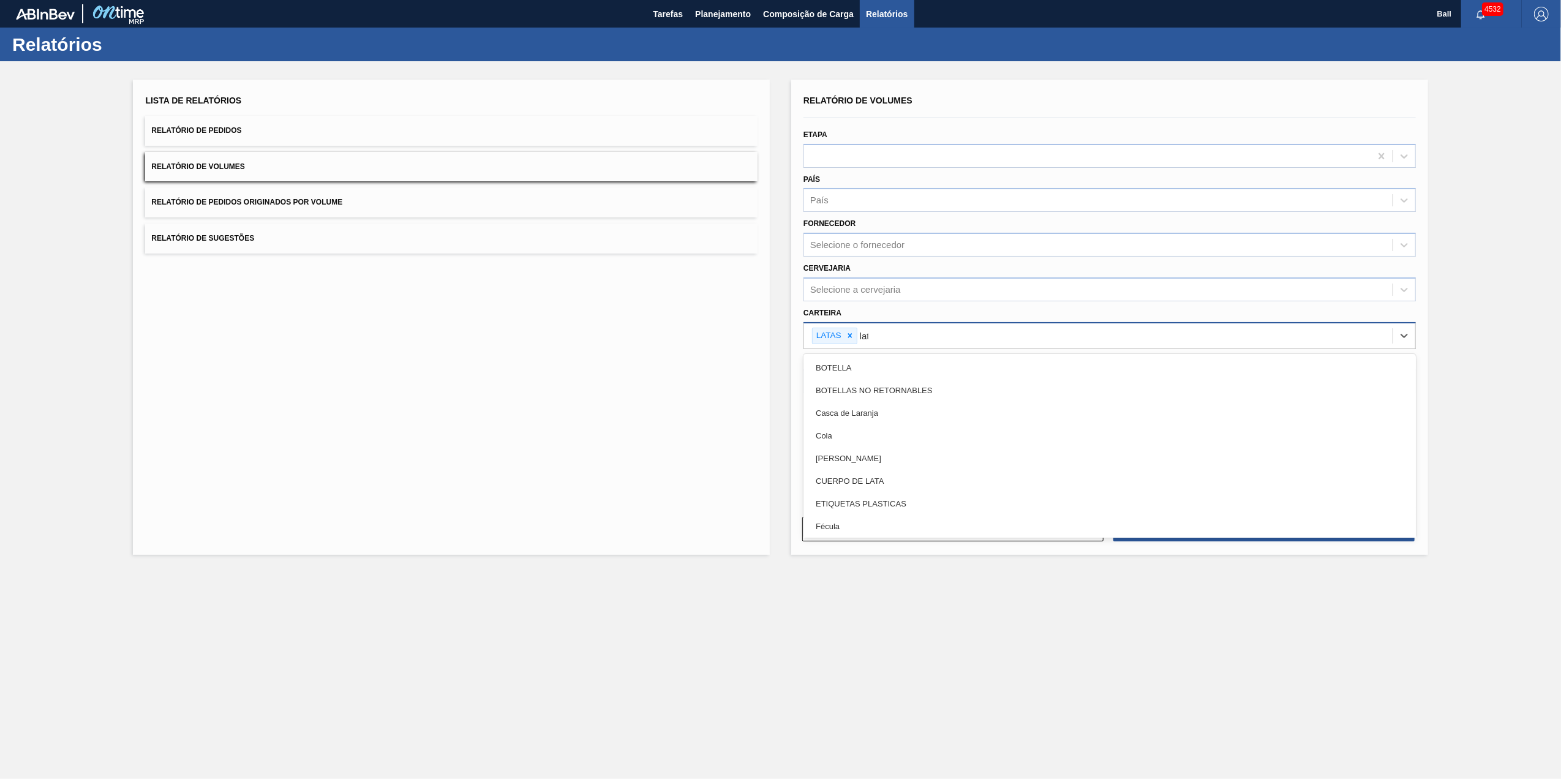
type input "lata"
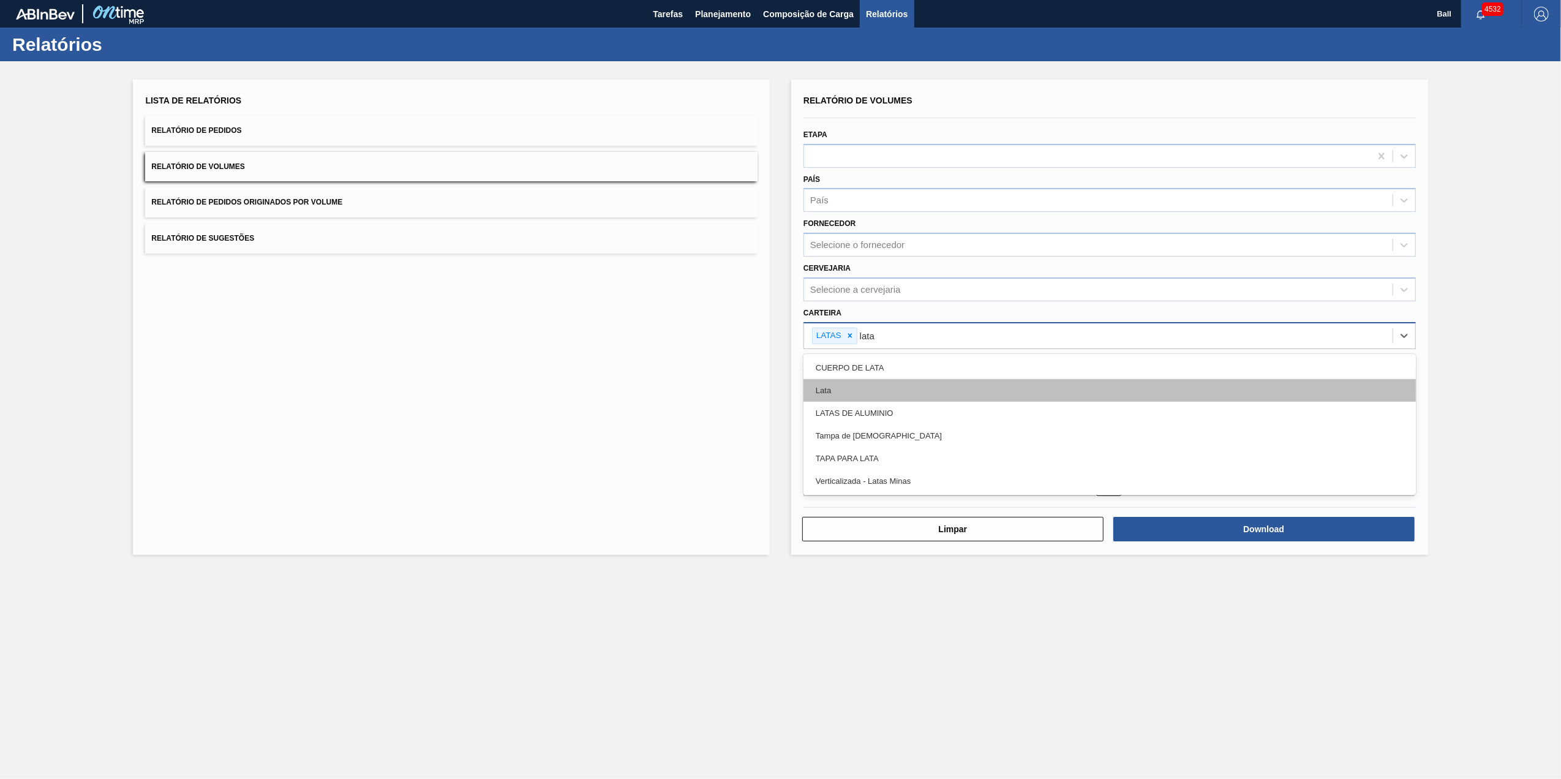
click at [825, 381] on div "Lata" at bounding box center [1109, 390] width 612 height 23
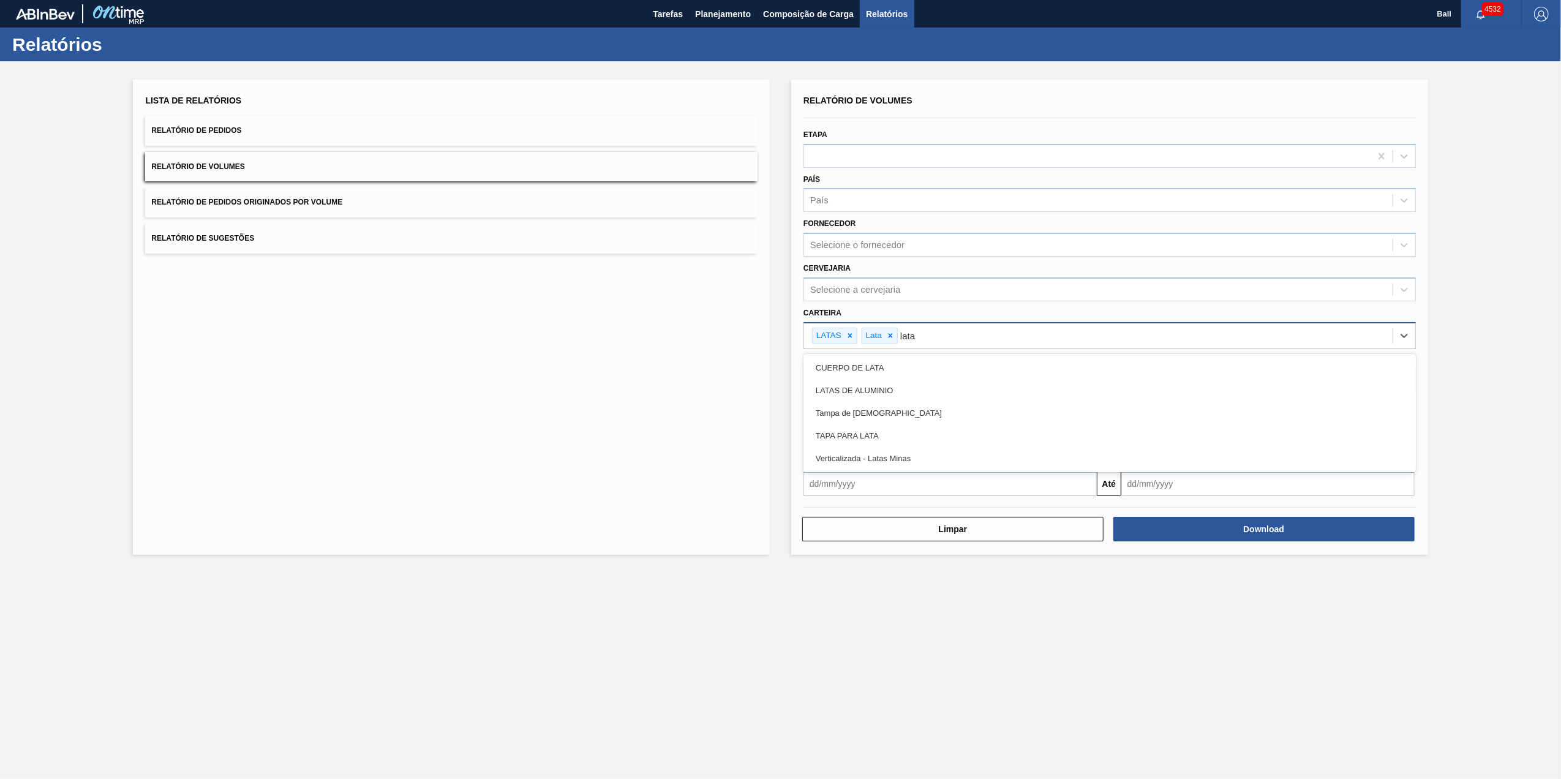
type input "latas"
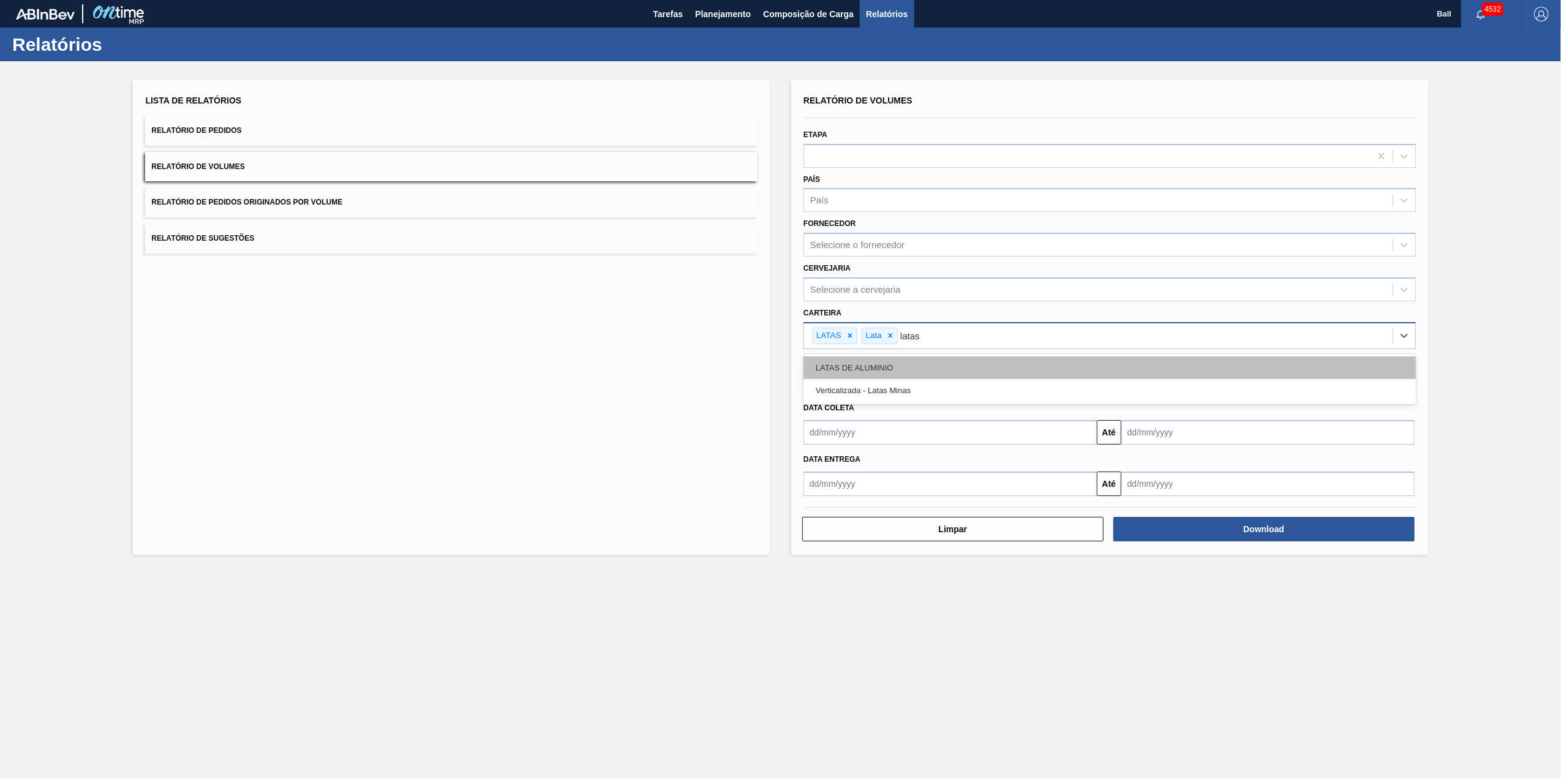
click at [887, 361] on div "LATAS DE ALUMINIO" at bounding box center [1109, 367] width 612 height 23
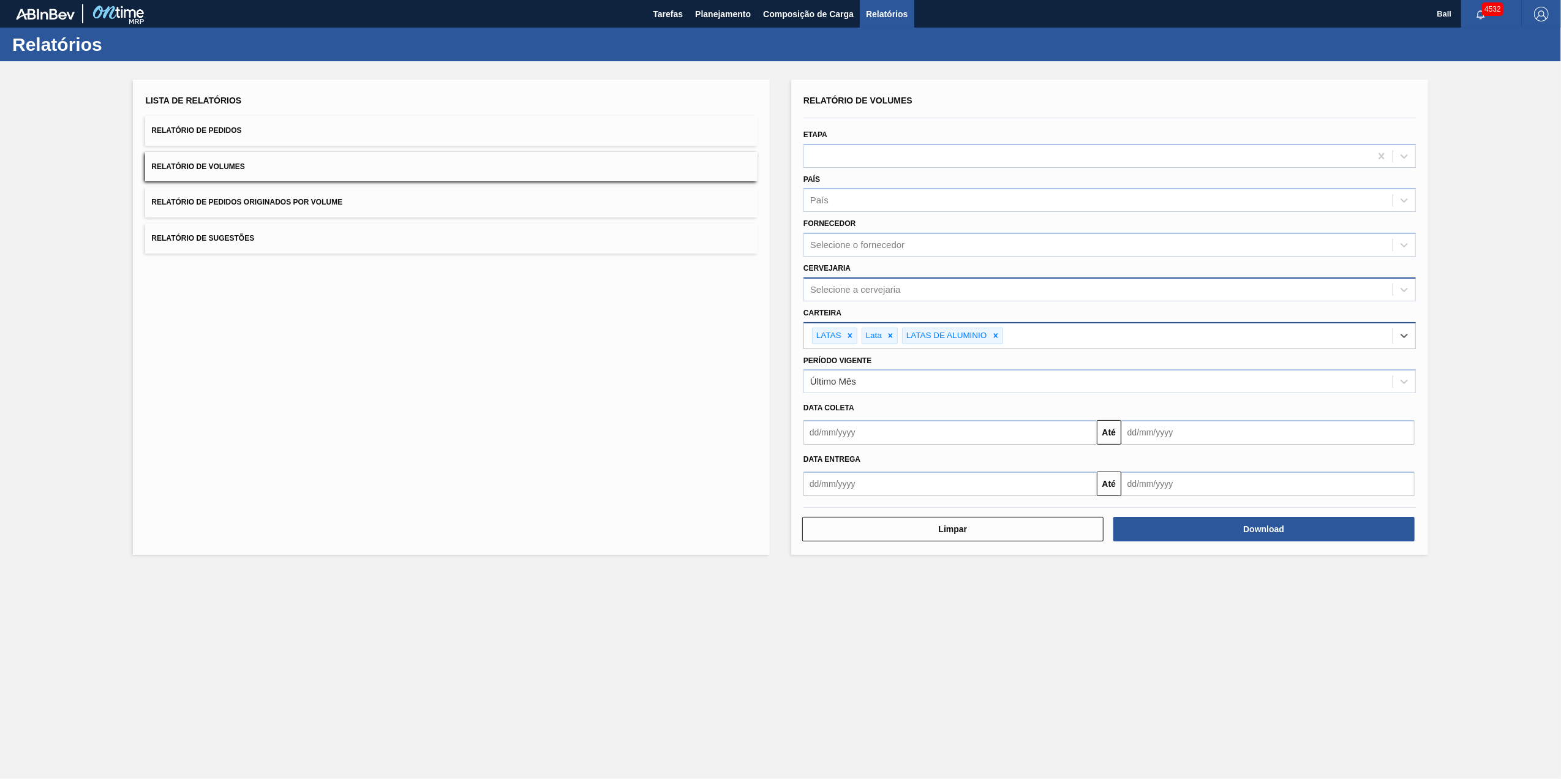
click at [902, 280] on div "Selecione a cervejaria" at bounding box center [1098, 289] width 588 height 18
type input "ag"
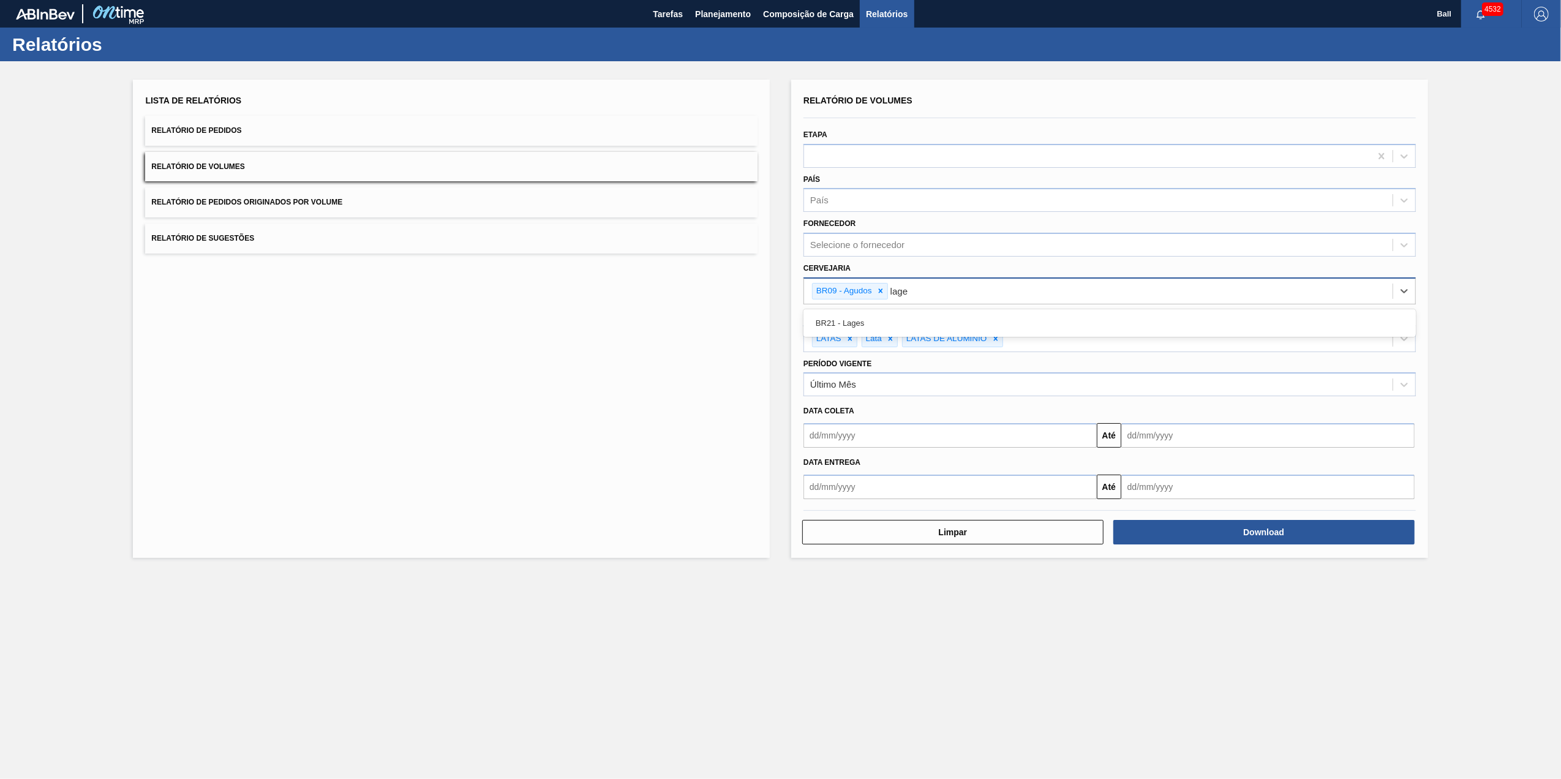
type input "lages"
type input "pira"
type input "via"
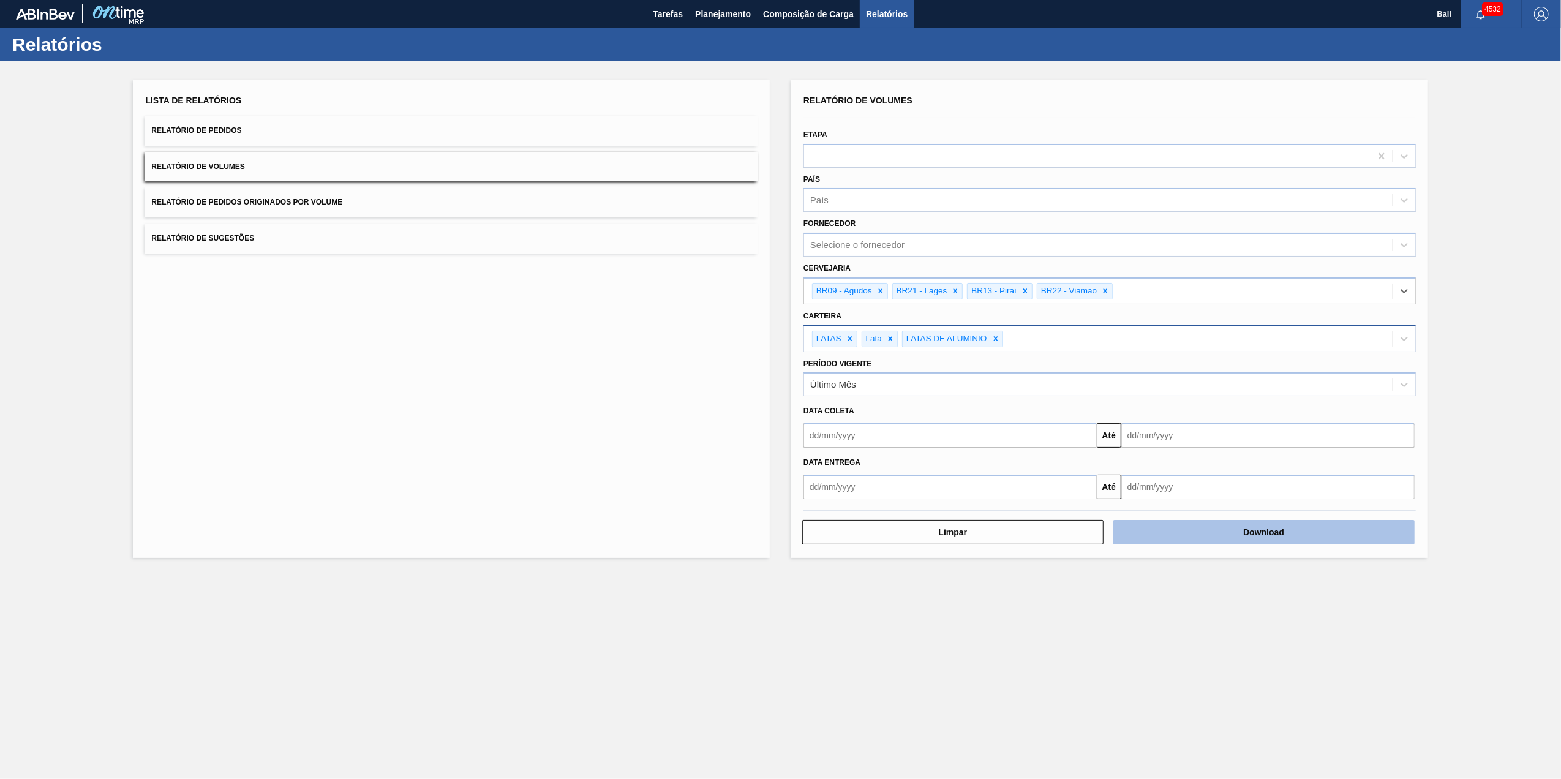
click at [1233, 539] on button "Download" at bounding box center [1263, 532] width 301 height 24
click at [1130, 715] on main "Tarefas Planejamento Composição de Carga Relatórios Ball 4532 Marcar todas como…" at bounding box center [780, 389] width 1561 height 779
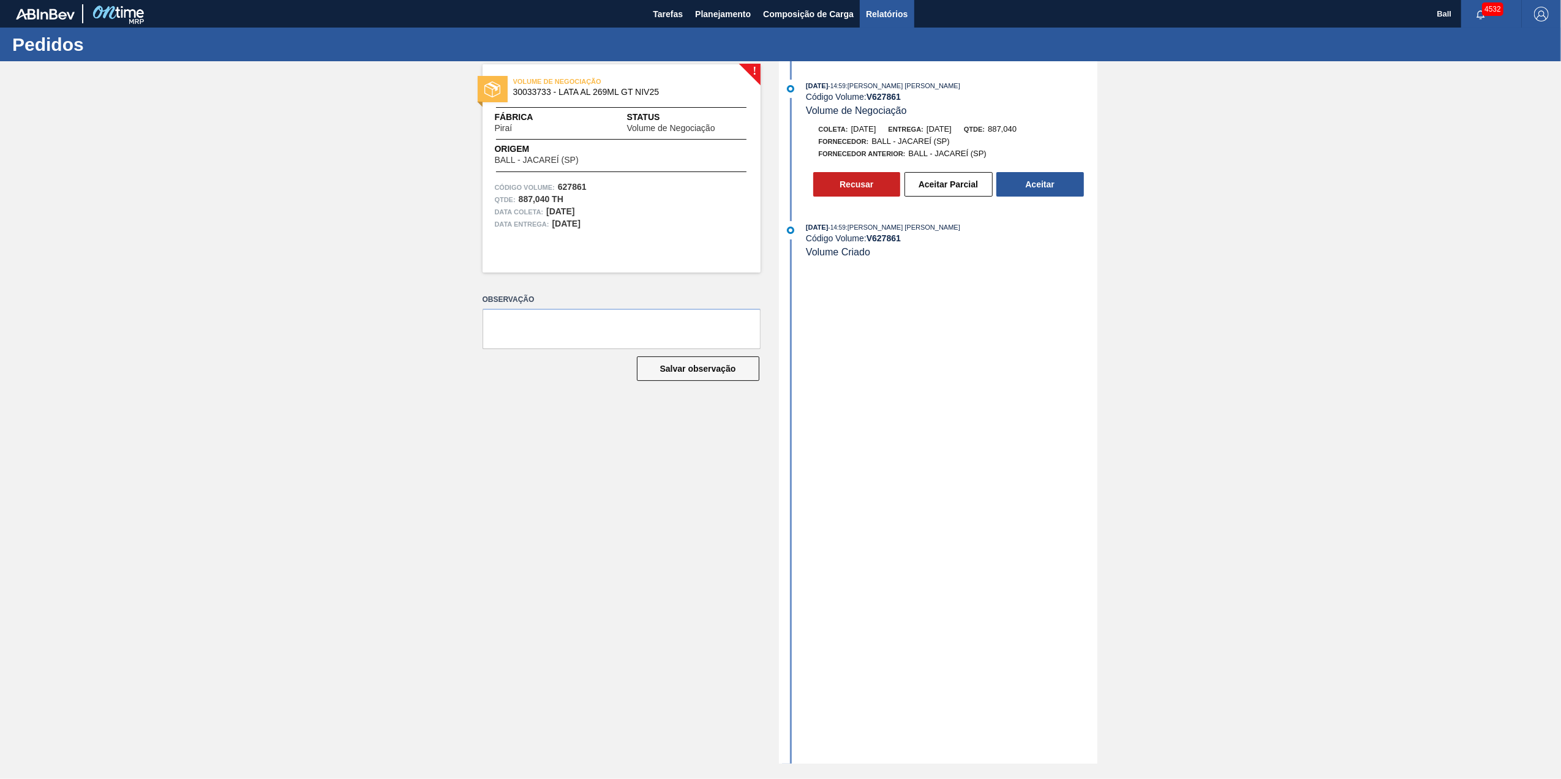
click at [903, 10] on span "Relatórios" at bounding box center [887, 14] width 42 height 15
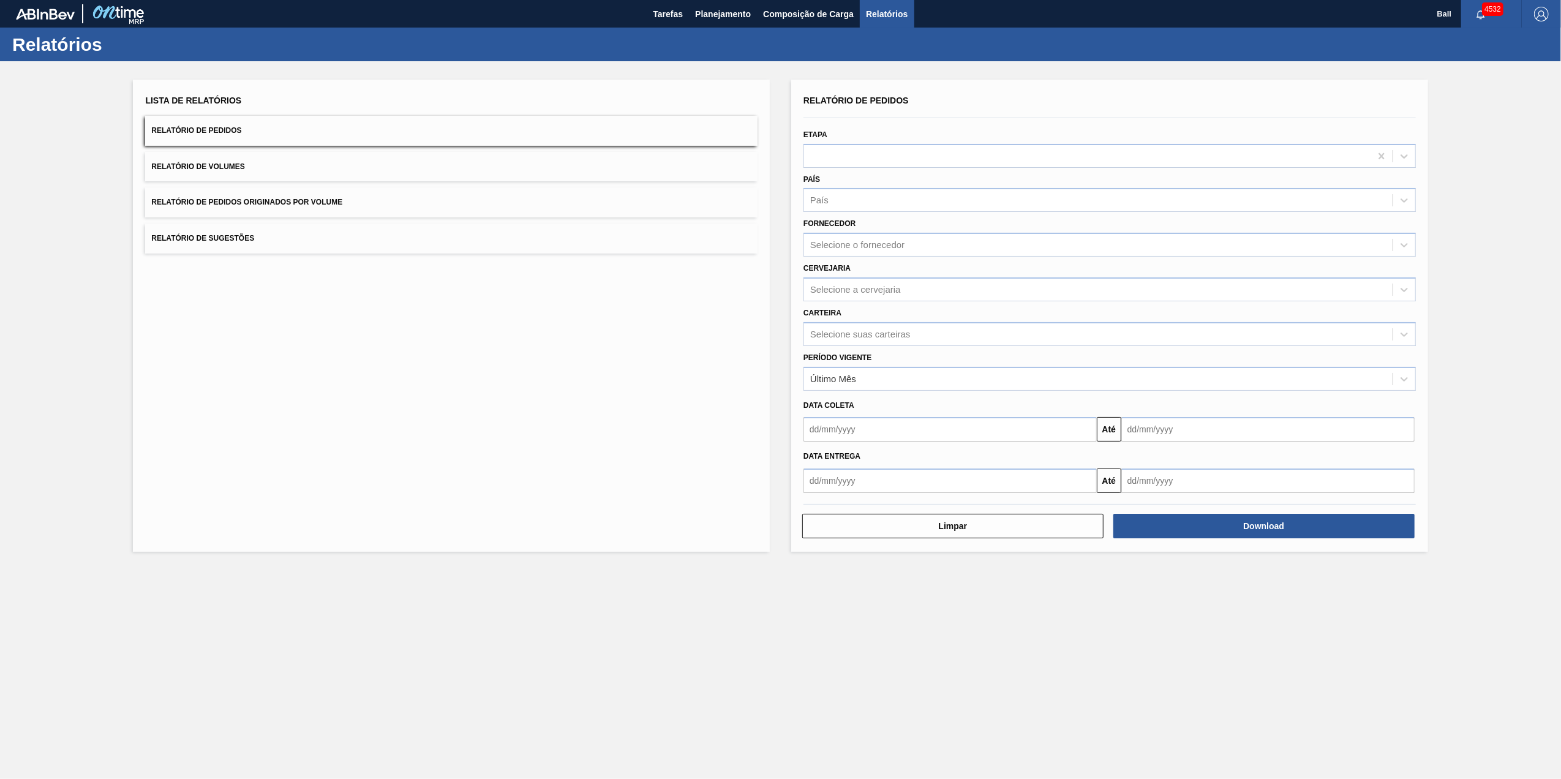
click at [263, 157] on button "Relatório de Volumes" at bounding box center [451, 167] width 612 height 30
click at [855, 160] on div at bounding box center [1087, 156] width 566 height 18
click at [855, 257] on div "Cervejaria Selecione a cervejaria" at bounding box center [1109, 279] width 622 height 45
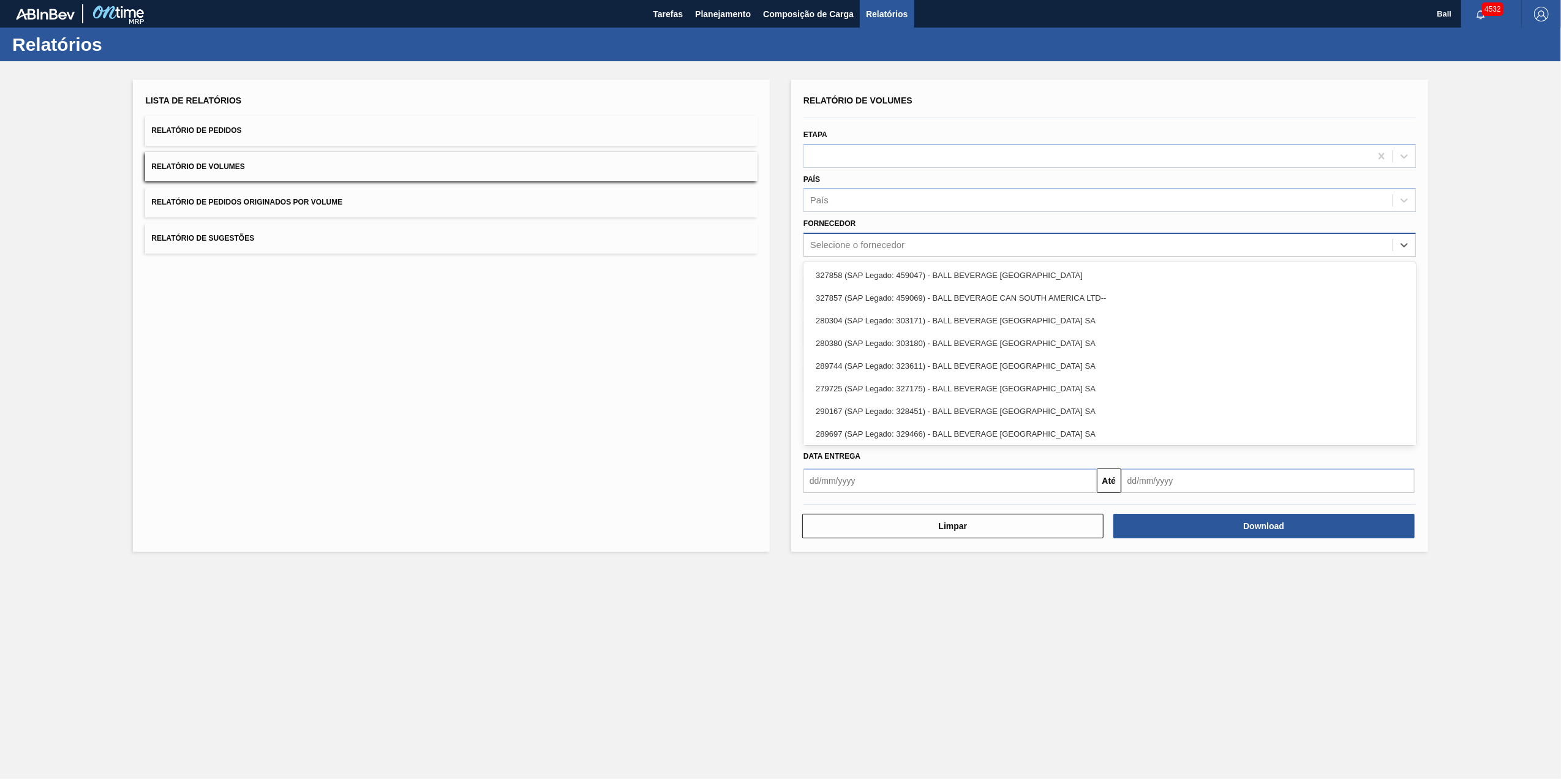
click at [877, 241] on div "Selecione o fornecedor" at bounding box center [857, 245] width 94 height 10
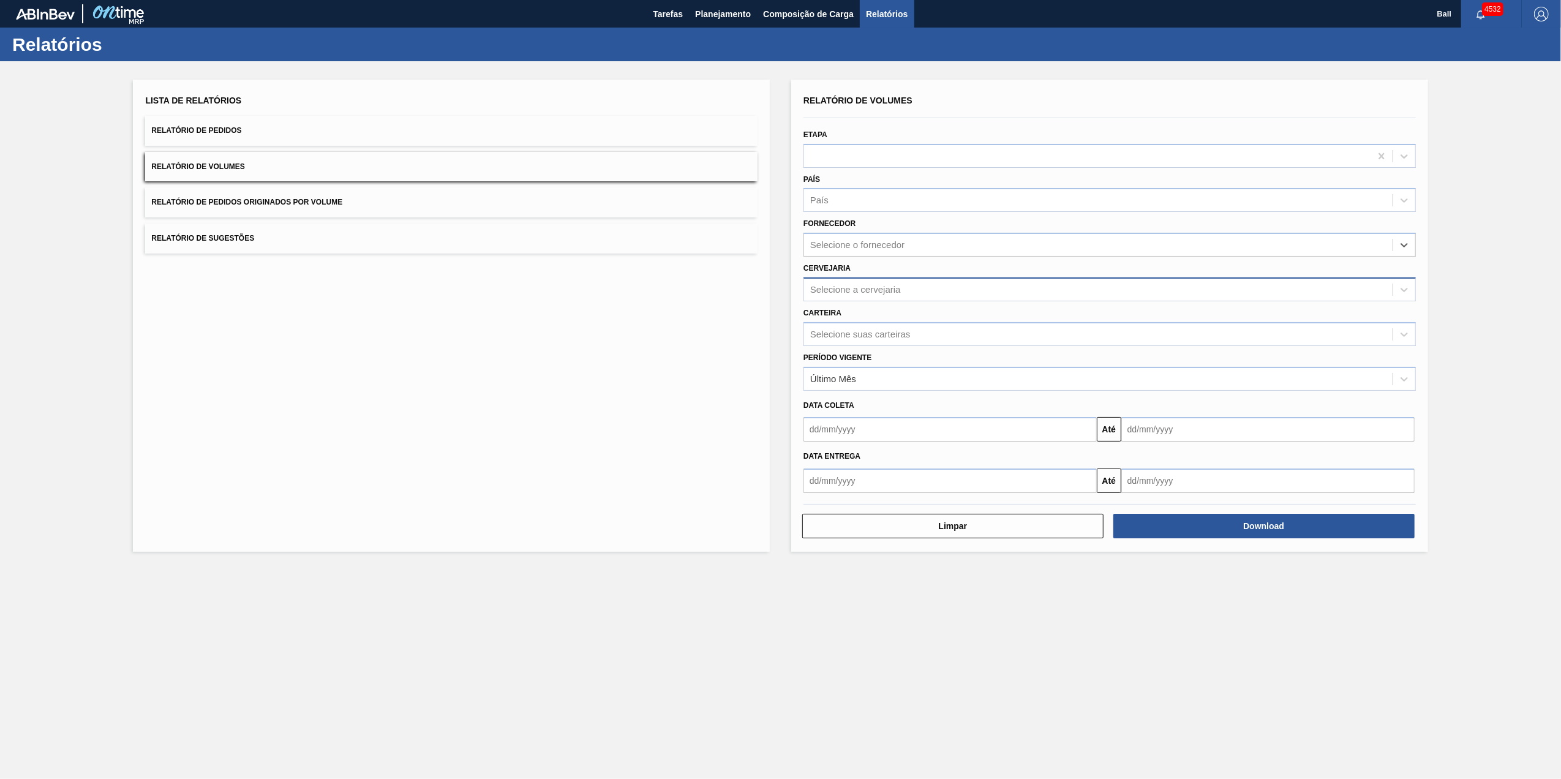
click at [876, 282] on div "Selecione a cervejaria" at bounding box center [1098, 289] width 588 height 18
type input "lages"
type input "viam"
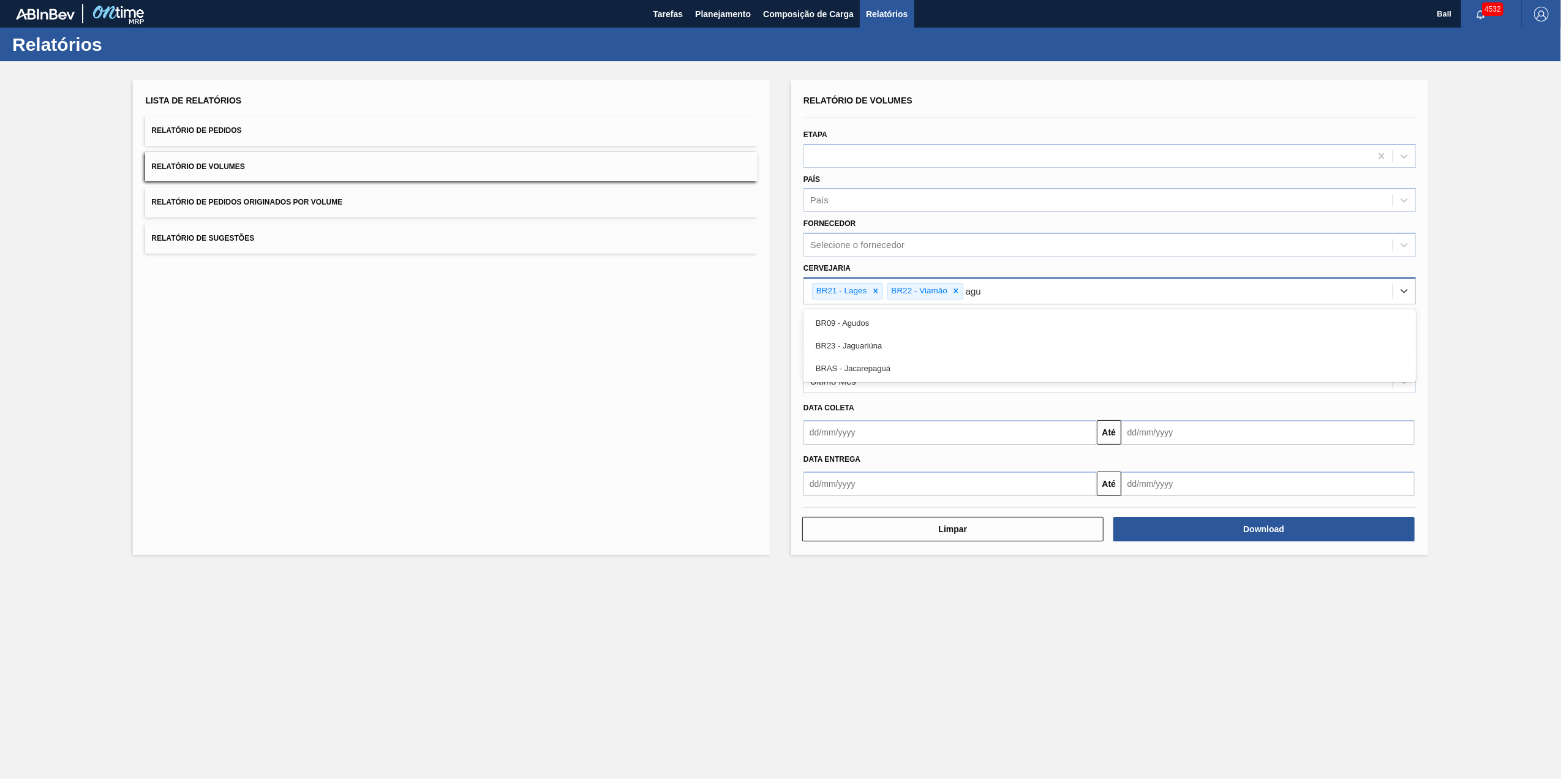
type input "agud"
click at [917, 329] on div "Selecione suas carteiras" at bounding box center [1098, 337] width 588 height 18
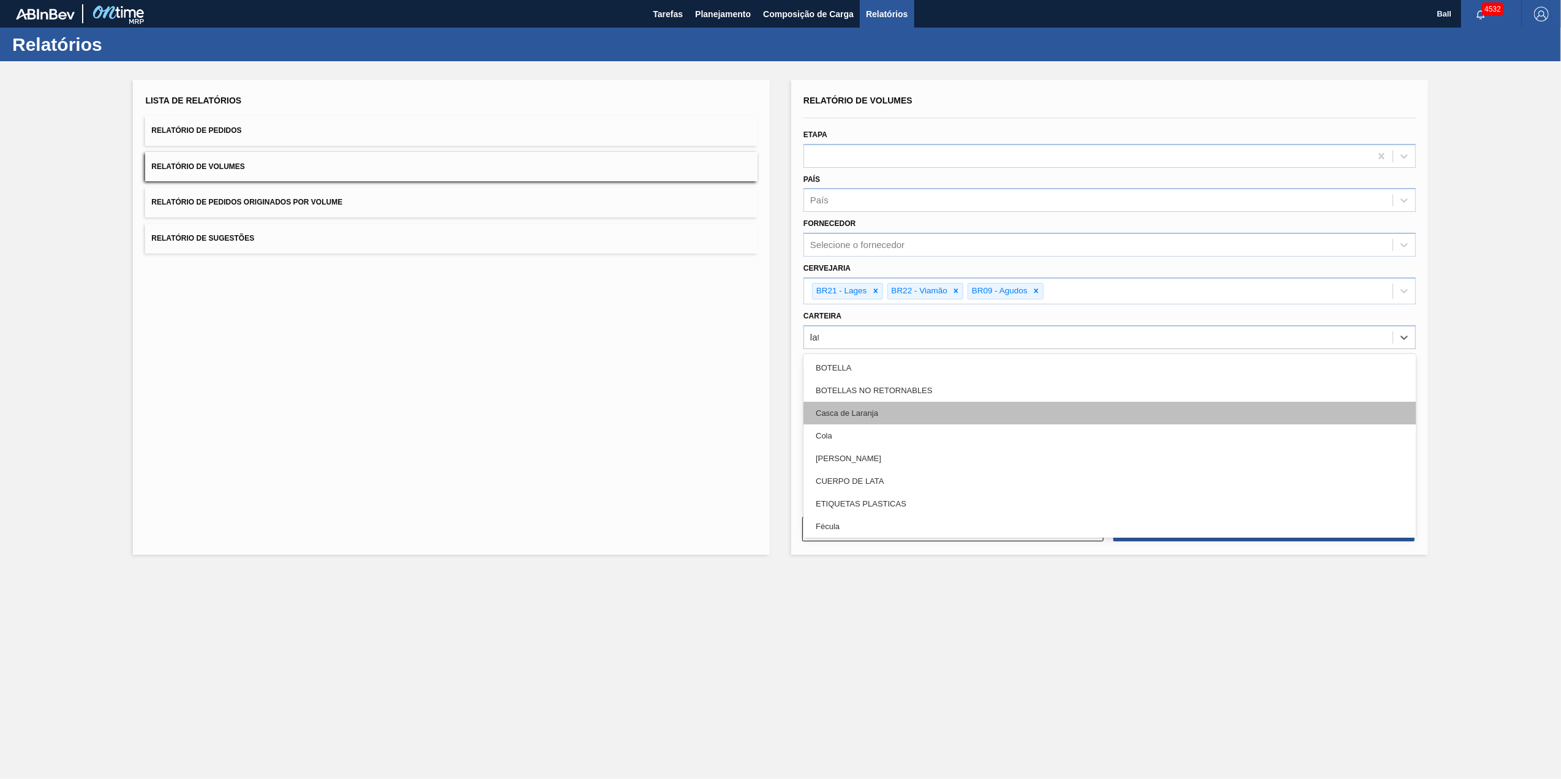
type input "lata"
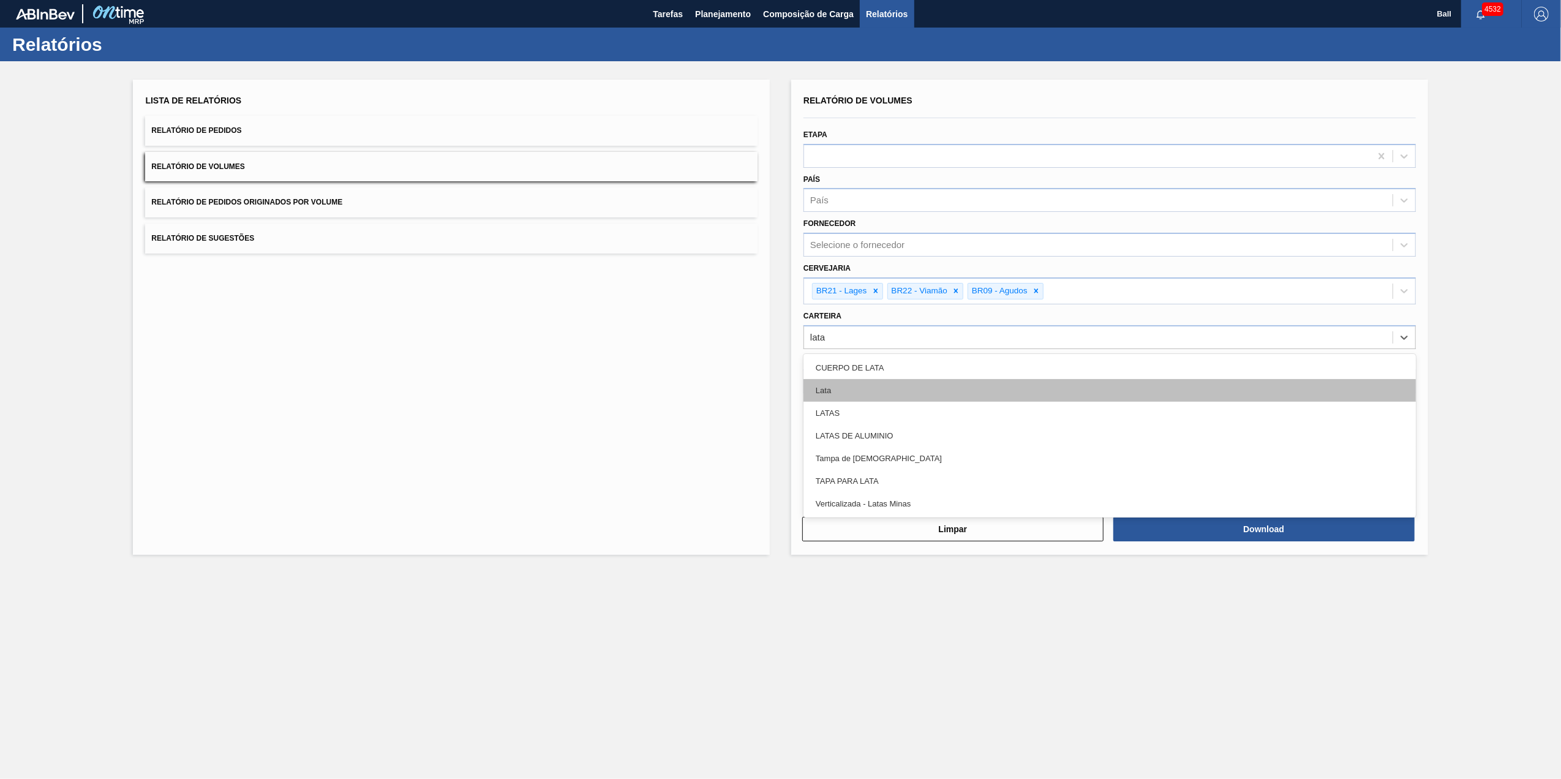
click at [876, 394] on div "Lata" at bounding box center [1109, 390] width 612 height 23
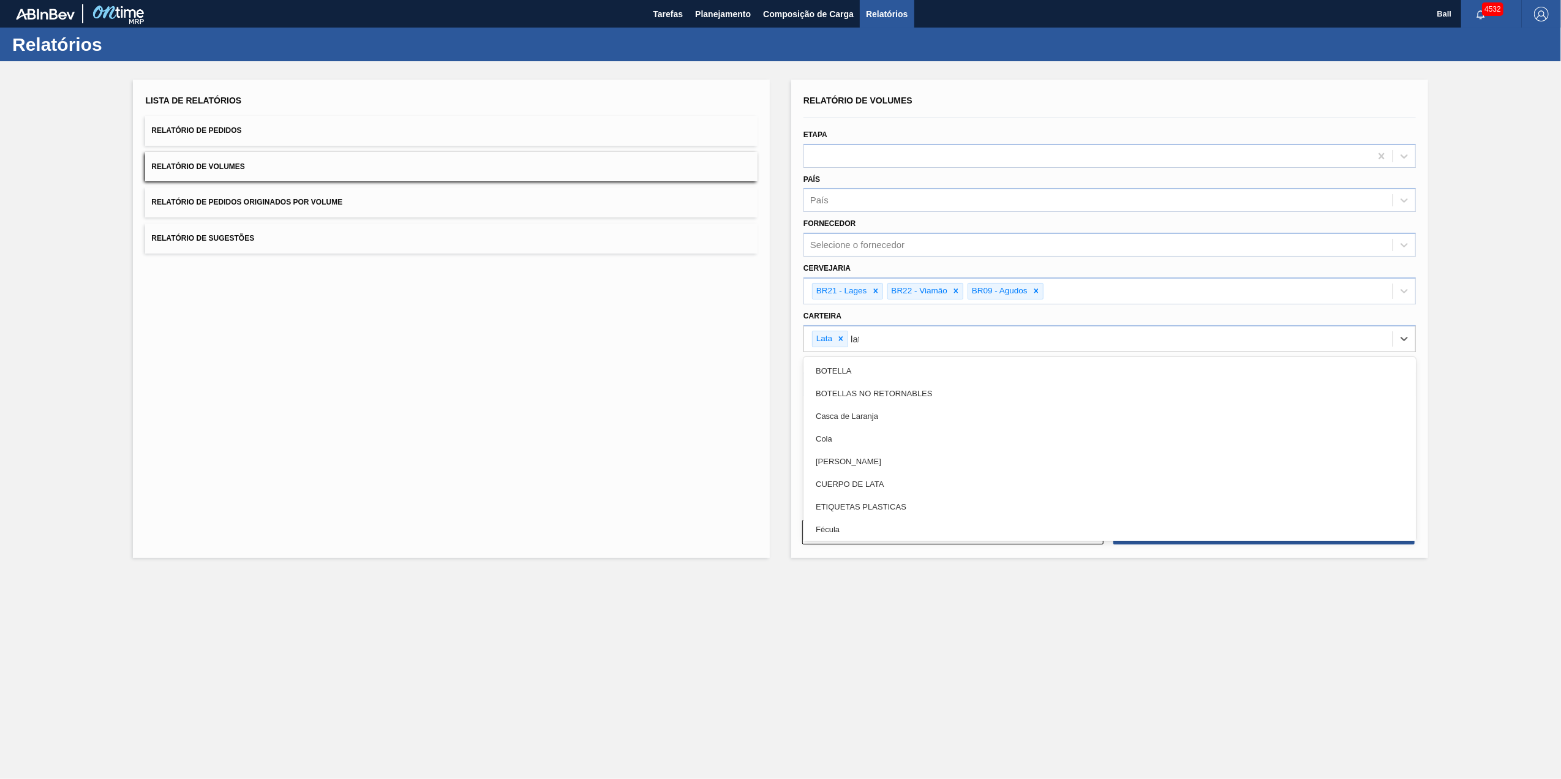
type input "latas"
type input "lata"
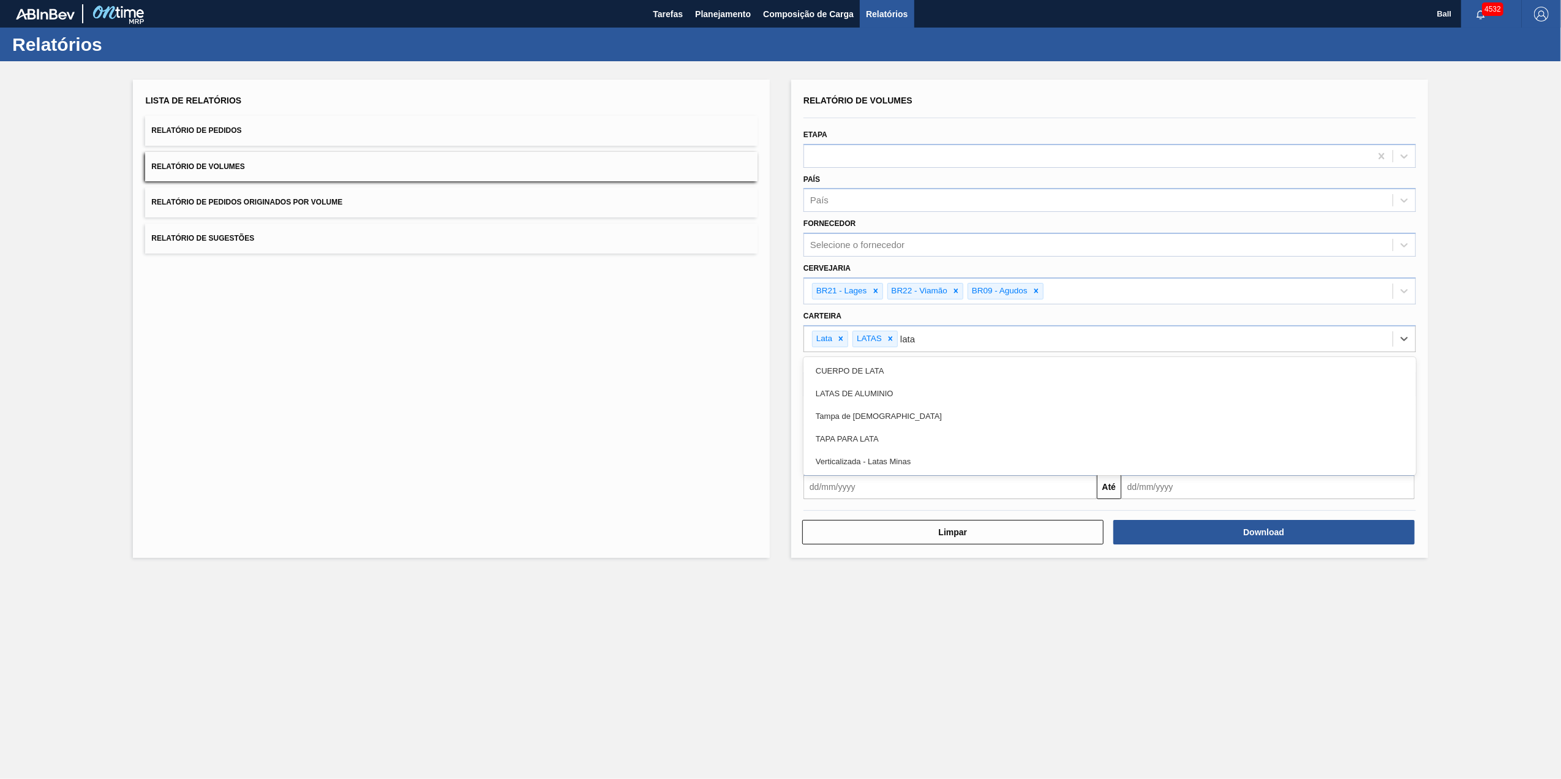
click at [876, 394] on div "LATAS DE ALUMINIO" at bounding box center [1109, 393] width 612 height 23
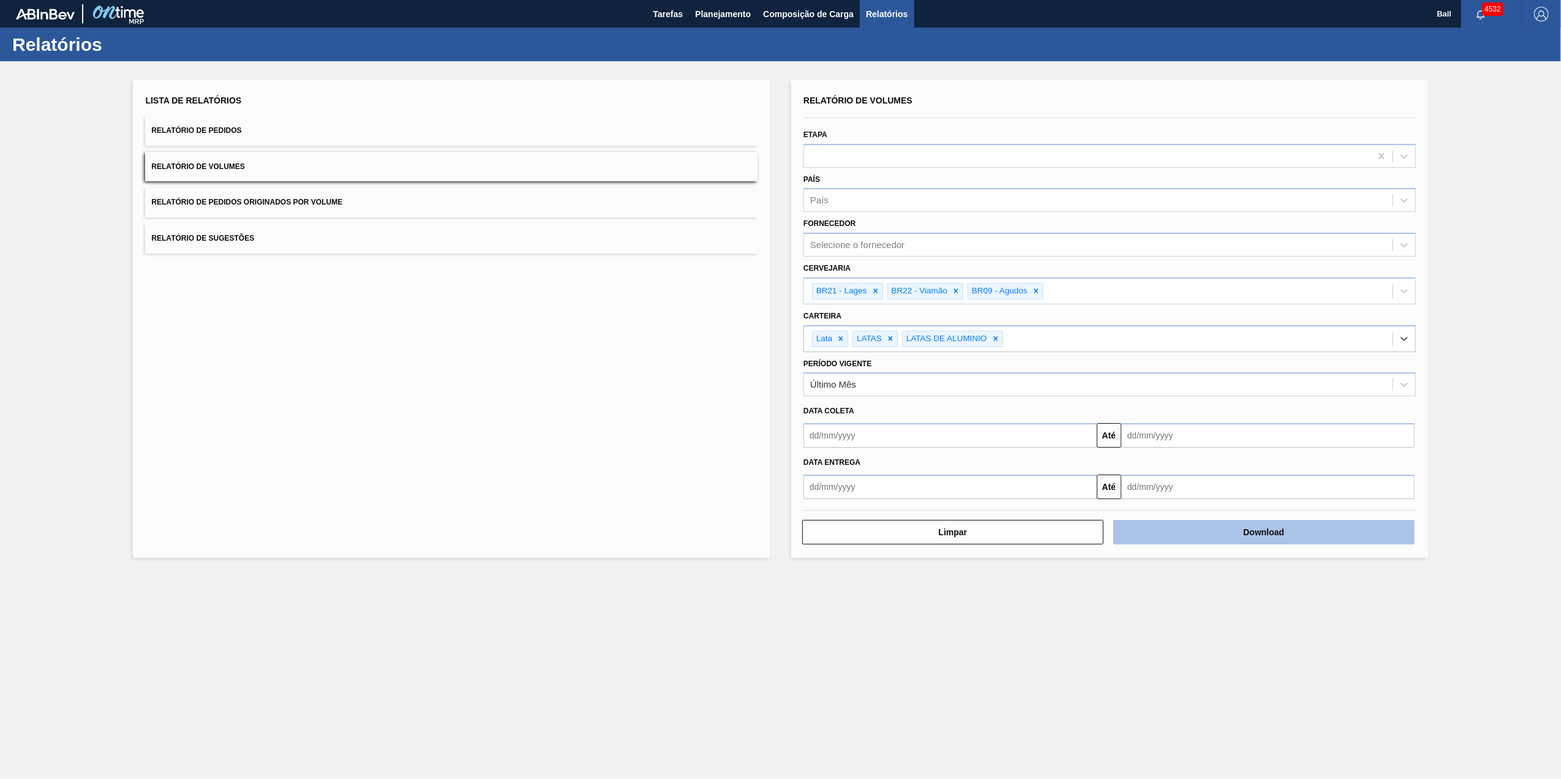
click at [1240, 542] on button "Download" at bounding box center [1263, 532] width 301 height 24
click at [489, 640] on main "Tarefas Planejamento Composição de Carga Relatórios Ball 4532 Marcar todas como…" at bounding box center [780, 389] width 1561 height 779
click at [265, 128] on button "Relatório de Pedidos" at bounding box center [451, 131] width 612 height 30
click at [1321, 522] on button "Download" at bounding box center [1263, 532] width 301 height 24
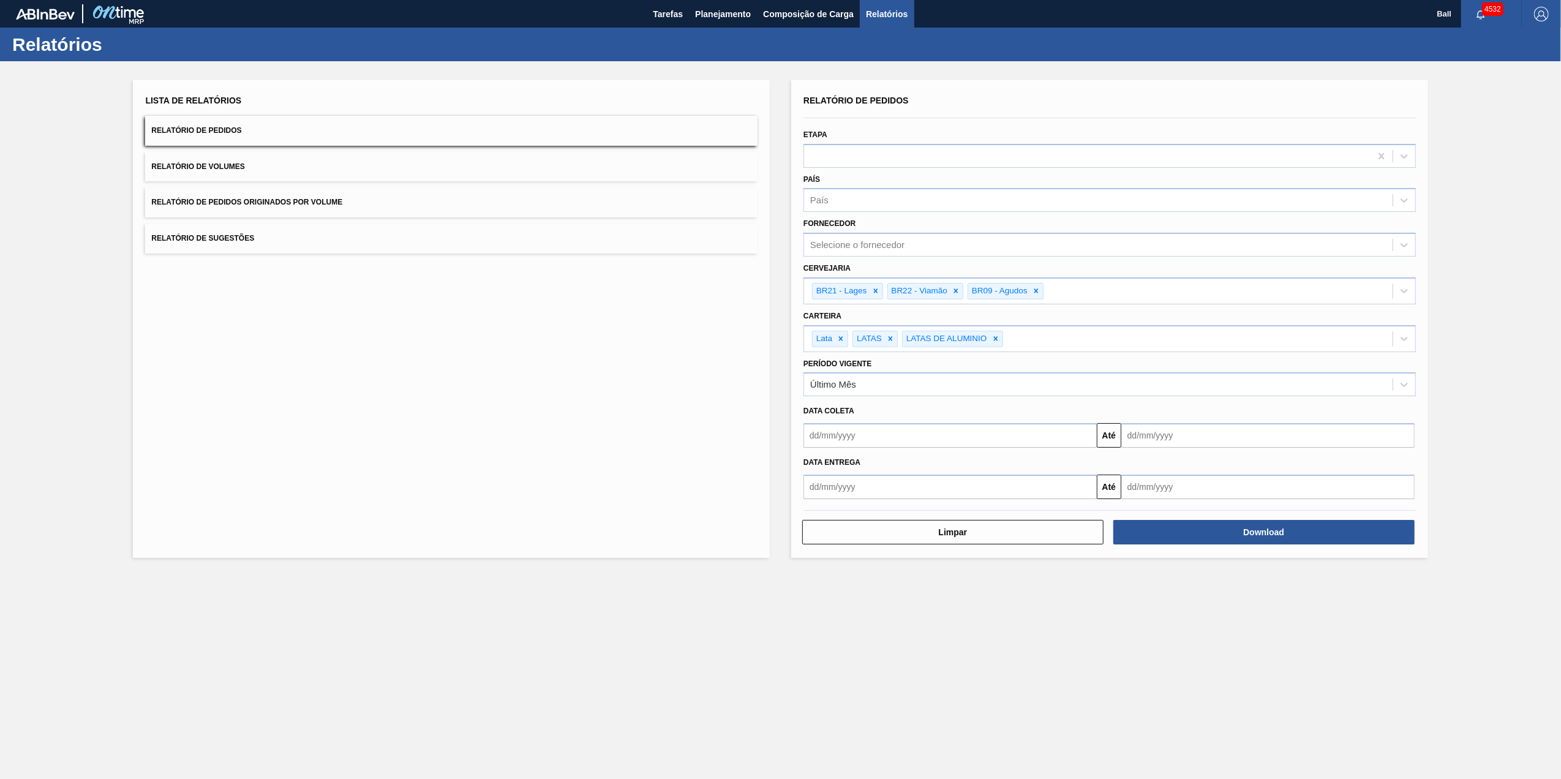
click at [584, 639] on main "Tarefas Planejamento Composição de Carga Relatórios Ball 4532 Marcar todas como…" at bounding box center [780, 389] width 1561 height 779
click at [737, 20] on span "Planejamento" at bounding box center [723, 14] width 56 height 15
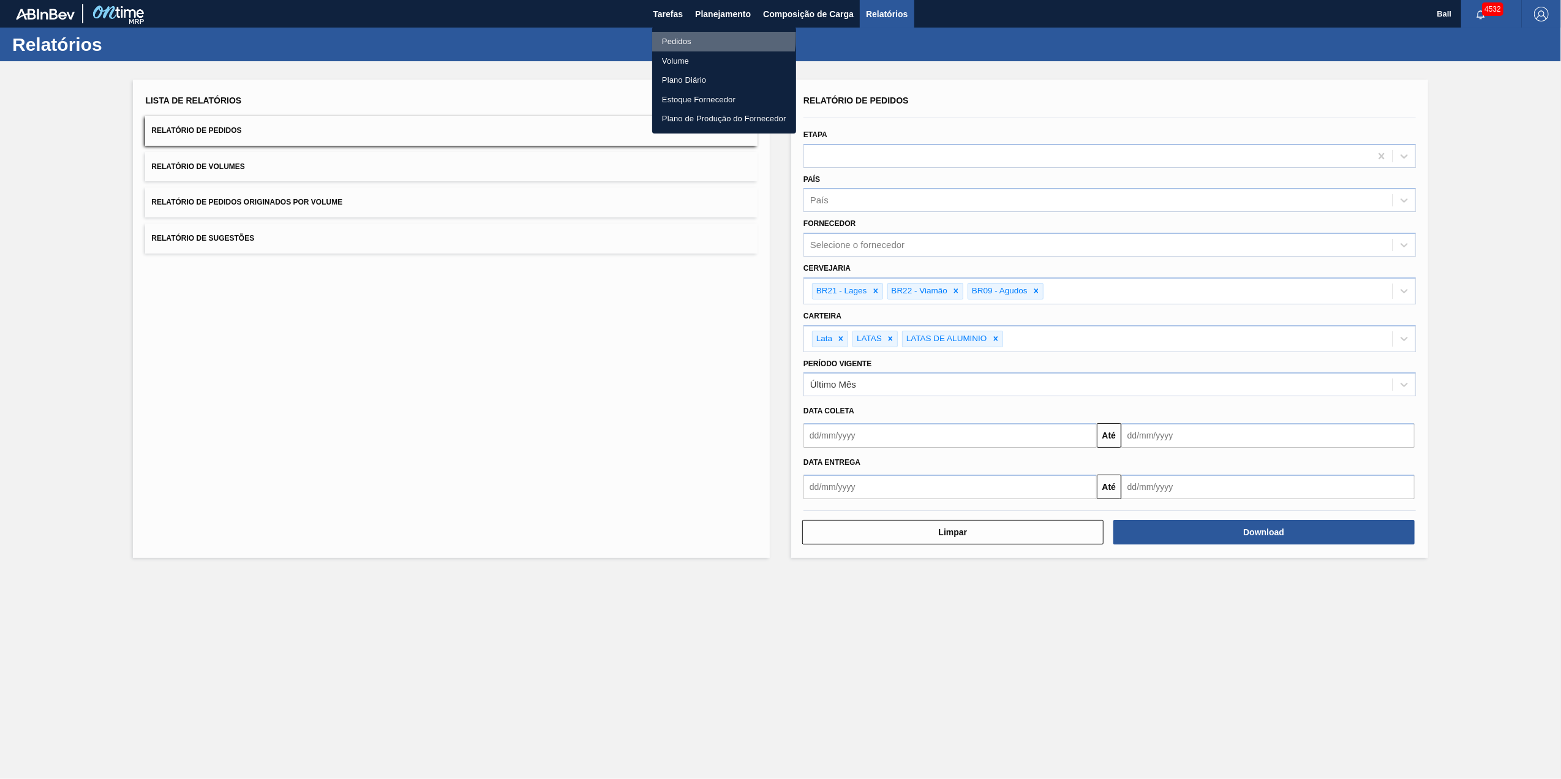
click at [682, 36] on li "Pedidos" at bounding box center [724, 42] width 144 height 20
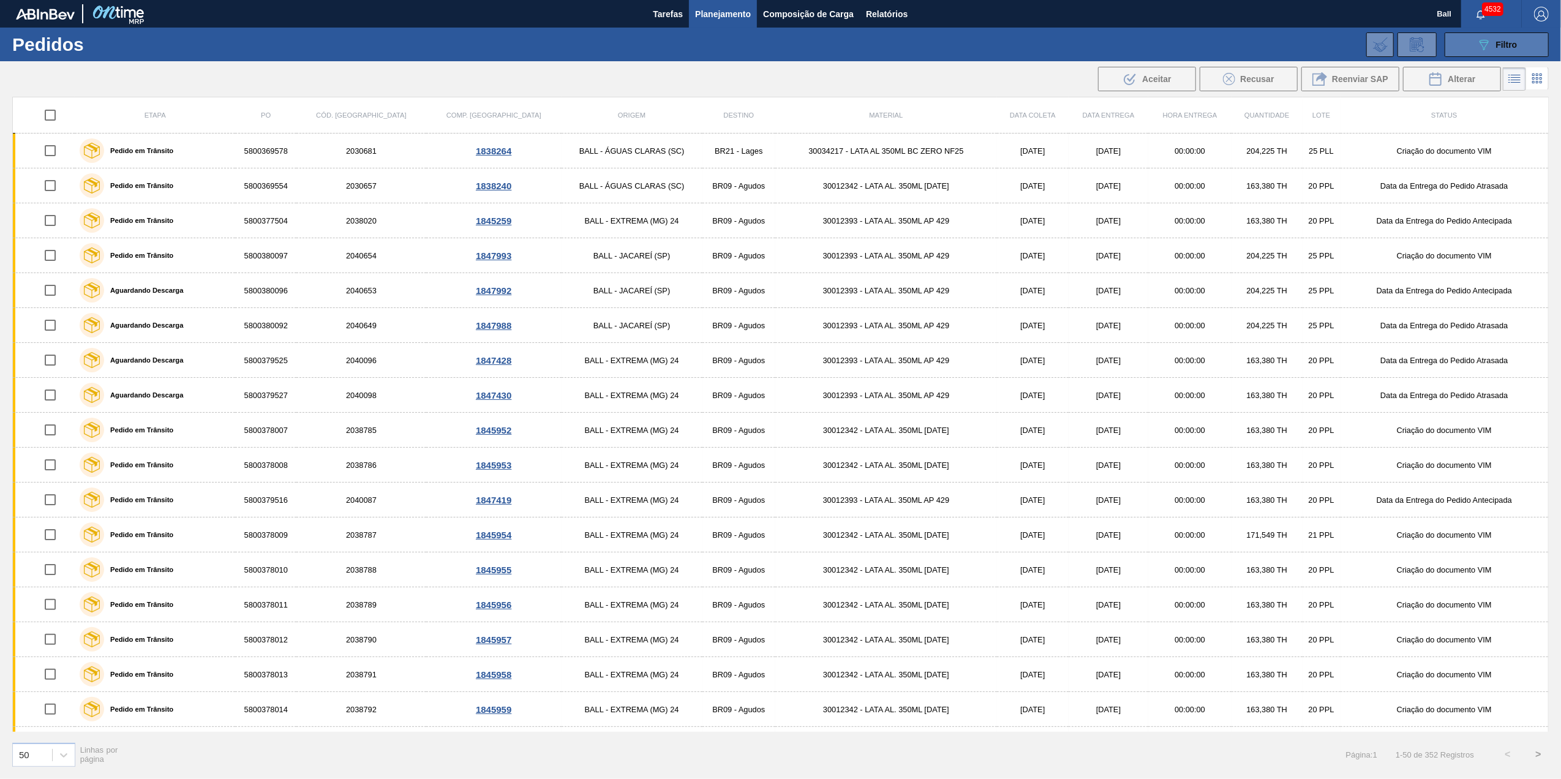
click at [1493, 50] on div "089F7B8B-B2A5-4AFE-B5C0-19BA573D28AC Filtro" at bounding box center [1496, 44] width 41 height 15
click at [1503, 47] on span "Filtro" at bounding box center [1506, 45] width 21 height 10
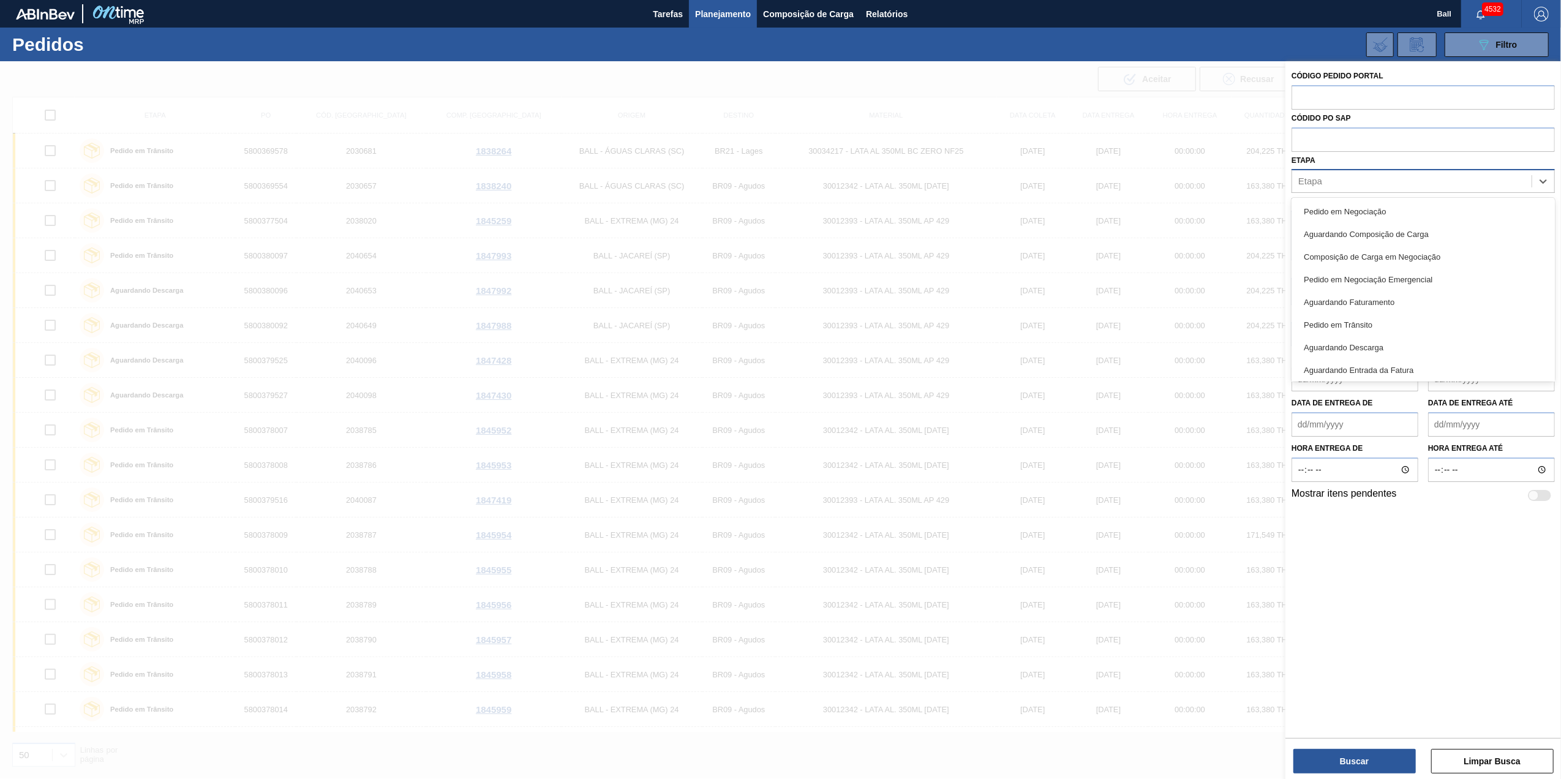
click at [1378, 180] on div "Etapa" at bounding box center [1411, 182] width 239 height 18
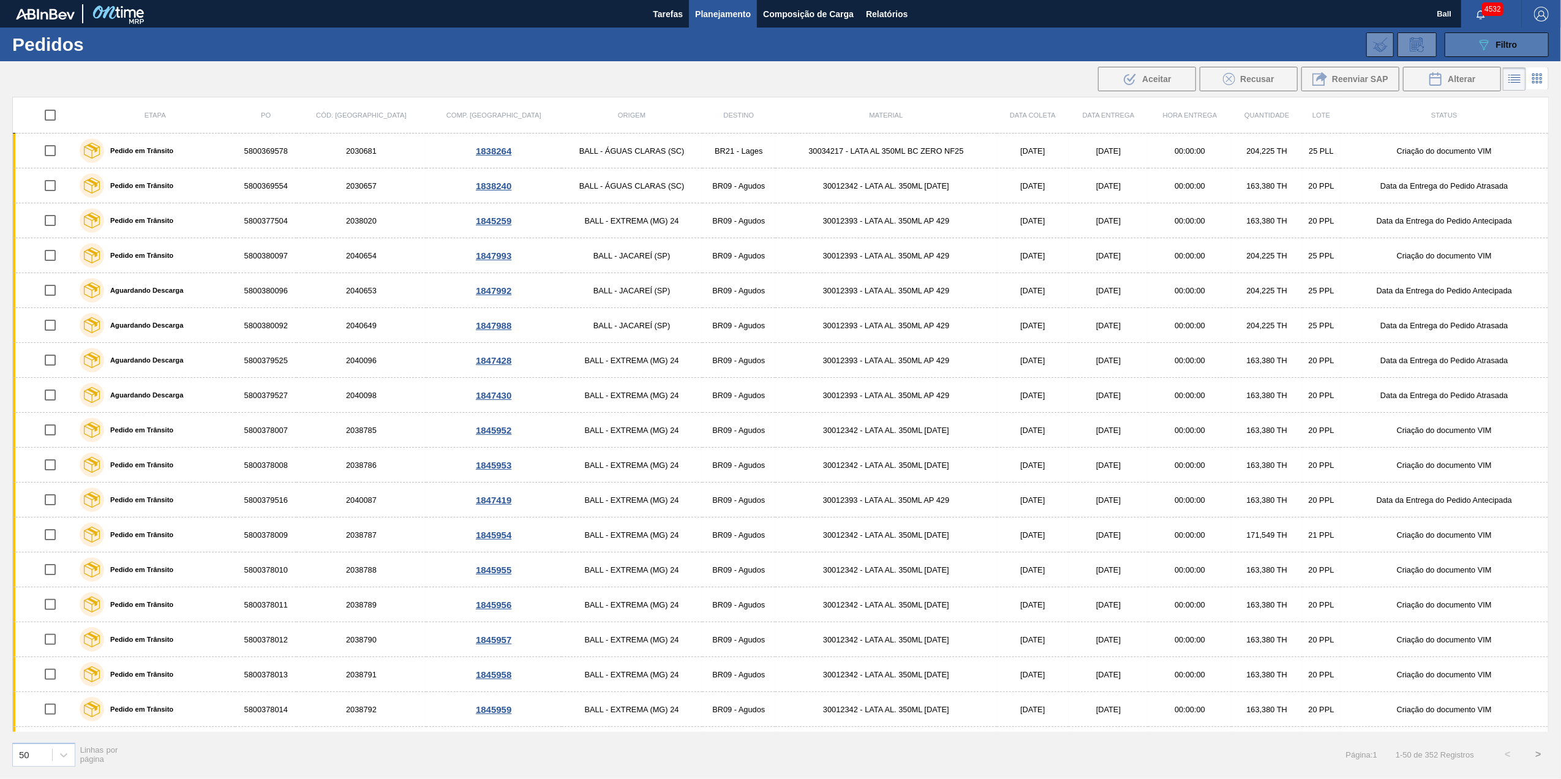
click at [1512, 40] on span "Filtro" at bounding box center [1506, 45] width 21 height 10
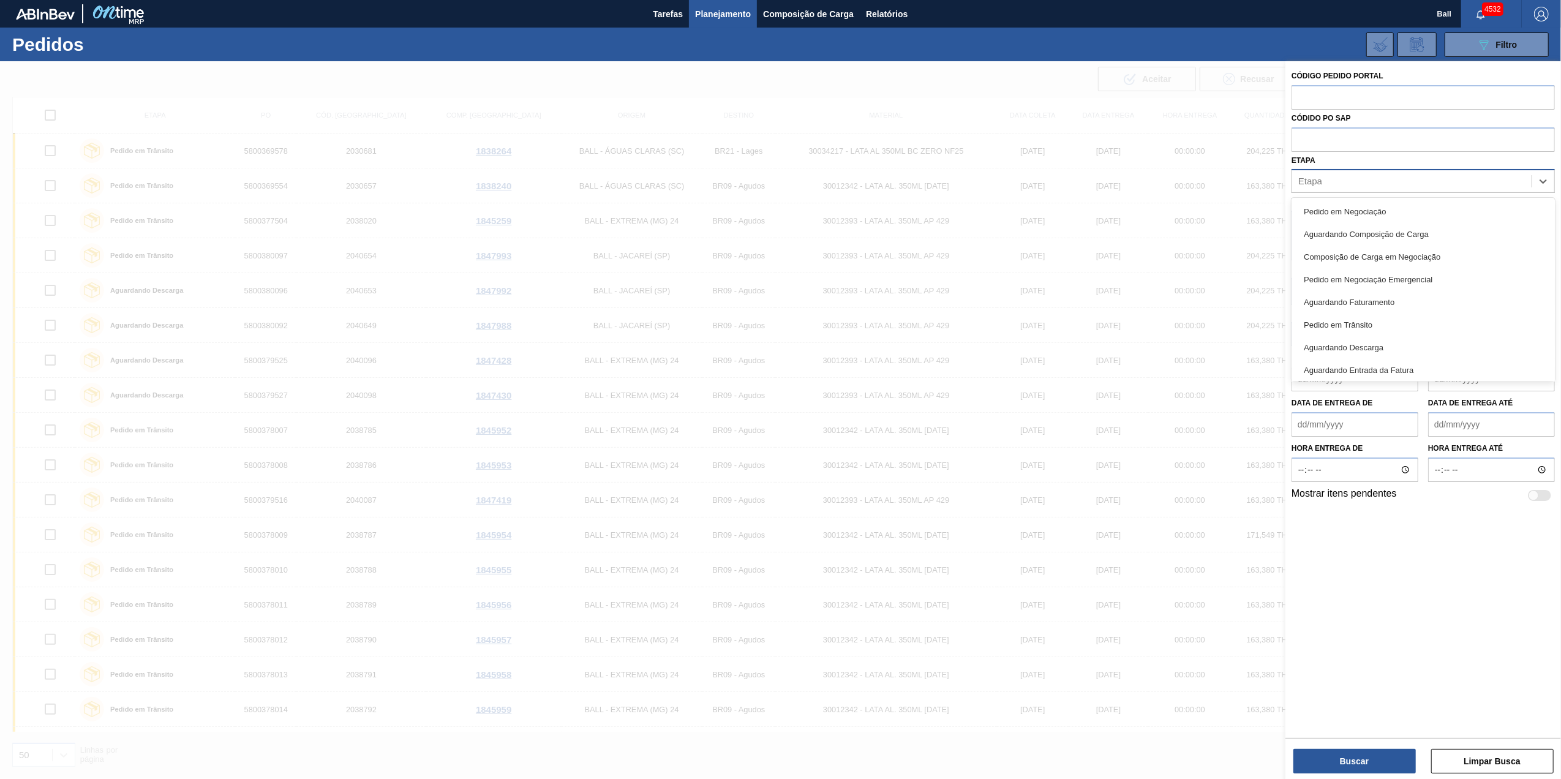
click at [1454, 181] on div "Etapa" at bounding box center [1411, 182] width 239 height 18
click at [1385, 318] on div "Em Renegociação" at bounding box center [1422, 323] width 263 height 23
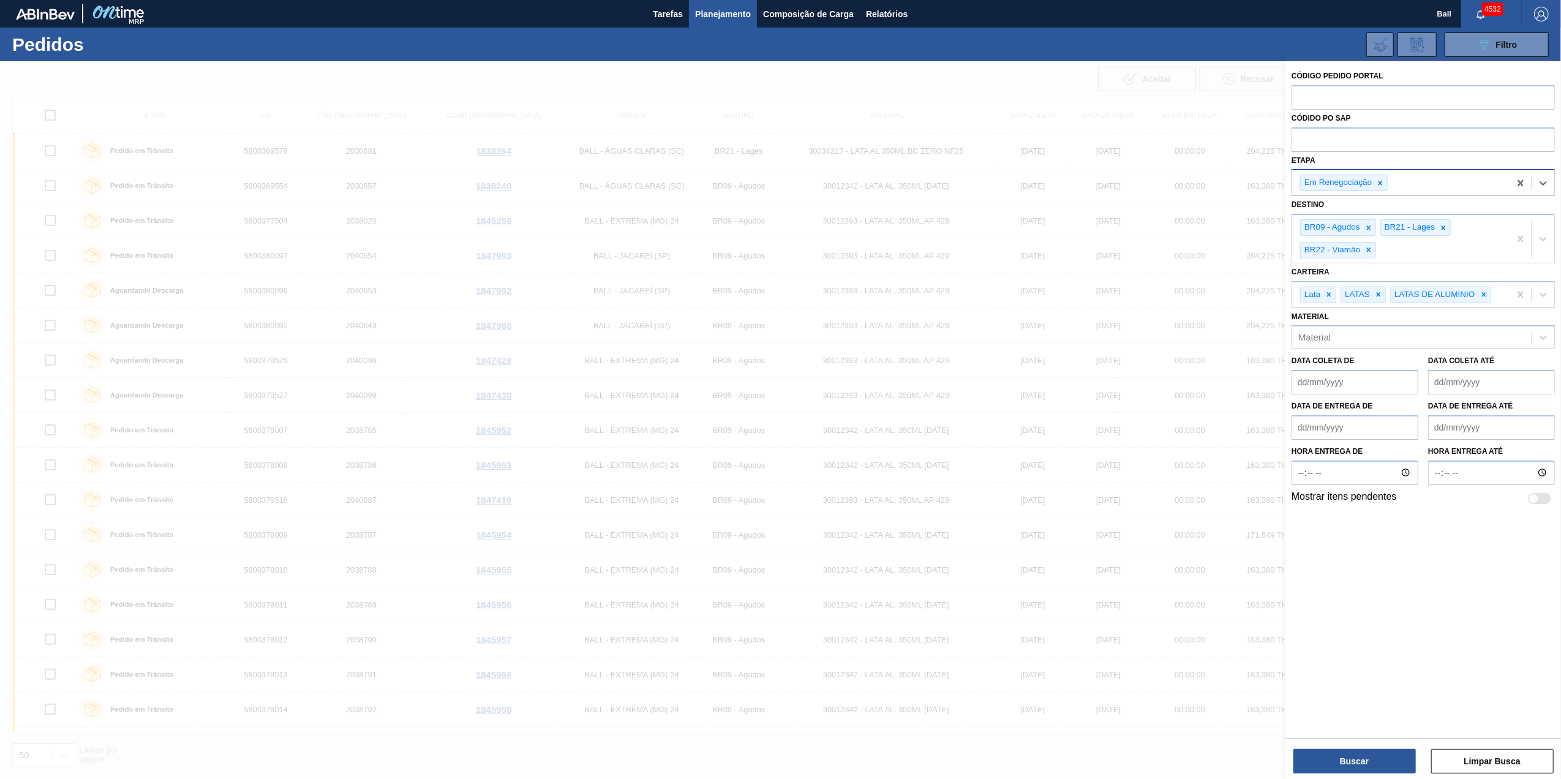
click at [1494, 178] on div "Em Renegociação" at bounding box center [1400, 182] width 217 height 25
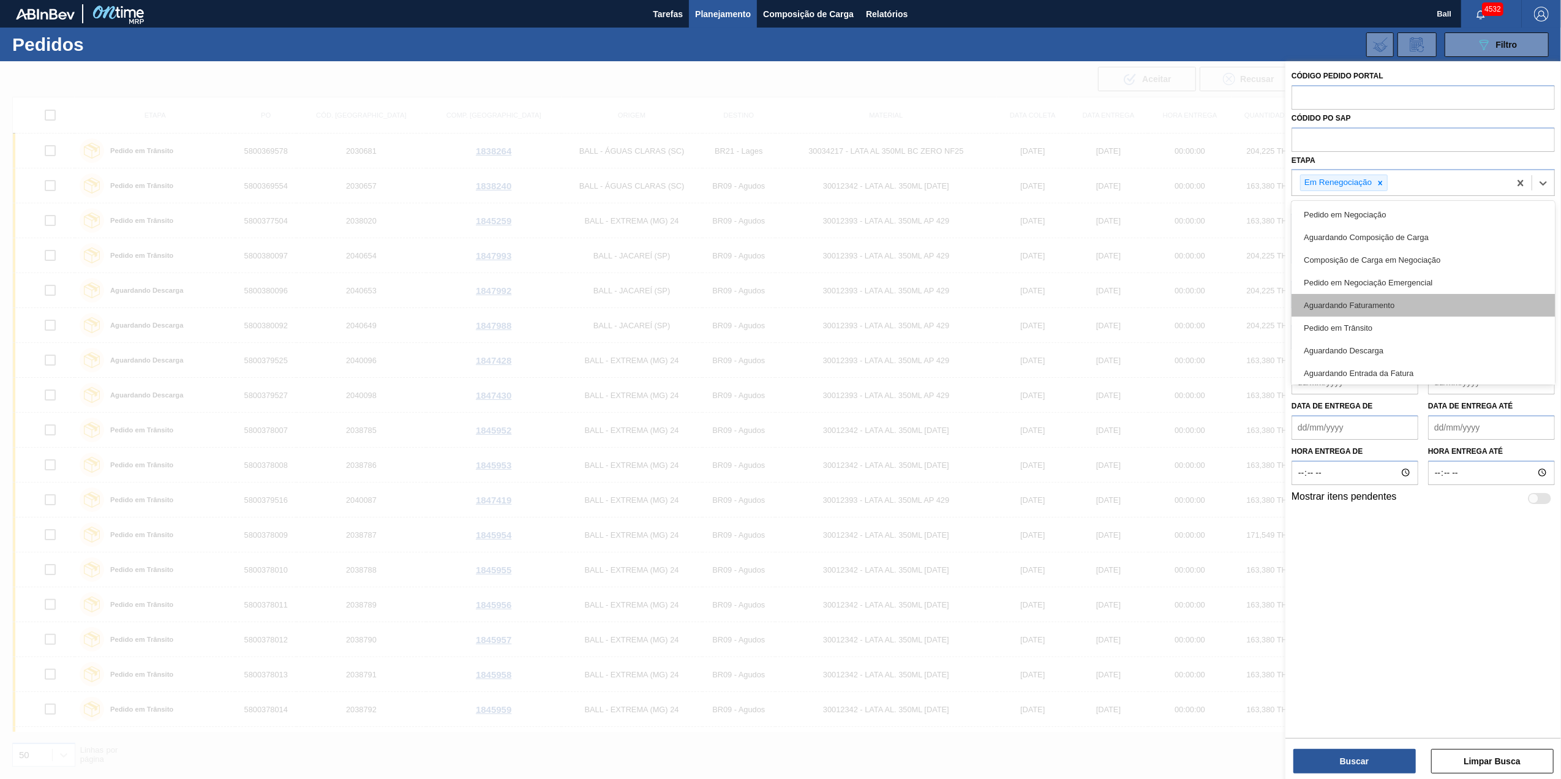
scroll to position [138, 0]
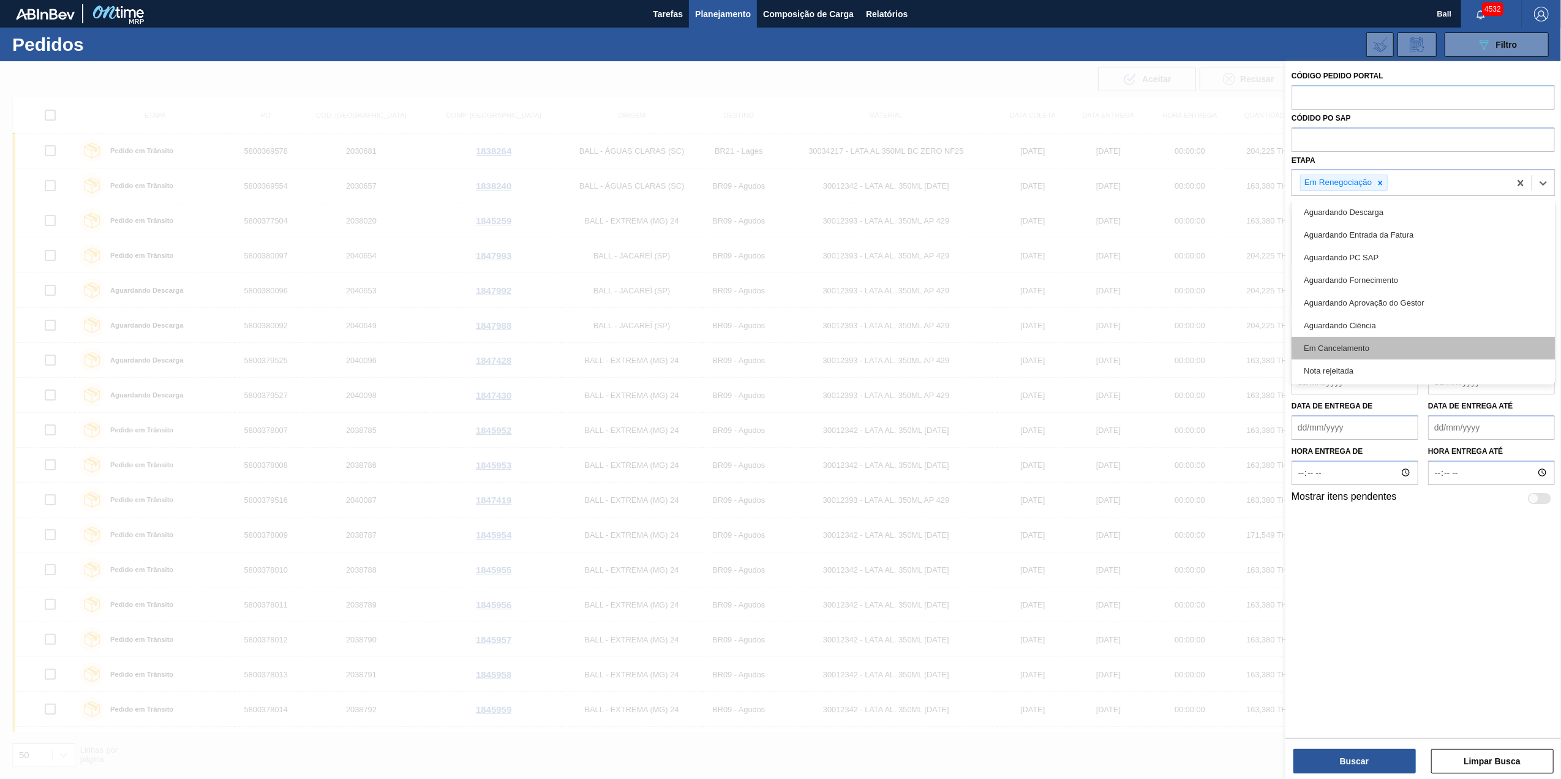
click at [1383, 351] on div "Em Cancelamento" at bounding box center [1422, 348] width 263 height 23
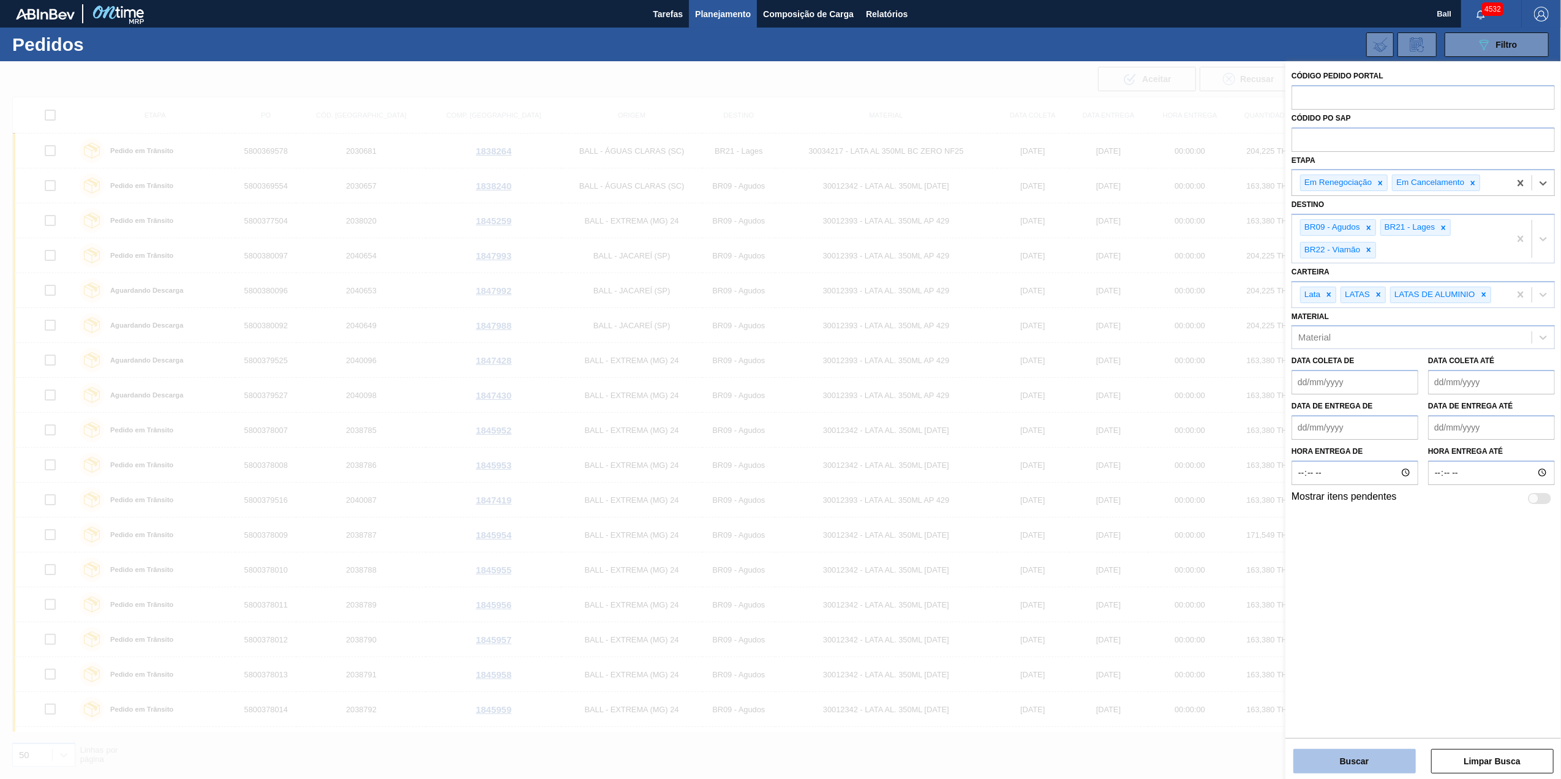
click at [1398, 758] on button "Buscar" at bounding box center [1354, 761] width 122 height 24
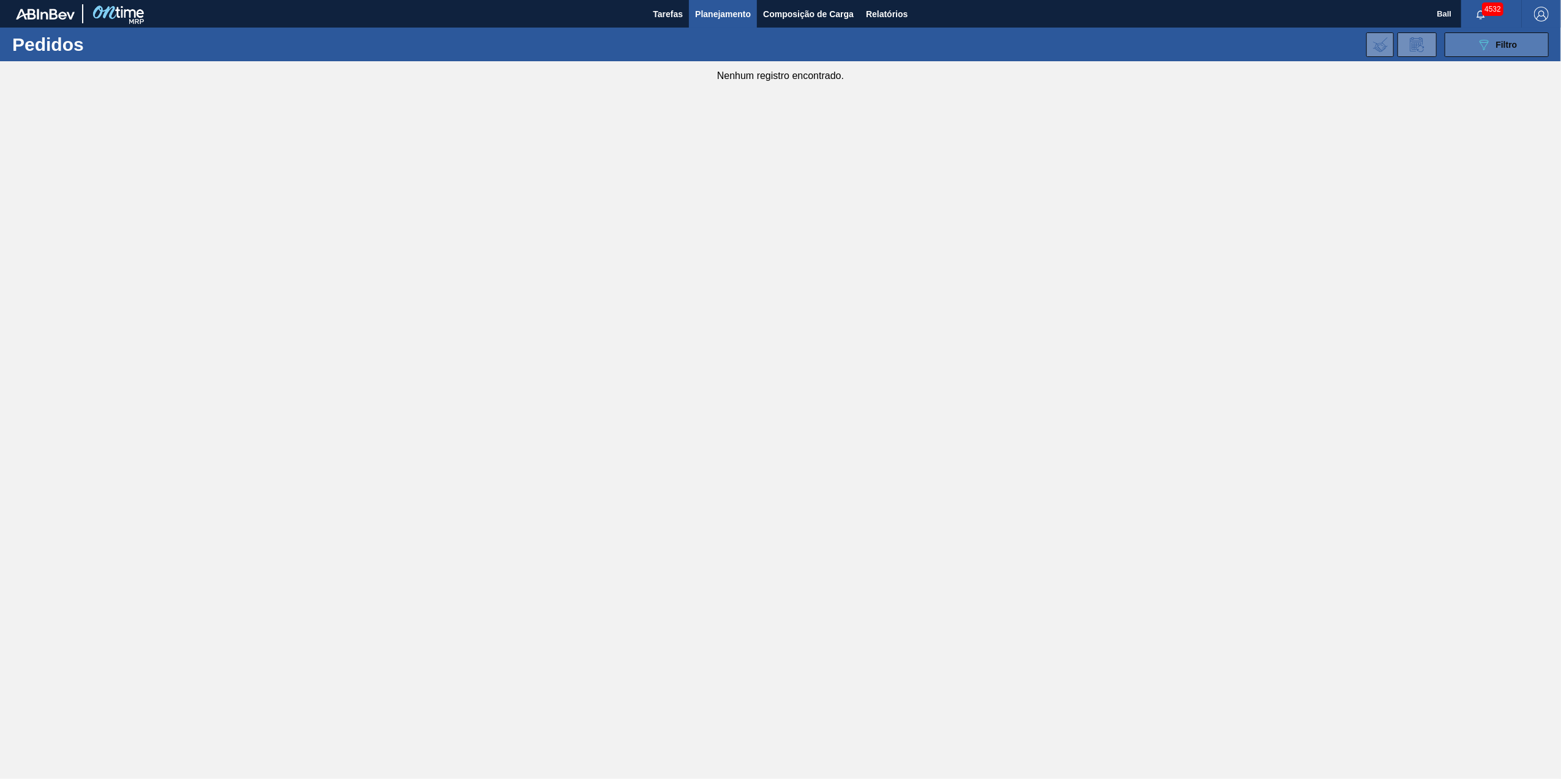
click at [1541, 51] on button "089F7B8B-B2A5-4AFE-B5C0-19BA573D28AC Filtro" at bounding box center [1496, 44] width 104 height 24
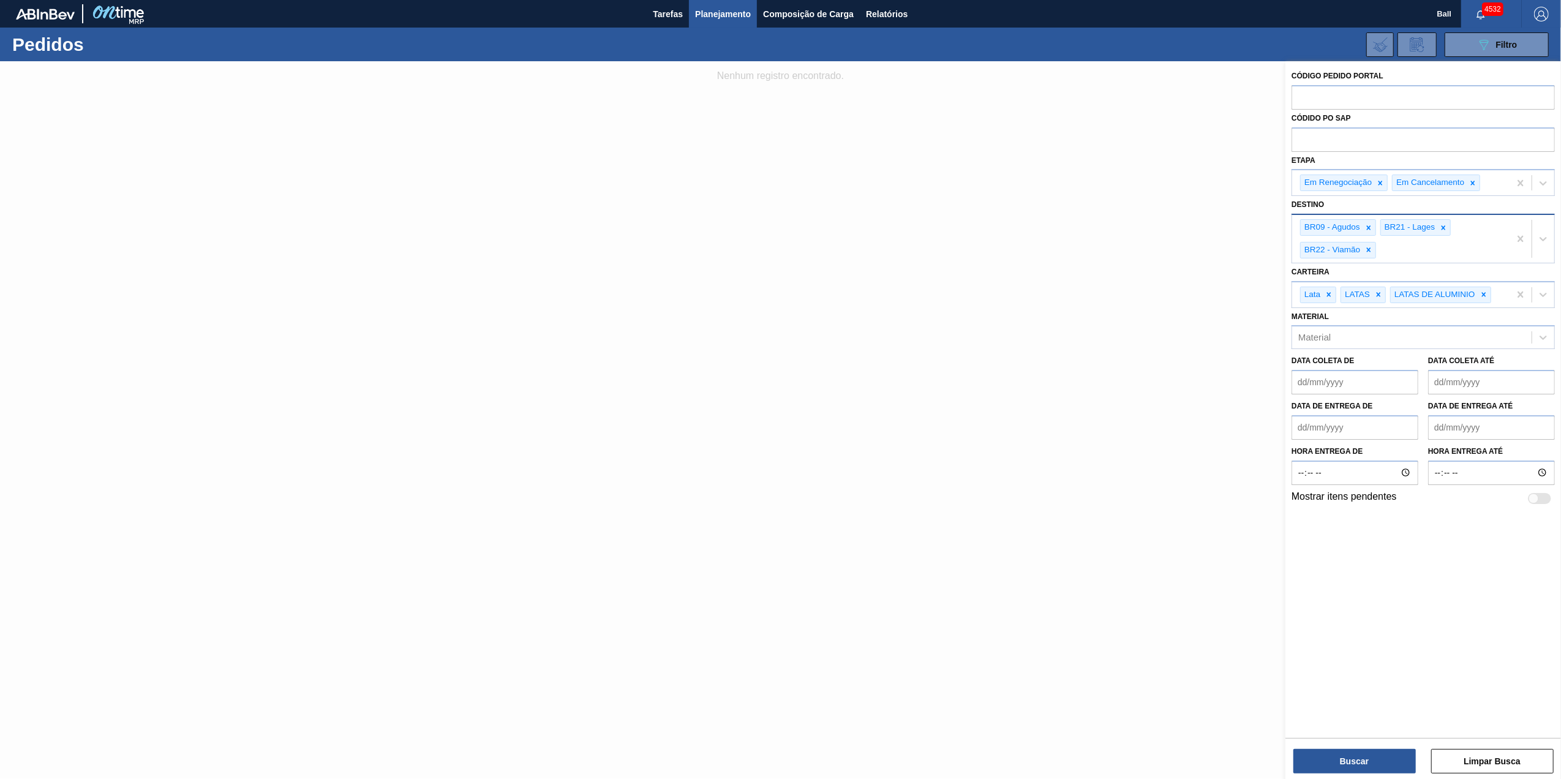
click at [1447, 253] on div "BR09 - Agudos BR21 - Lages BR22 - Viamão" at bounding box center [1400, 239] width 217 height 48
type input "pira"
click at [1360, 765] on button "Buscar" at bounding box center [1354, 761] width 122 height 24
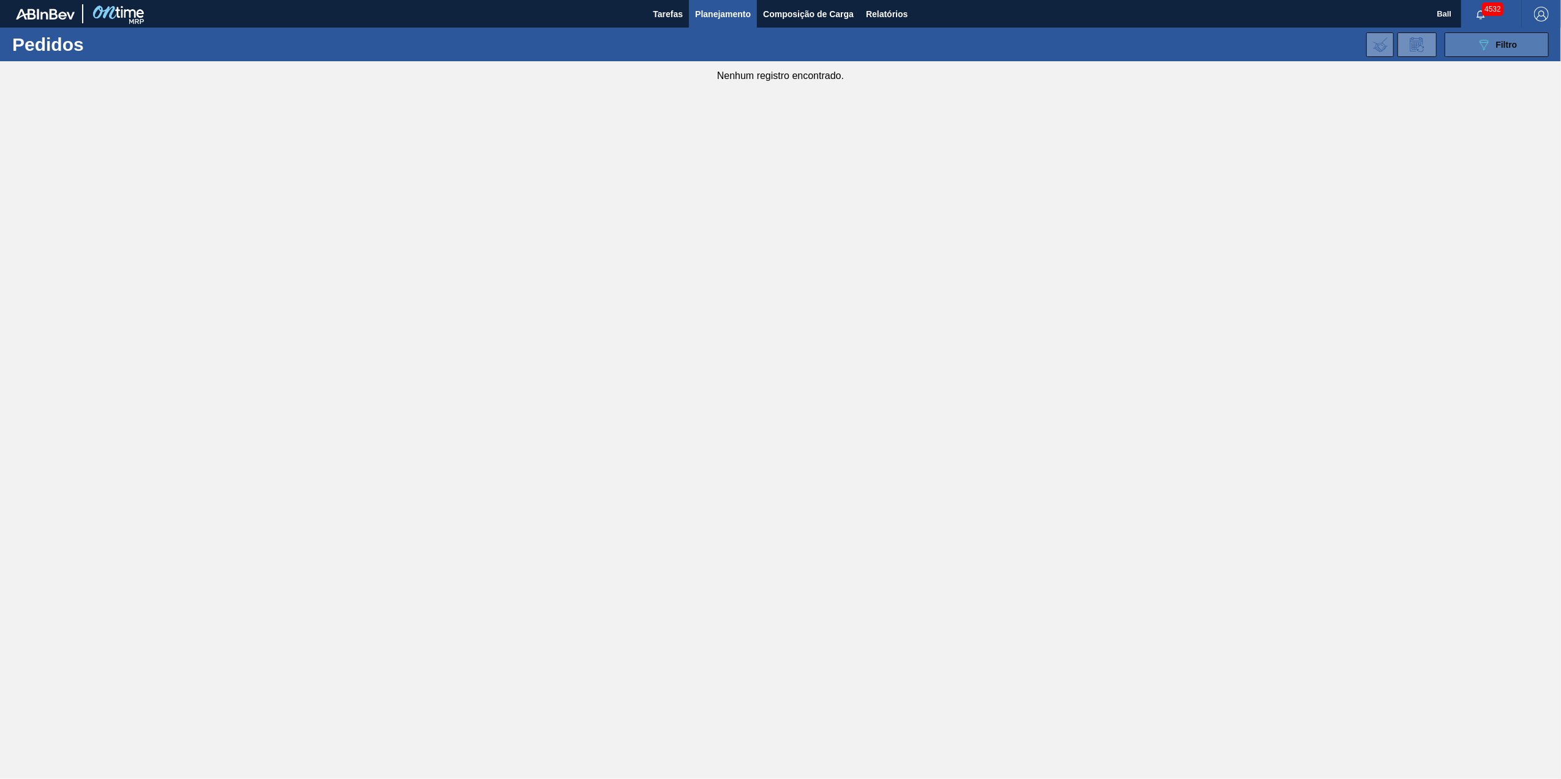
click at [1509, 45] on span "Filtro" at bounding box center [1506, 45] width 21 height 10
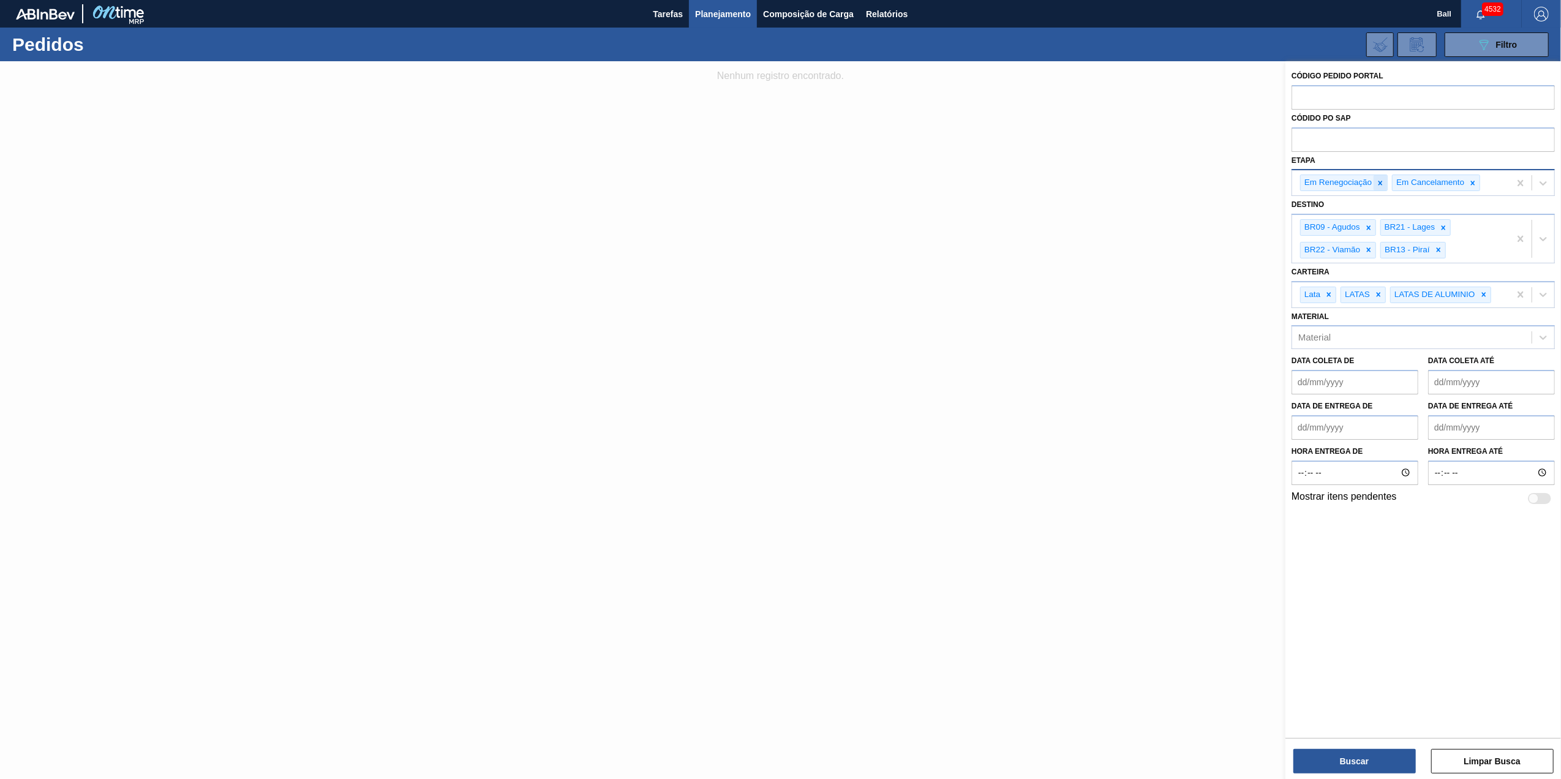
click at [1380, 182] on icon at bounding box center [1380, 183] width 9 height 9
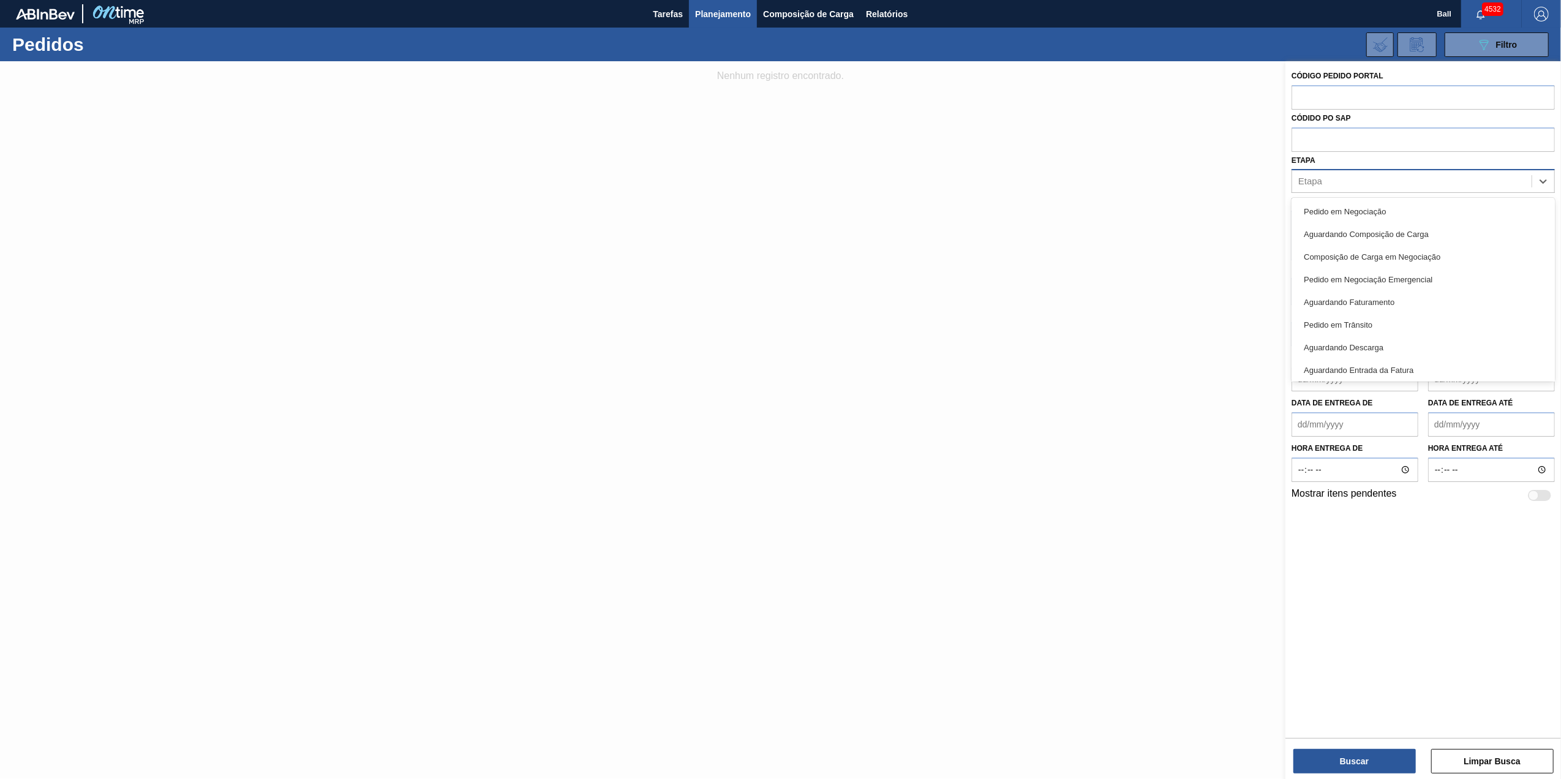
click at [1380, 182] on div "Etapa" at bounding box center [1411, 182] width 239 height 18
click at [1368, 760] on button "Buscar" at bounding box center [1354, 761] width 122 height 24
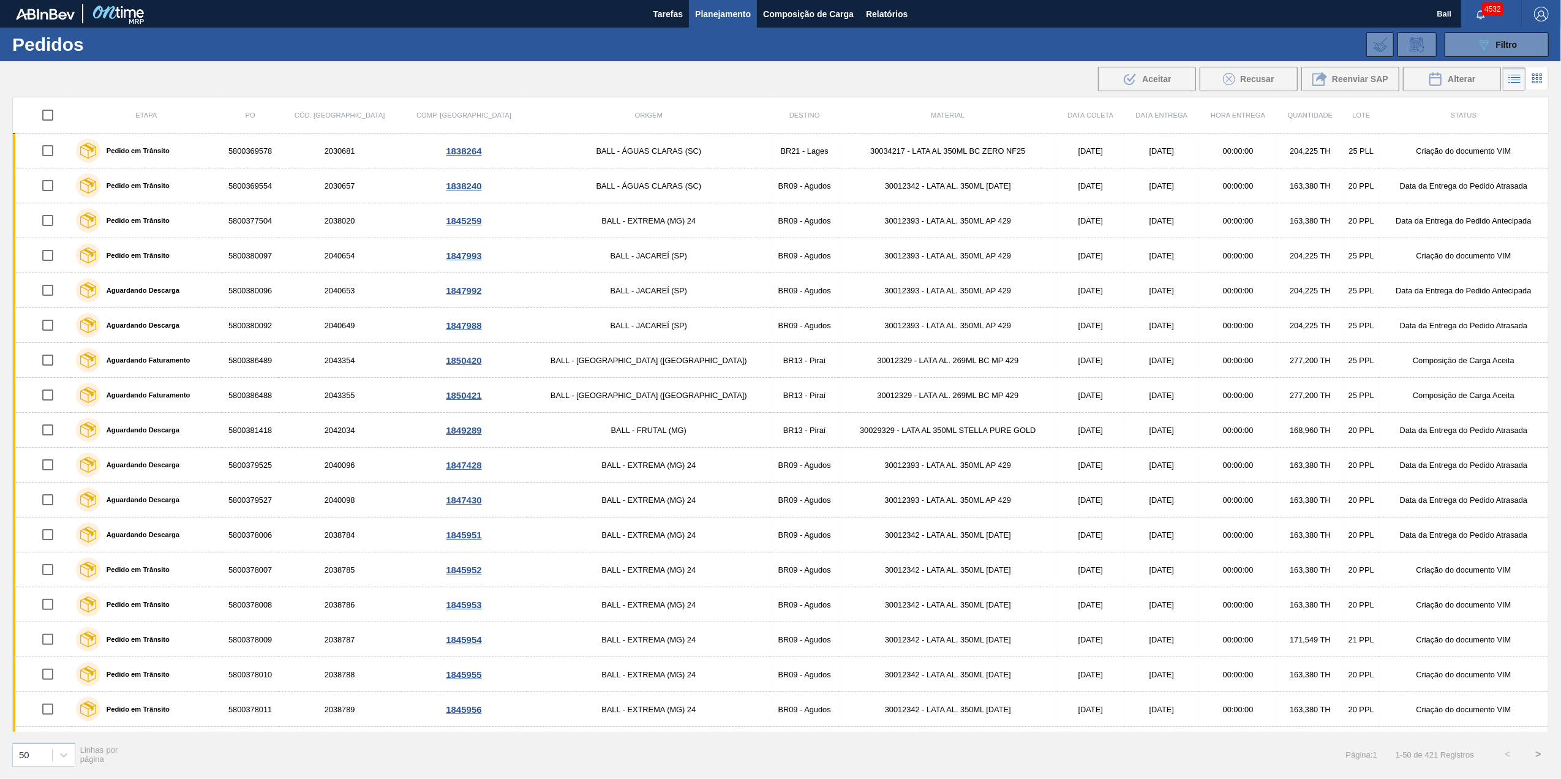
drag, startPoint x: 1549, startPoint y: 121, endPoint x: 1549, endPoint y: 152, distance: 30.6
click at [1549, 152] on div "Etapa PO Cód. Pedido Comp. Carga Origem Destino Material Data coleta Data Entre…" at bounding box center [780, 437] width 1561 height 680
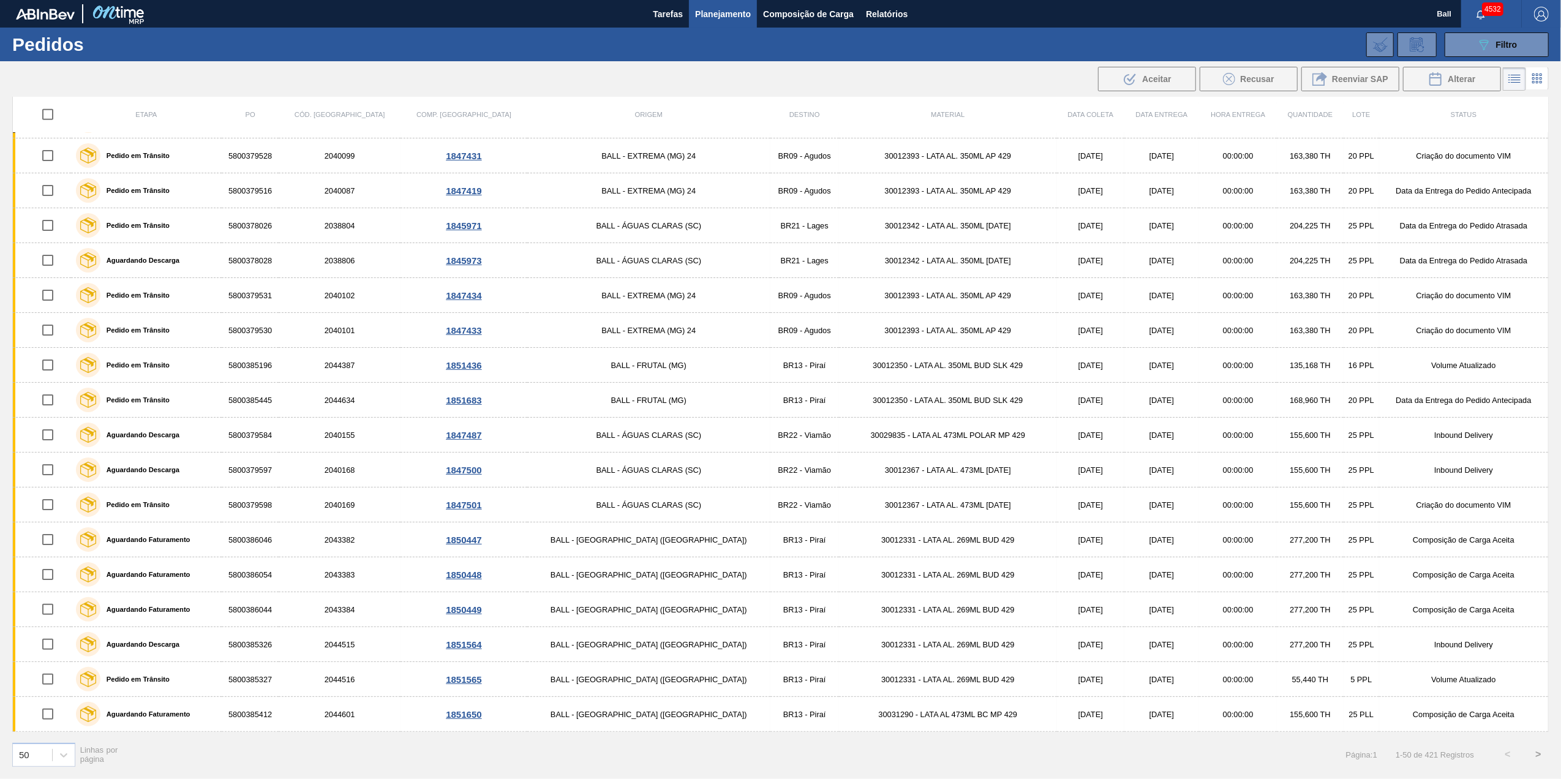
scroll to position [1157, 0]
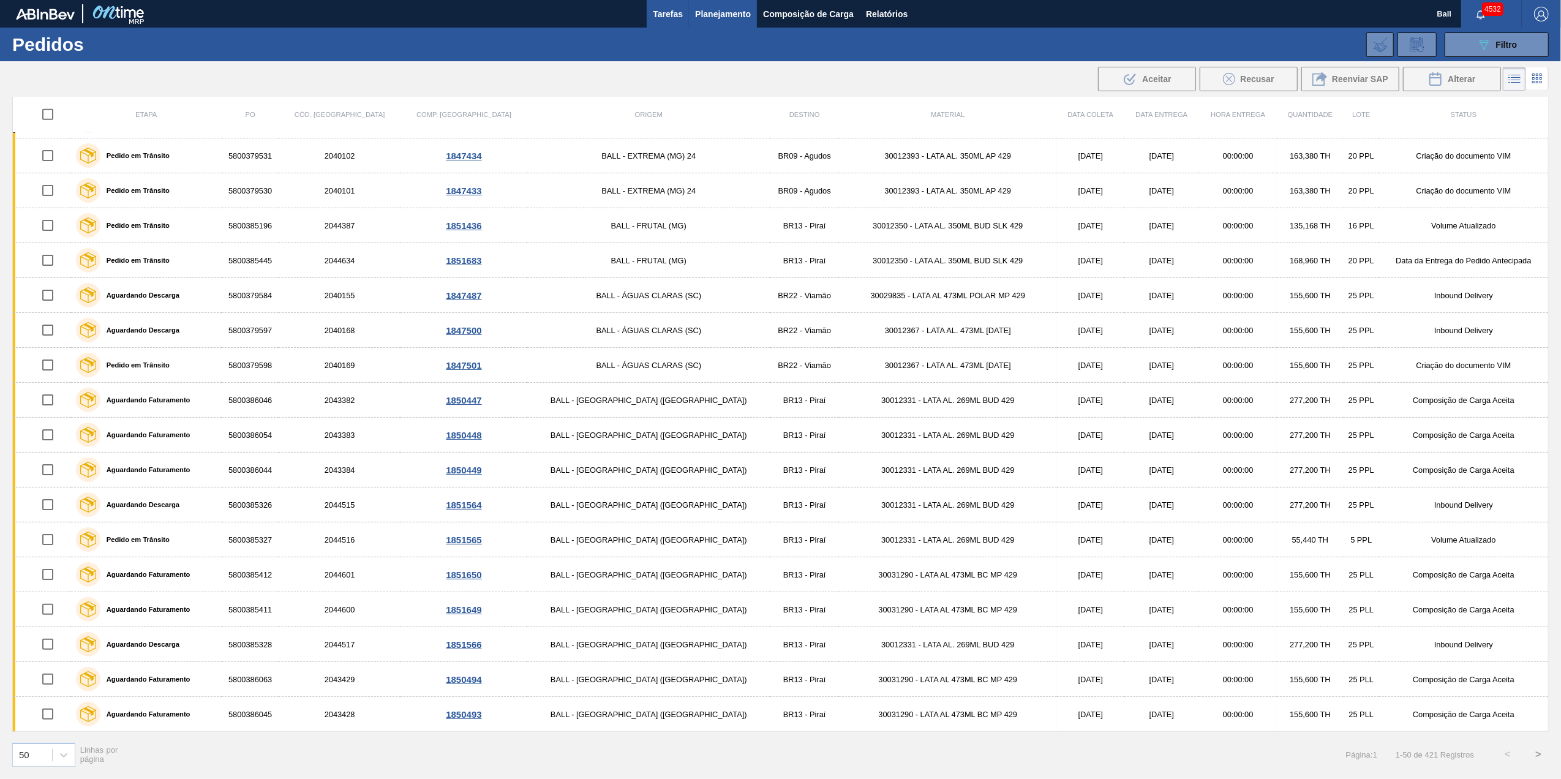
click at [664, 17] on span "Tarefas" at bounding box center [668, 14] width 30 height 15
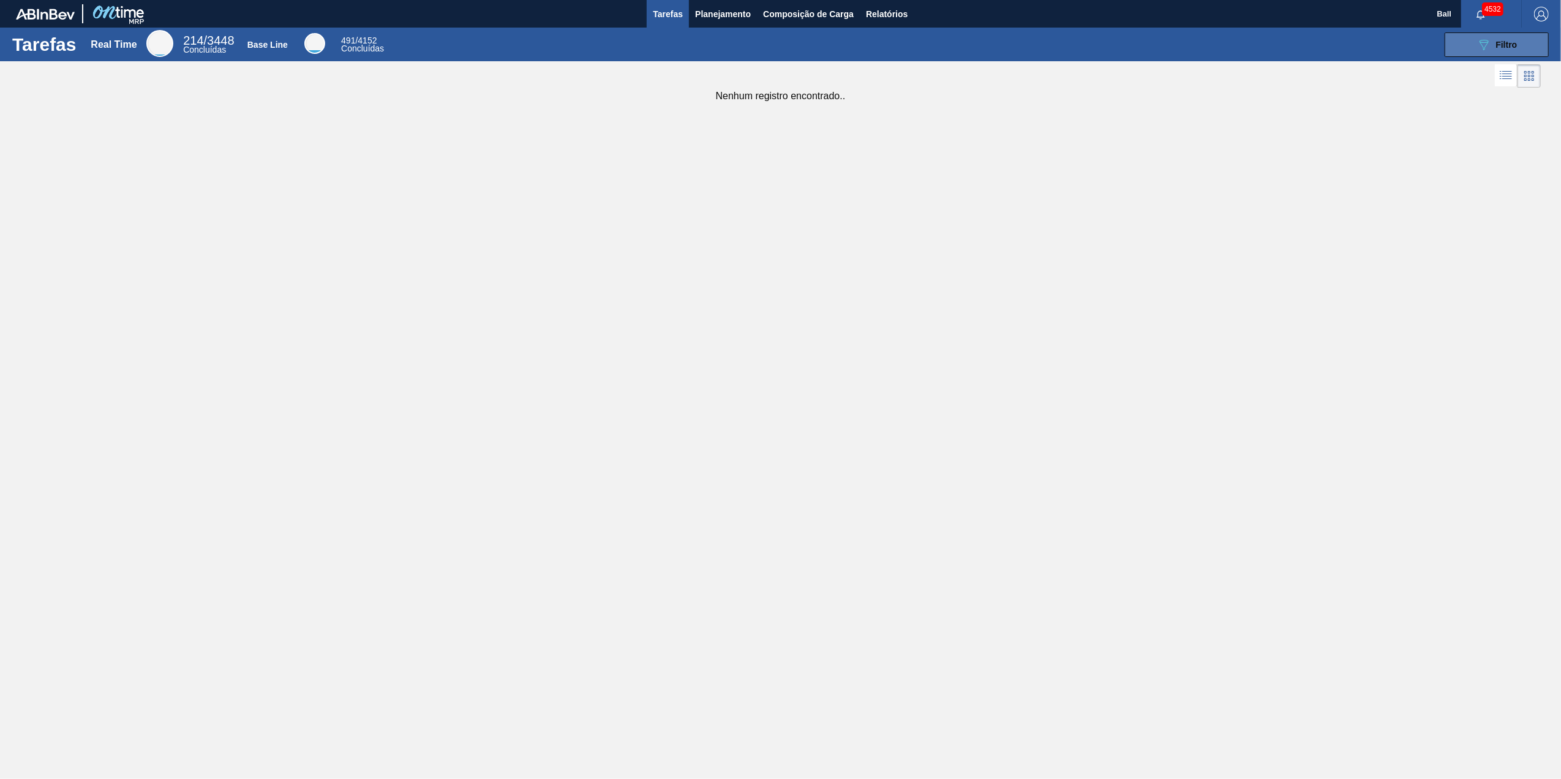
click at [1477, 54] on button "089F7B8B-B2A5-4AFE-B5C0-19BA573D28AC Filtro" at bounding box center [1496, 44] width 104 height 24
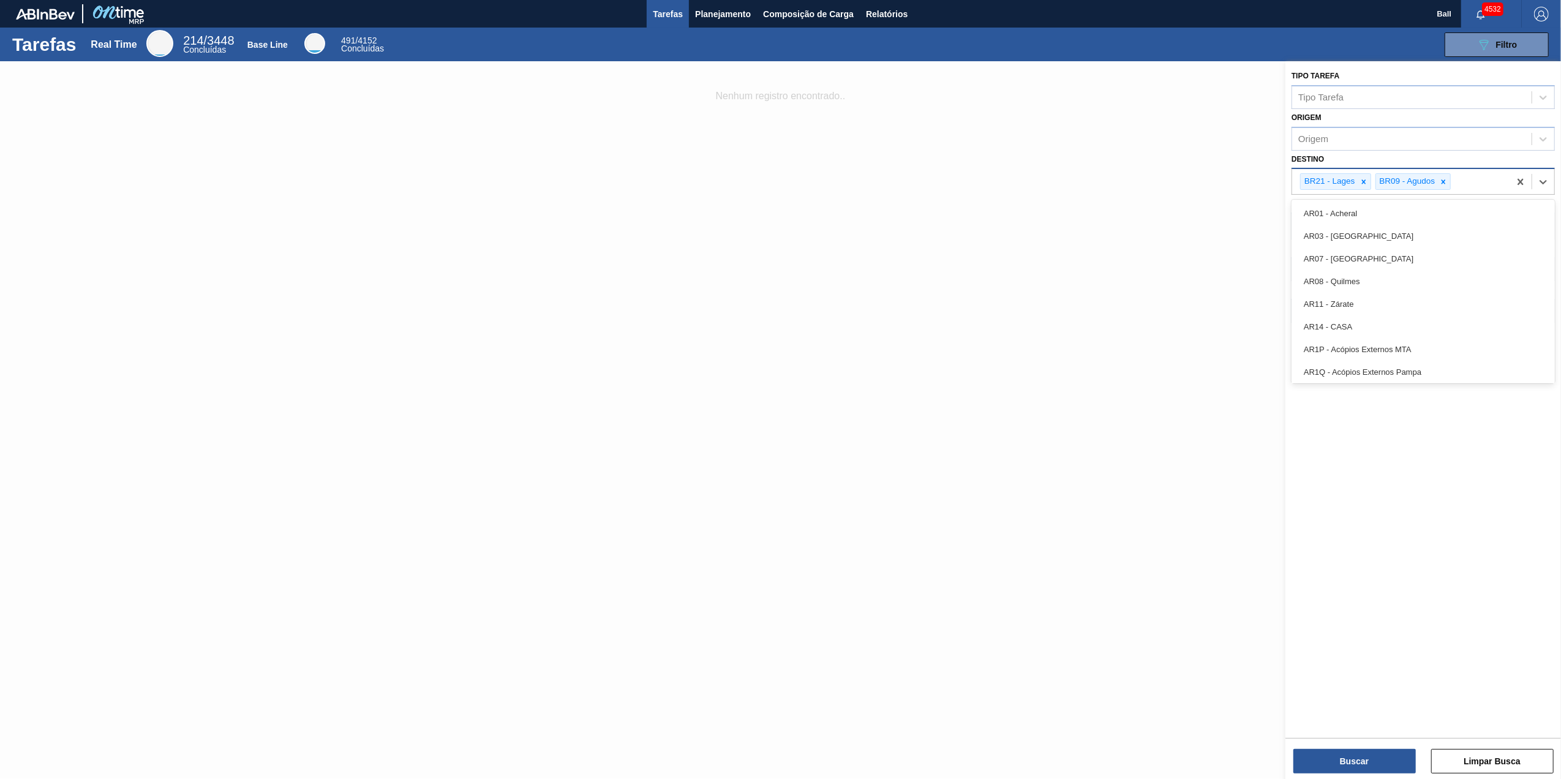
click at [1493, 184] on div "BR21 - Lages BR09 - [GEOGRAPHIC_DATA]" at bounding box center [1400, 181] width 217 height 25
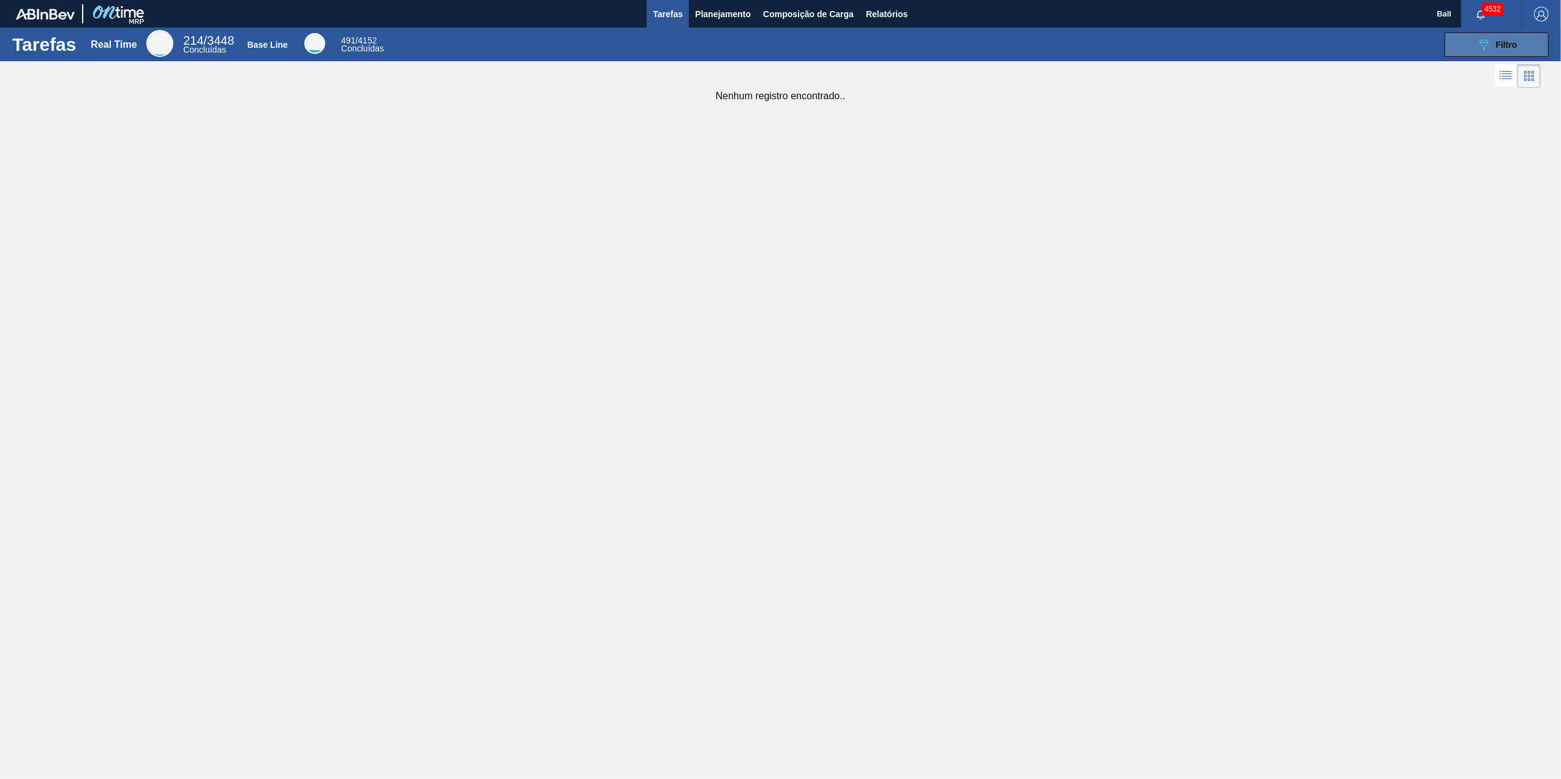
click at [1507, 47] on span "Filtro" at bounding box center [1506, 45] width 21 height 10
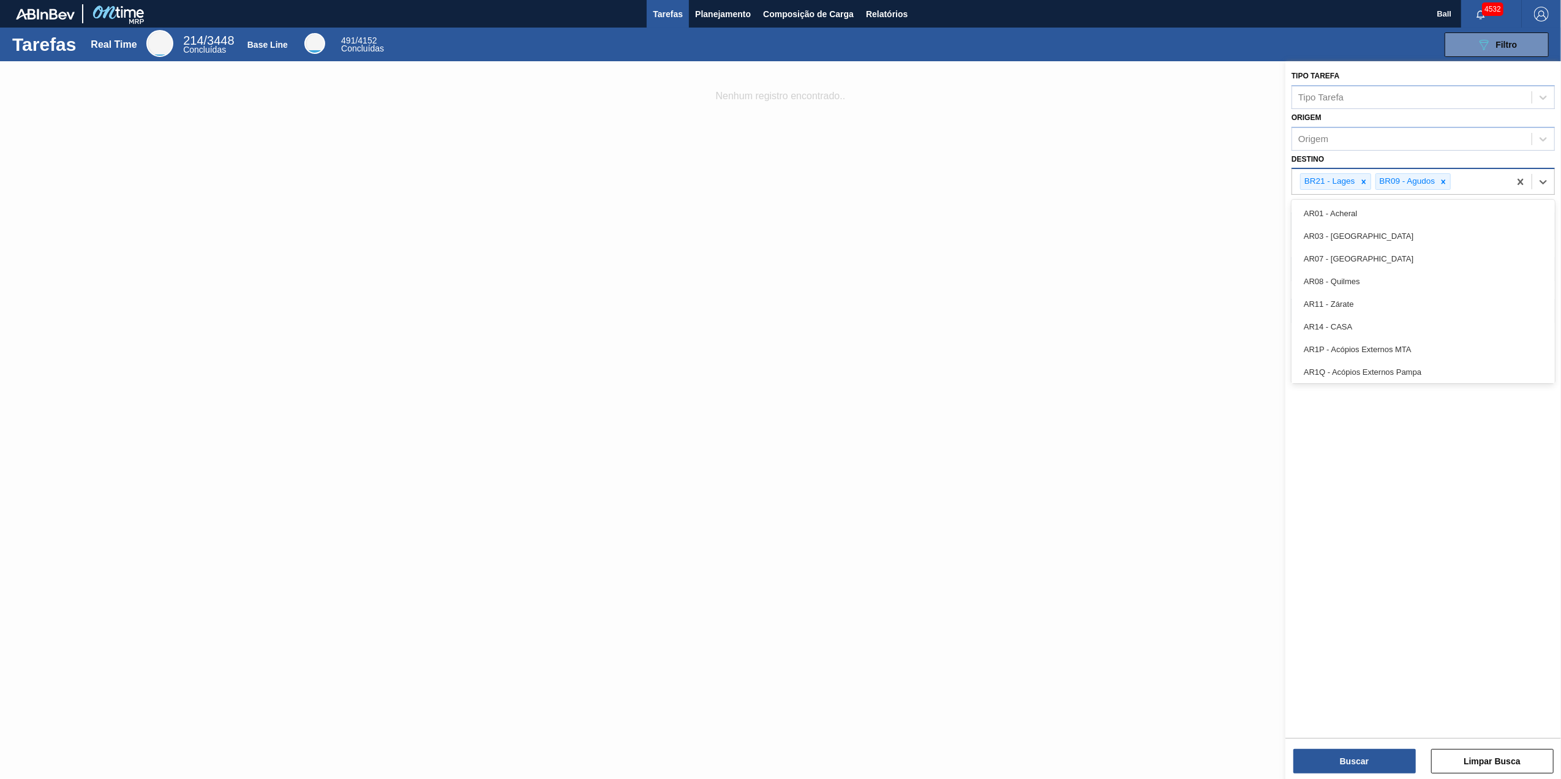
click at [1478, 194] on div "BR21 - Lages BR09 - [GEOGRAPHIC_DATA]" at bounding box center [1422, 181] width 263 height 27
type input "pira"
type input "via"
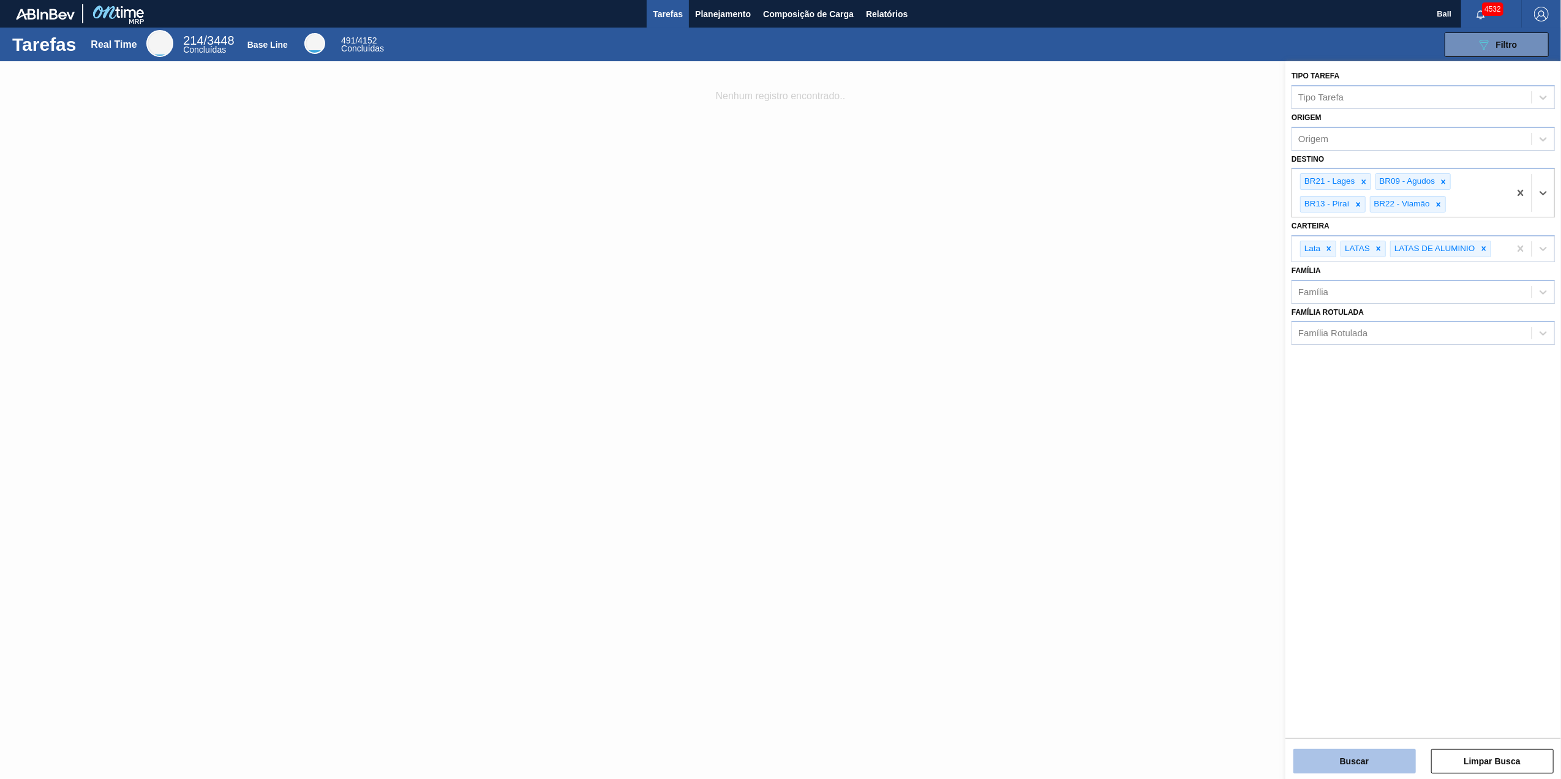
click at [1407, 760] on button "Buscar" at bounding box center [1354, 761] width 122 height 24
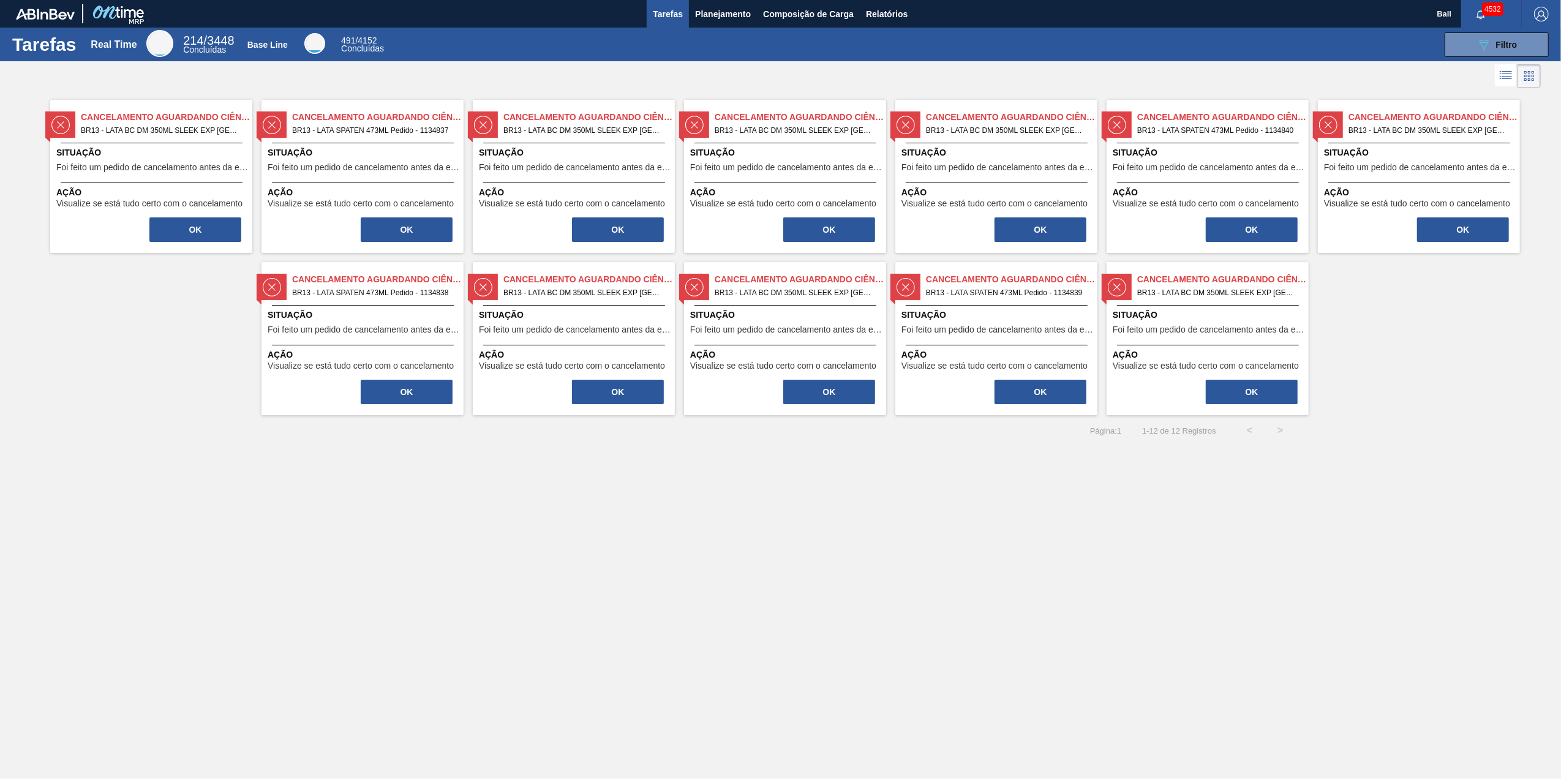
click at [1512, 70] on li at bounding box center [1506, 75] width 23 height 22
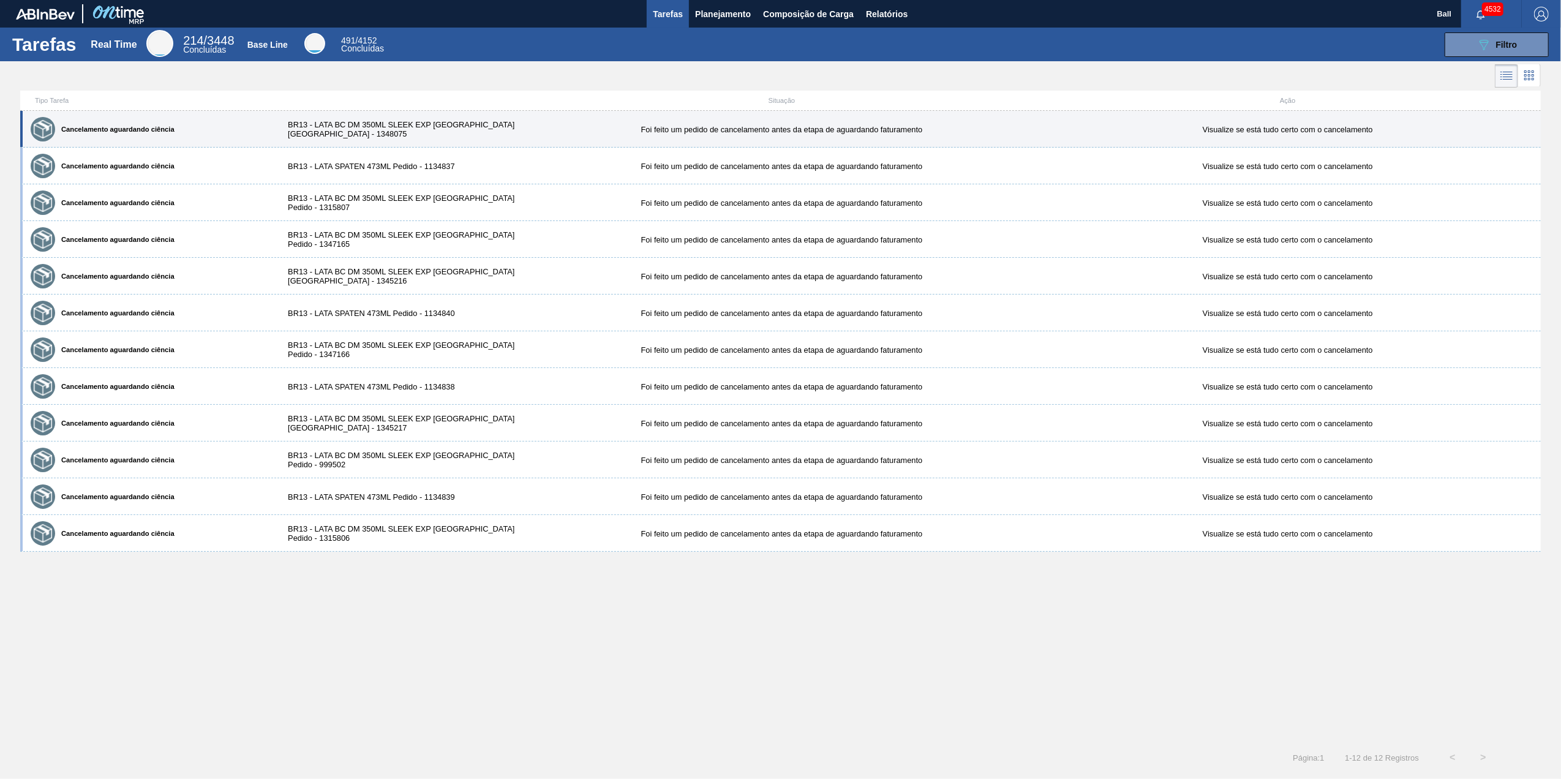
click at [179, 123] on div "Cancelamento aguardando ciência" at bounding box center [149, 129] width 243 height 31
